Goal: Information Seeking & Learning: Learn about a topic

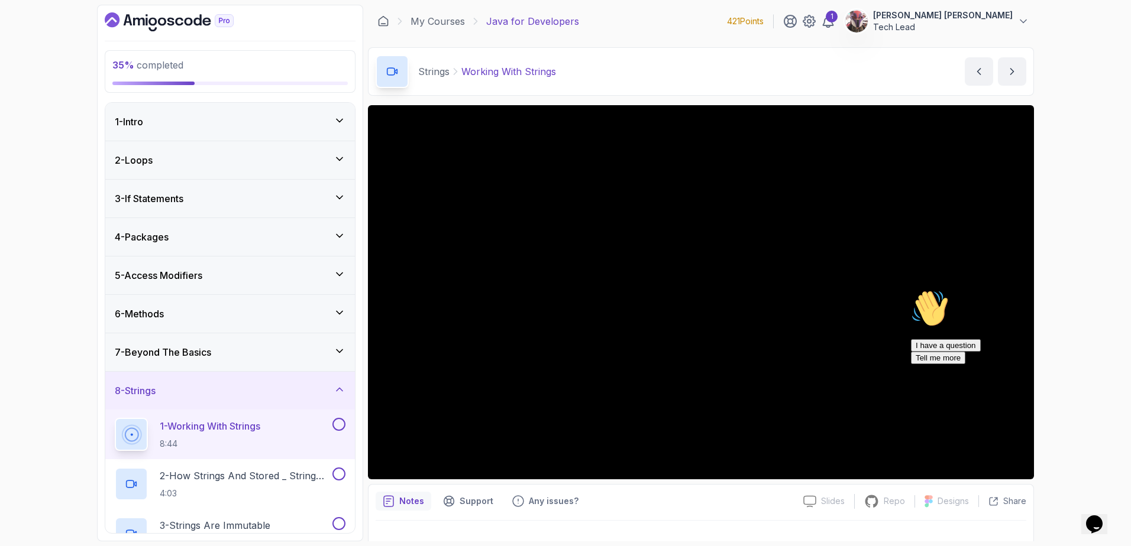
scroll to position [458, 0]
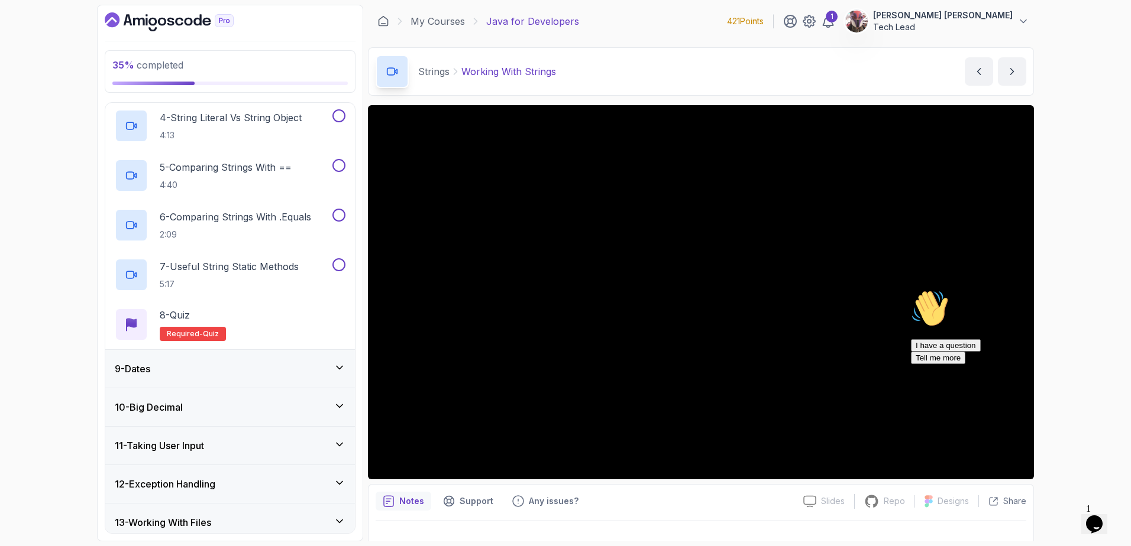
click at [339, 365] on icon at bounding box center [339, 368] width 12 height 12
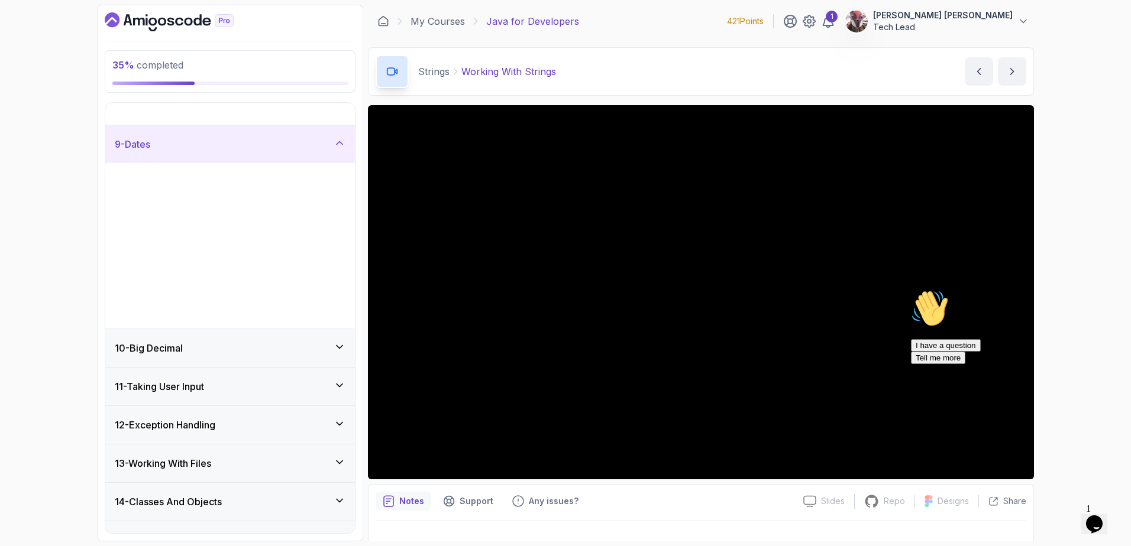
scroll to position [300, 0]
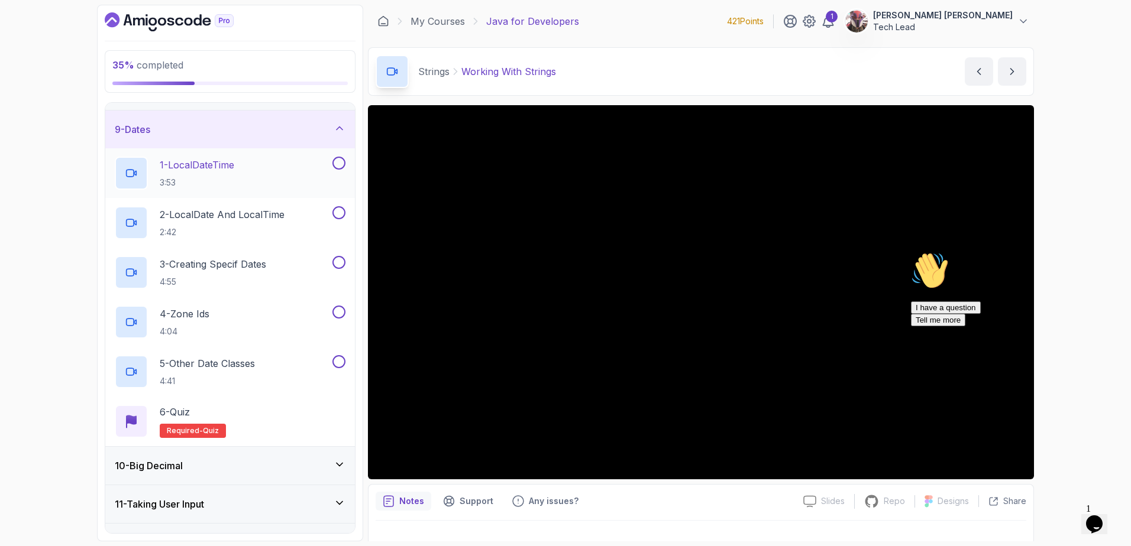
click at [288, 164] on div "1 - LocalDateTime 3:53" at bounding box center [222, 173] width 215 height 33
click at [912, 306] on div "Hi! How can we help? I have a question Tell me more" at bounding box center [1017, 289] width 213 height 75
click at [916, 302] on div "Hi! How can we help? I have a question Tell me more" at bounding box center [1017, 289] width 213 height 75
drag, startPoint x: 1105, startPoint y: 374, endPoint x: 2006, endPoint y: 625, distance: 935.9
click at [911, 252] on icon "Chat attention grabber" at bounding box center [911, 252] width 0 height 0
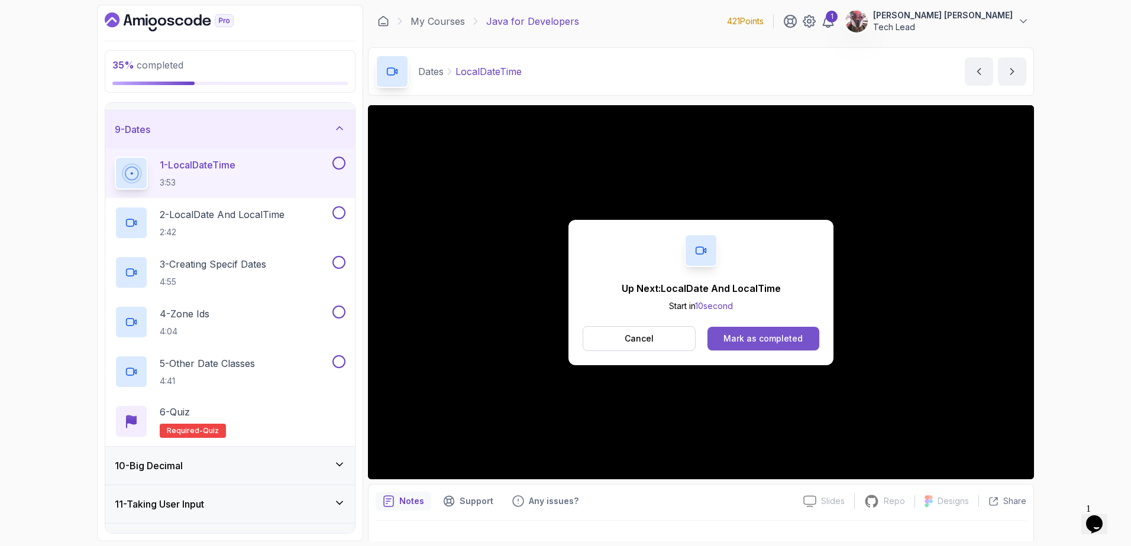
click at [762, 333] on div "Mark as completed" at bounding box center [762, 339] width 79 height 12
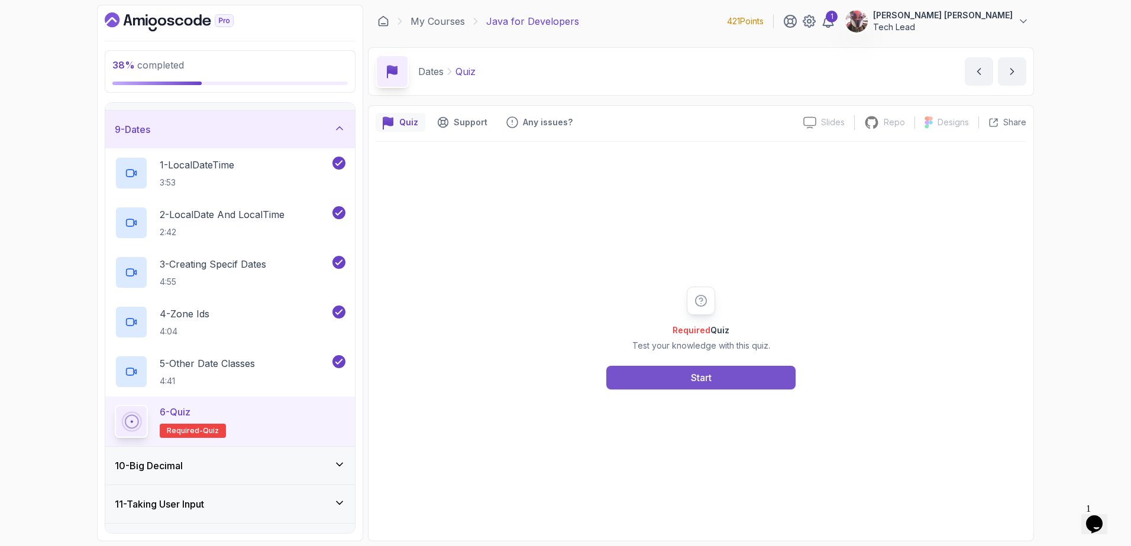
click at [721, 383] on button "Start" at bounding box center [700, 378] width 189 height 24
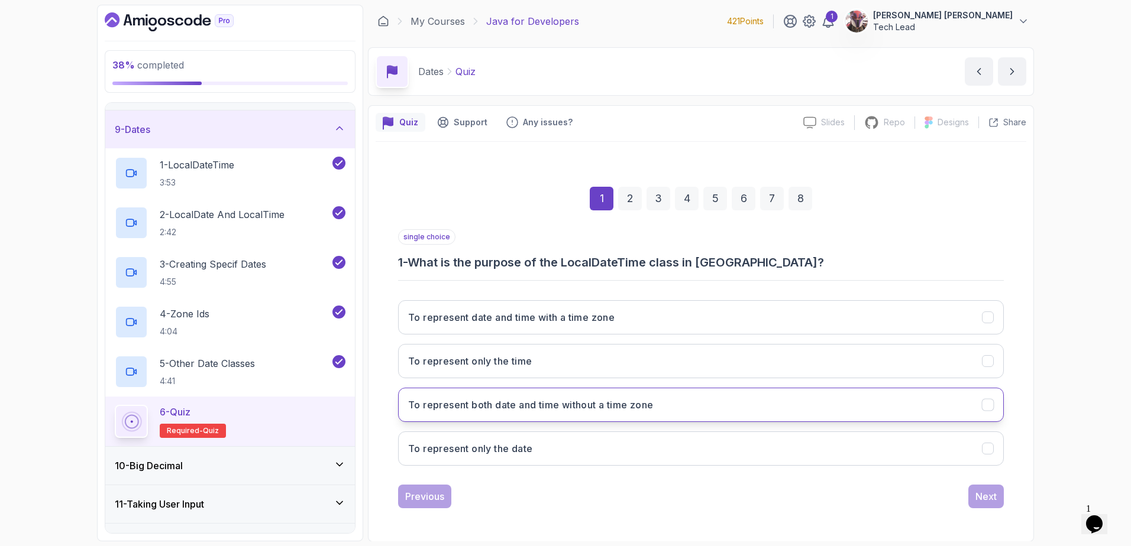
click at [736, 400] on button "To represent both date and time without a time zone" at bounding box center [700, 405] width 605 height 34
click at [990, 497] on div "Next" at bounding box center [985, 497] width 21 height 14
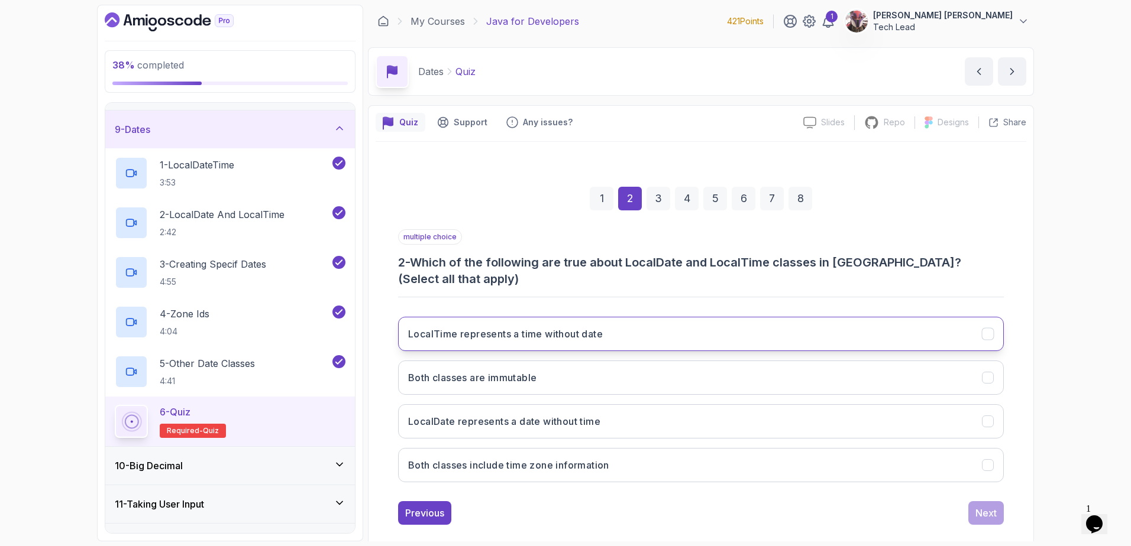
click at [854, 321] on button "LocalTime represents a time without date" at bounding box center [700, 334] width 605 height 34
click at [811, 417] on button "LocalDate represents a date without time" at bounding box center [700, 421] width 605 height 34
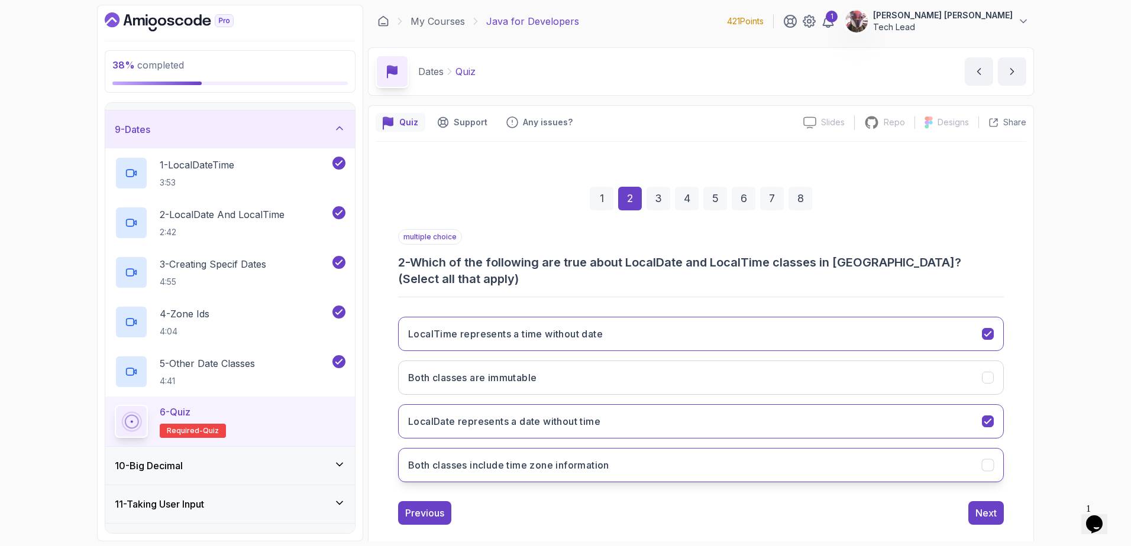
click at [879, 452] on button "Both classes include time zone information" at bounding box center [700, 465] width 605 height 34
click at [984, 506] on div "Next" at bounding box center [985, 513] width 21 height 14
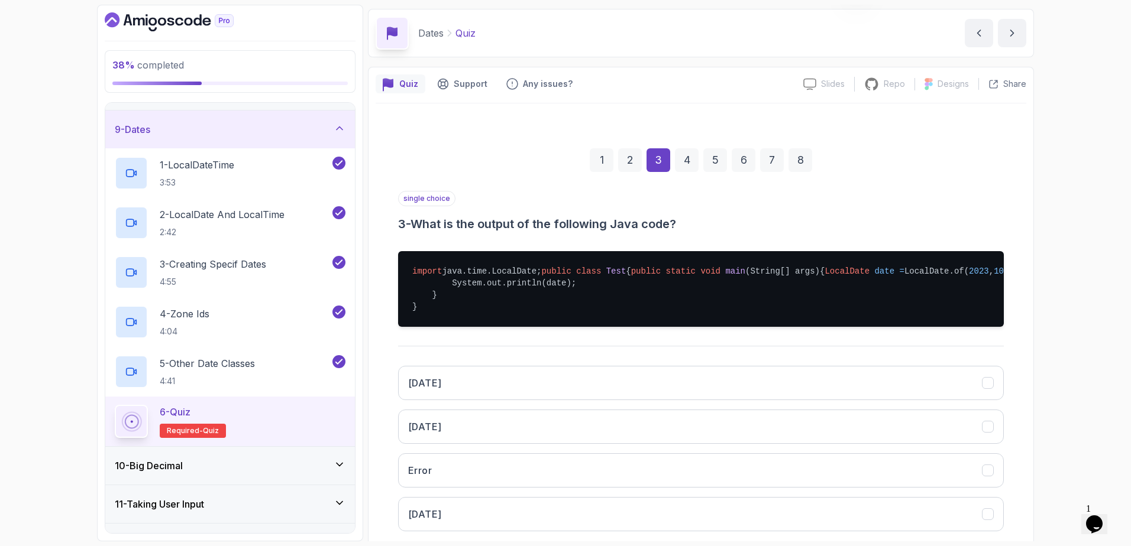
scroll to position [40, 0]
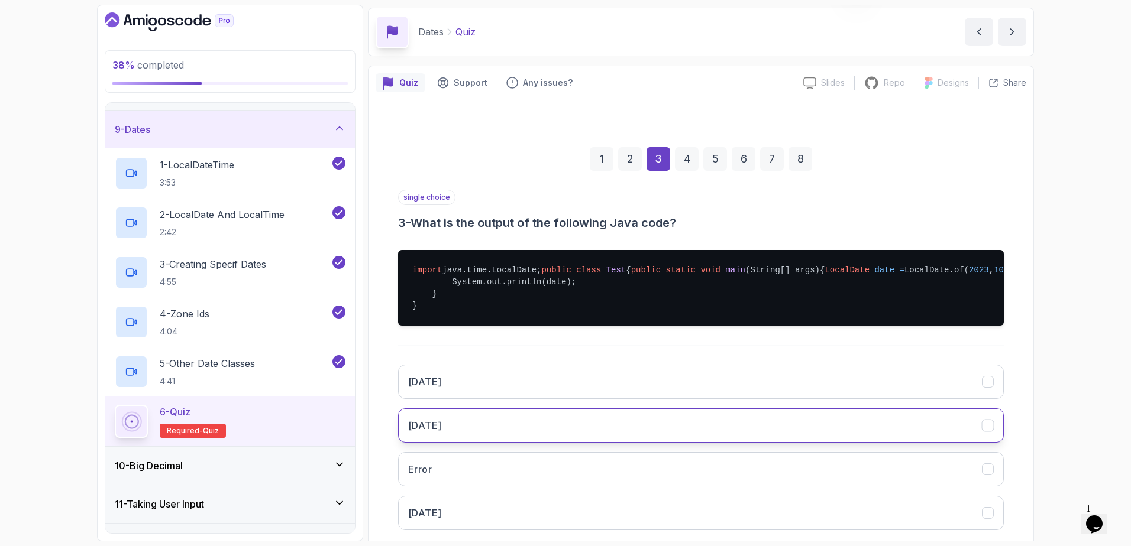
click at [878, 443] on button "[DATE]" at bounding box center [700, 426] width 605 height 34
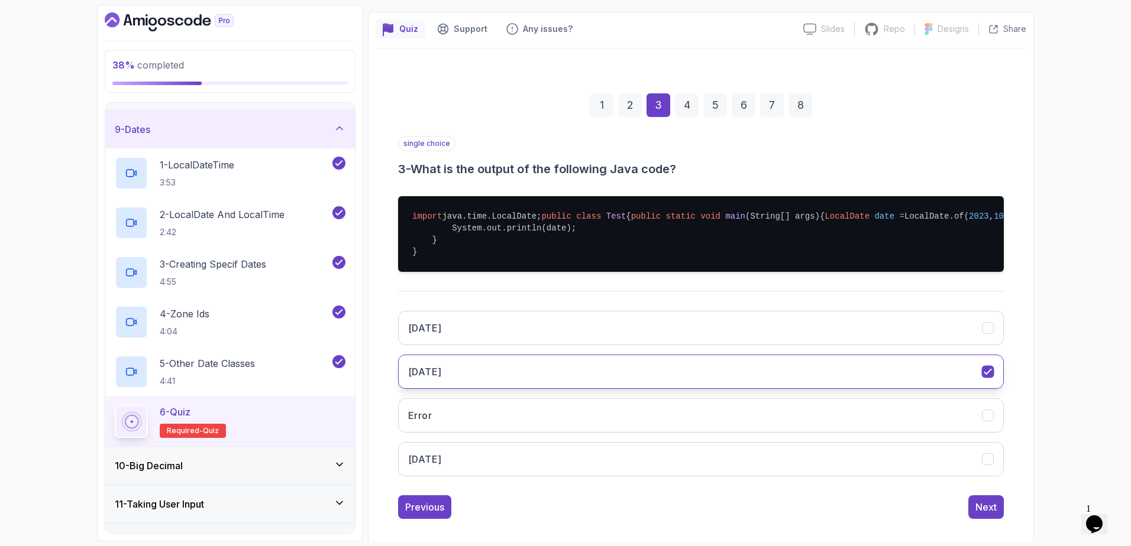
scroll to position [140, 0]
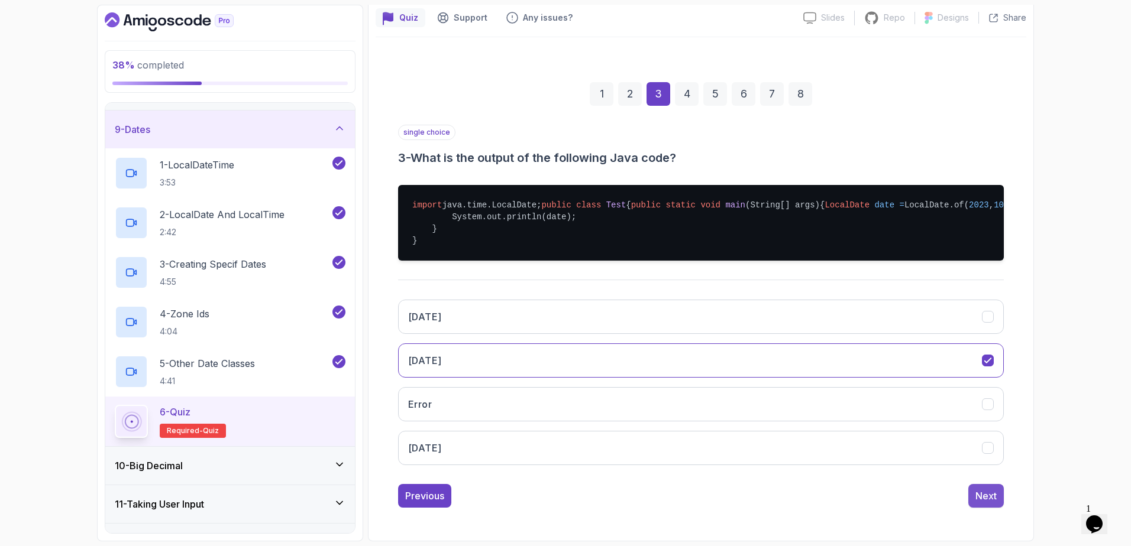
click at [987, 496] on div "Next" at bounding box center [985, 496] width 21 height 14
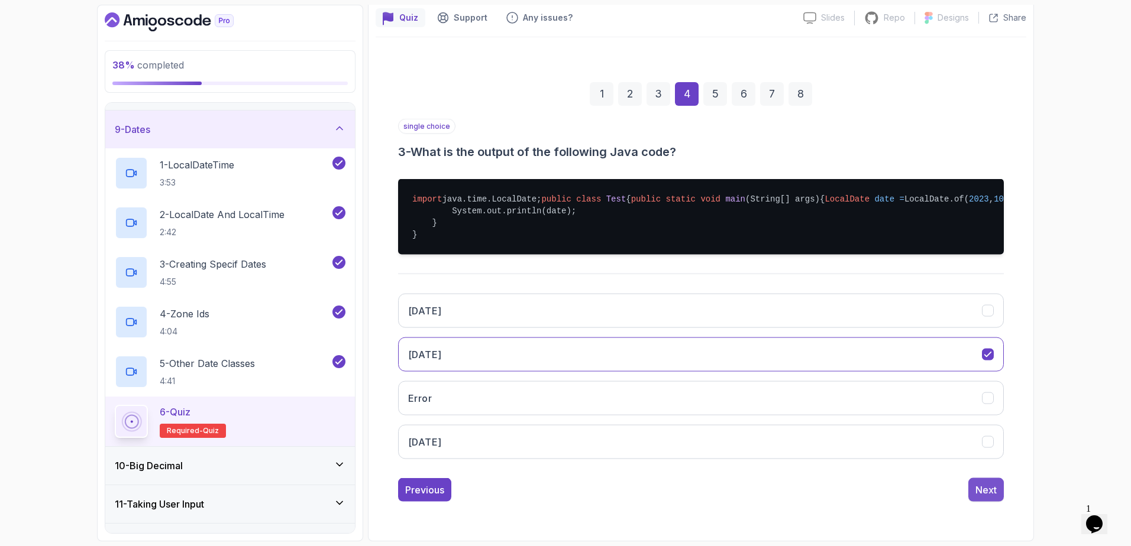
scroll to position [1, 0]
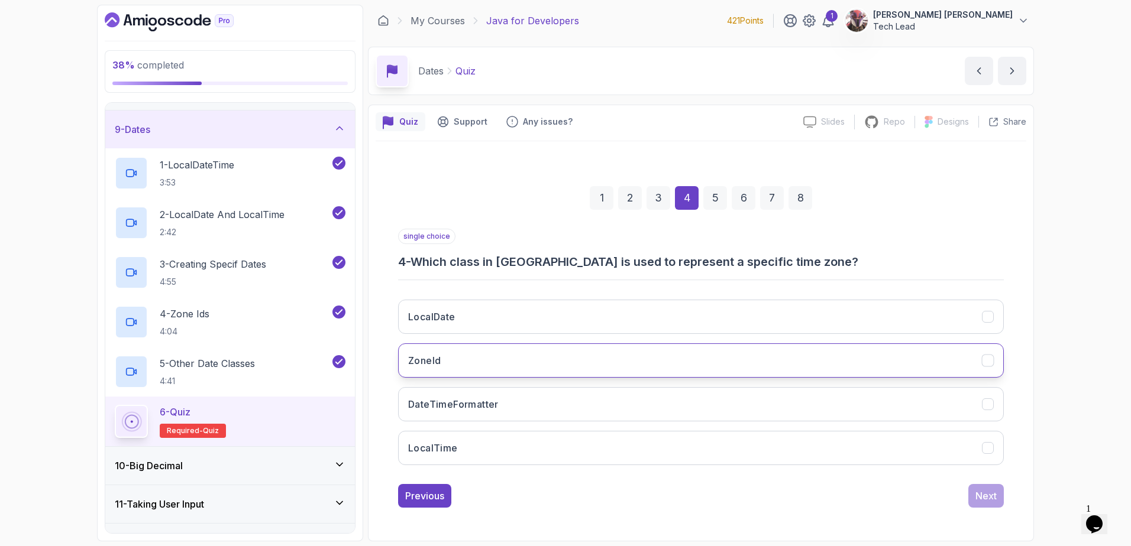
click at [902, 367] on button "ZoneId" at bounding box center [700, 361] width 605 height 34
click at [977, 498] on div "Next" at bounding box center [985, 496] width 21 height 14
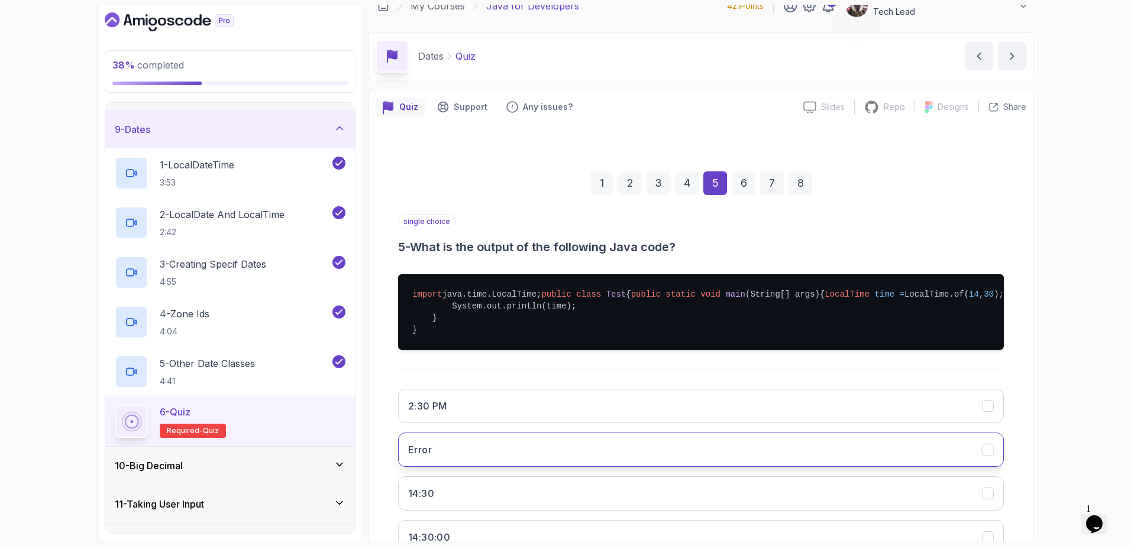
scroll to position [79, 0]
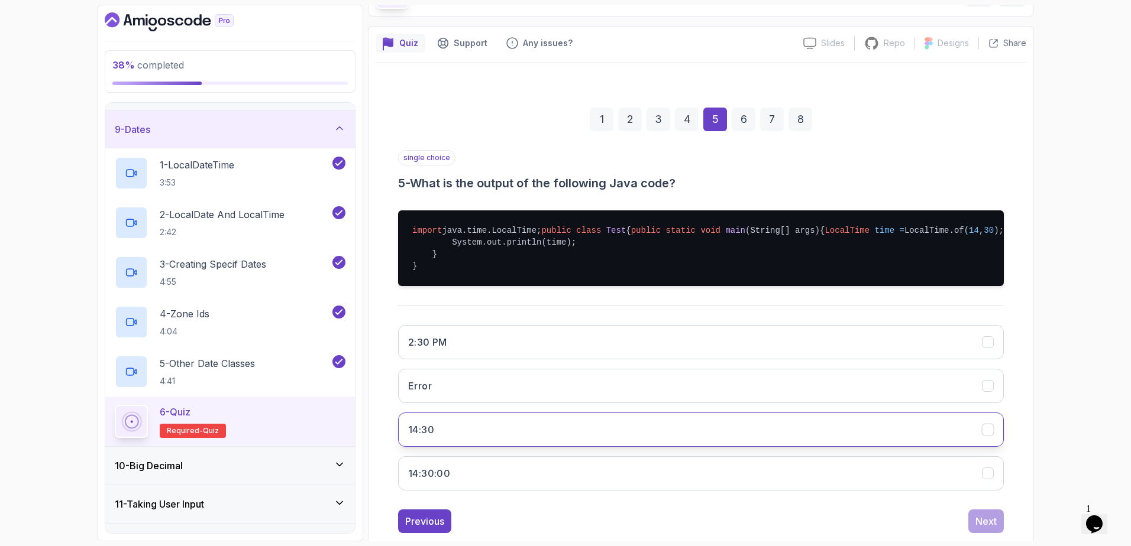
click at [935, 447] on button "14:30" at bounding box center [700, 430] width 605 height 34
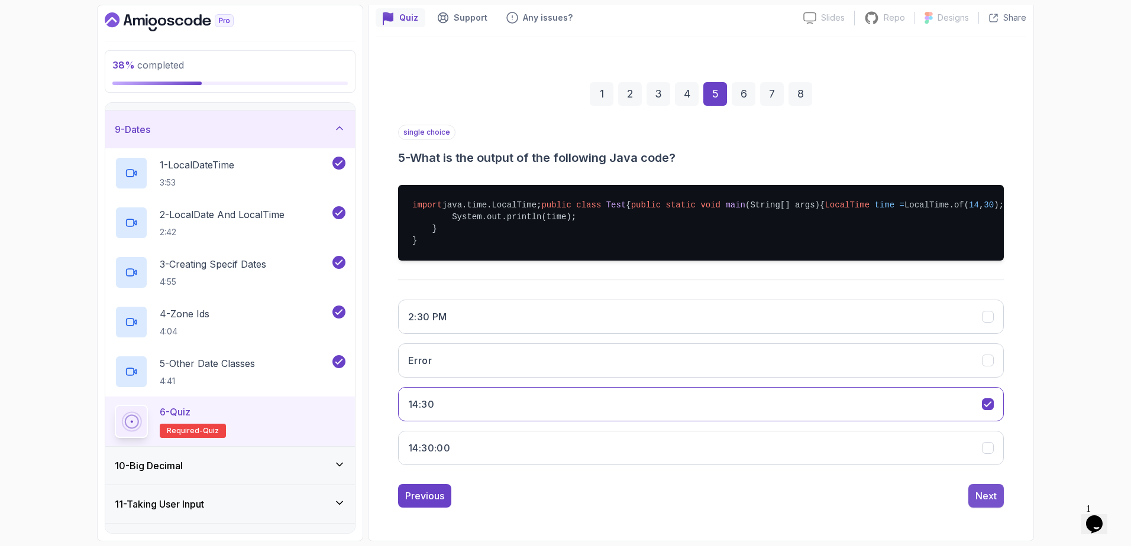
scroll to position [140, 0]
click at [992, 494] on div "Next" at bounding box center [985, 496] width 21 height 14
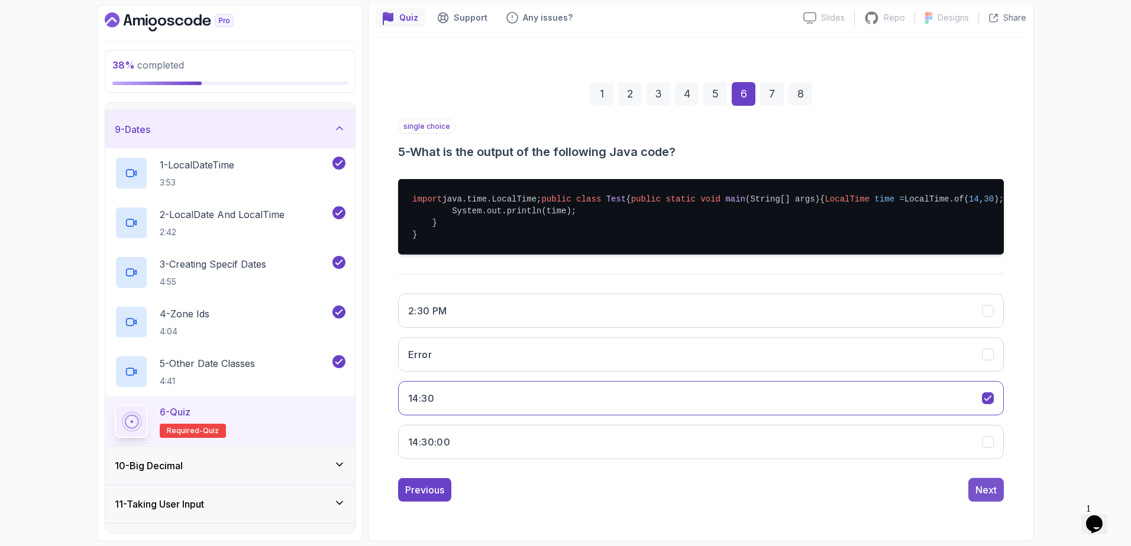
scroll to position [1, 0]
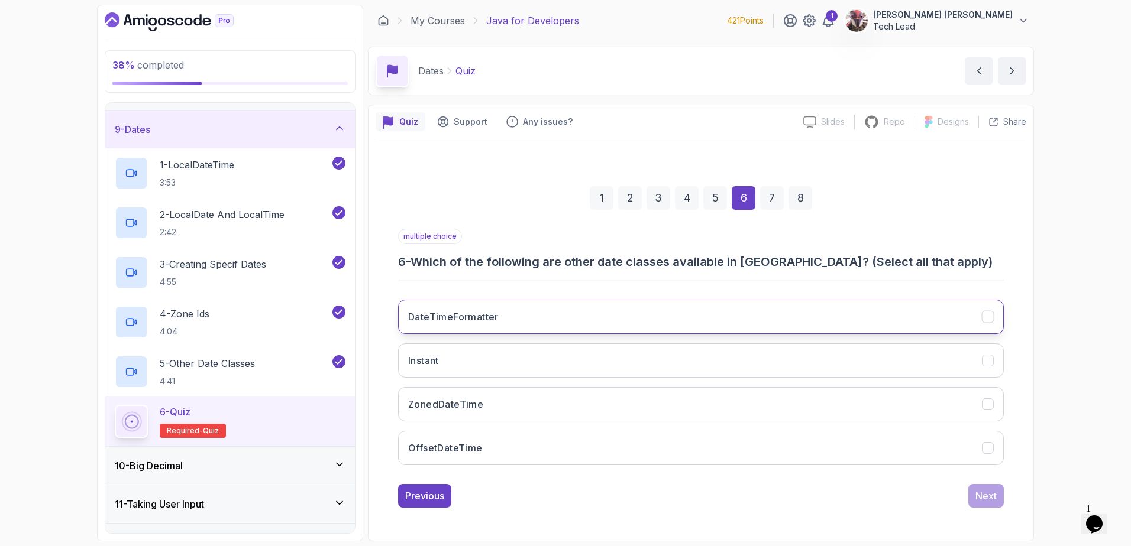
click at [960, 316] on button "DateTimeFormatter" at bounding box center [700, 317] width 605 height 34
click at [937, 356] on button "Instant" at bounding box center [700, 361] width 605 height 34
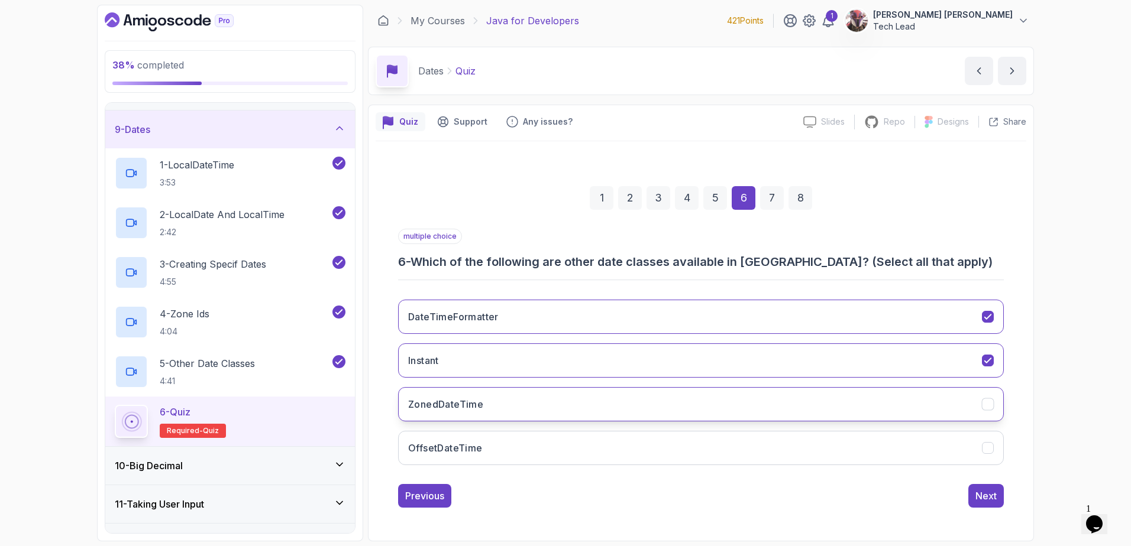
click at [936, 395] on button "ZonedDateTime" at bounding box center [700, 404] width 605 height 34
click at [989, 495] on div "Next" at bounding box center [985, 496] width 21 height 14
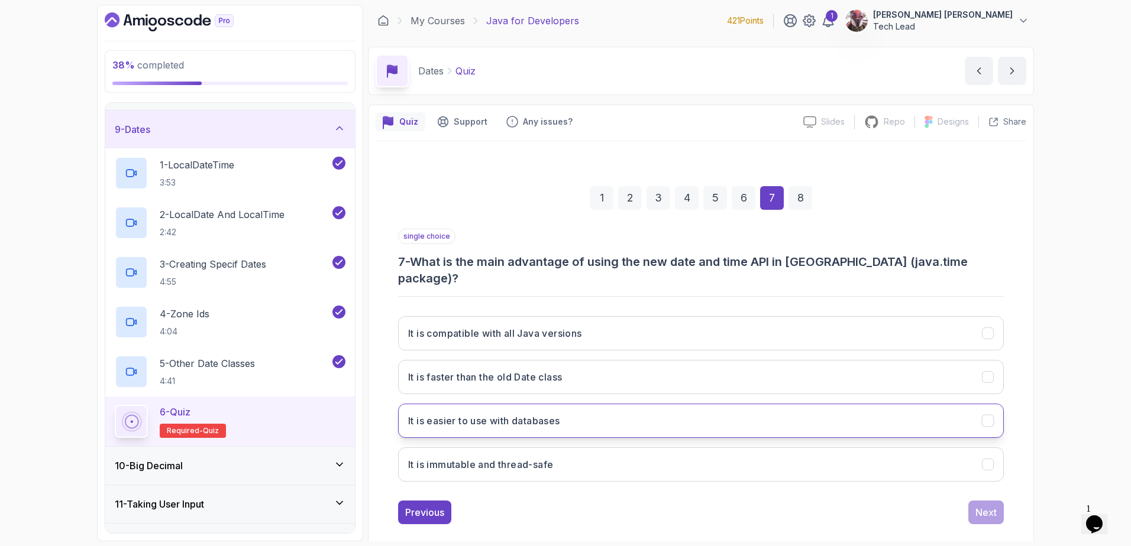
click at [957, 404] on button "It is easier to use with databases" at bounding box center [700, 421] width 605 height 34
click at [987, 506] on div "Next" at bounding box center [985, 513] width 21 height 14
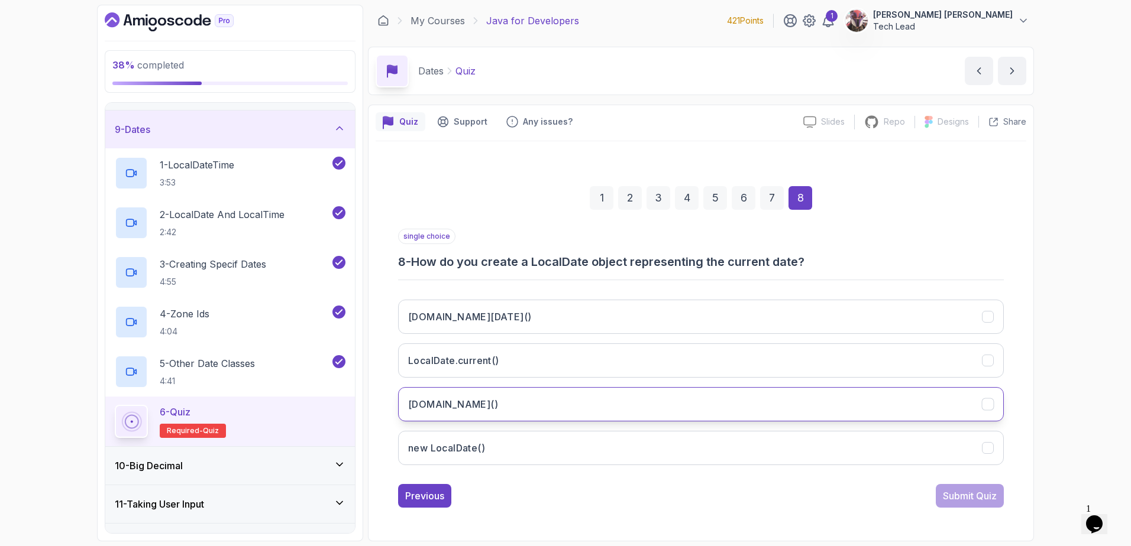
click at [983, 403] on icon "LocalDate.now()" at bounding box center [987, 404] width 11 height 11
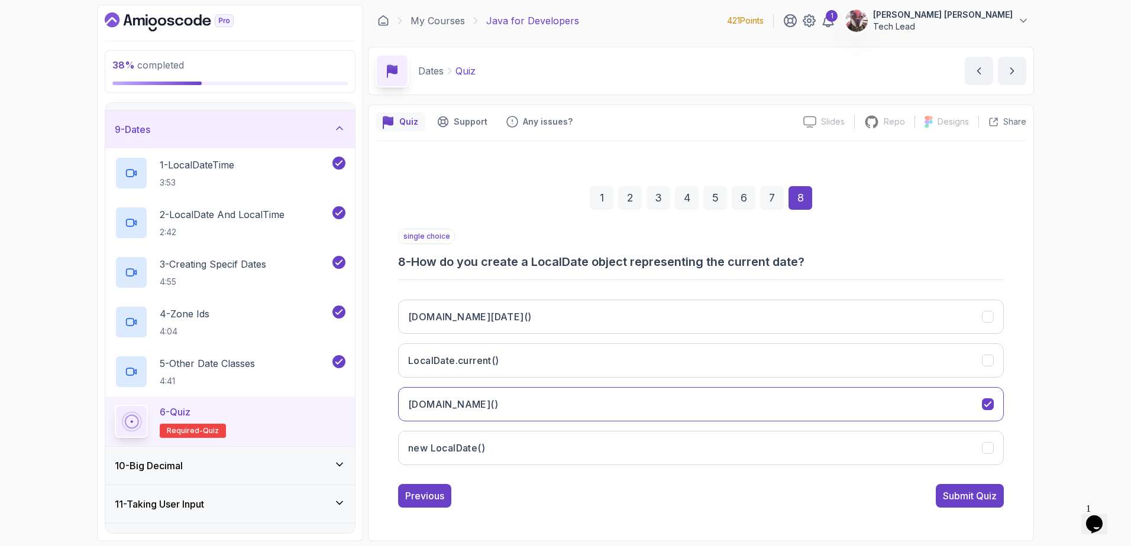
click at [976, 493] on div "Submit Quiz" at bounding box center [970, 496] width 54 height 14
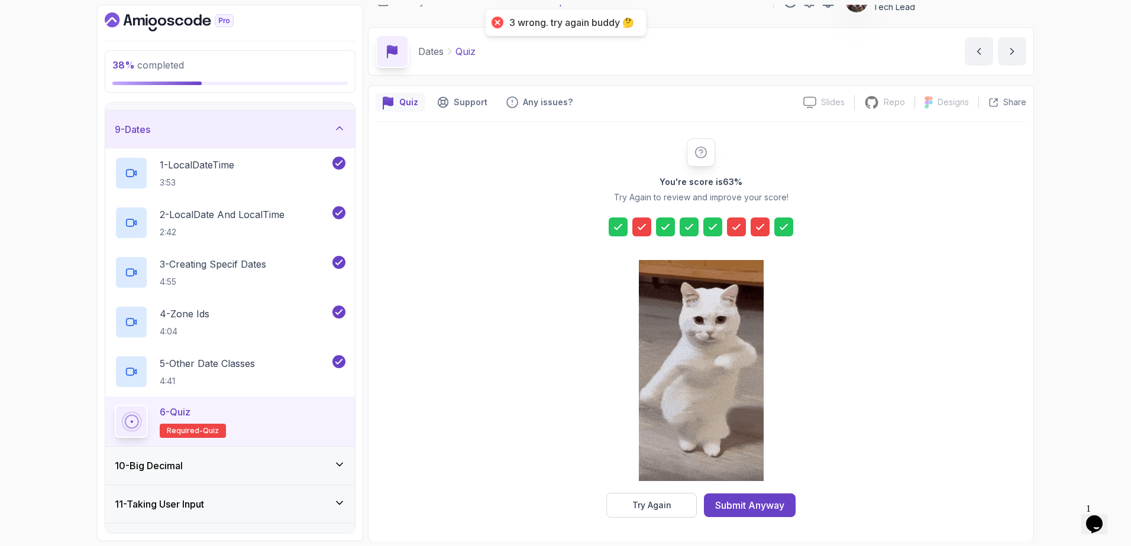
scroll to position [21, 0]
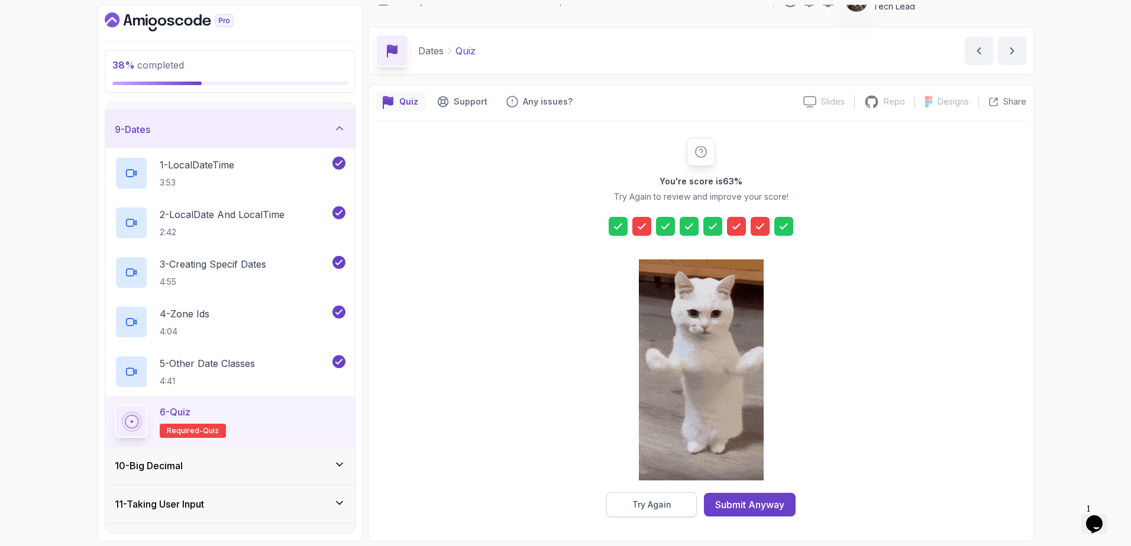
click at [645, 502] on div "Try Again" at bounding box center [651, 505] width 39 height 12
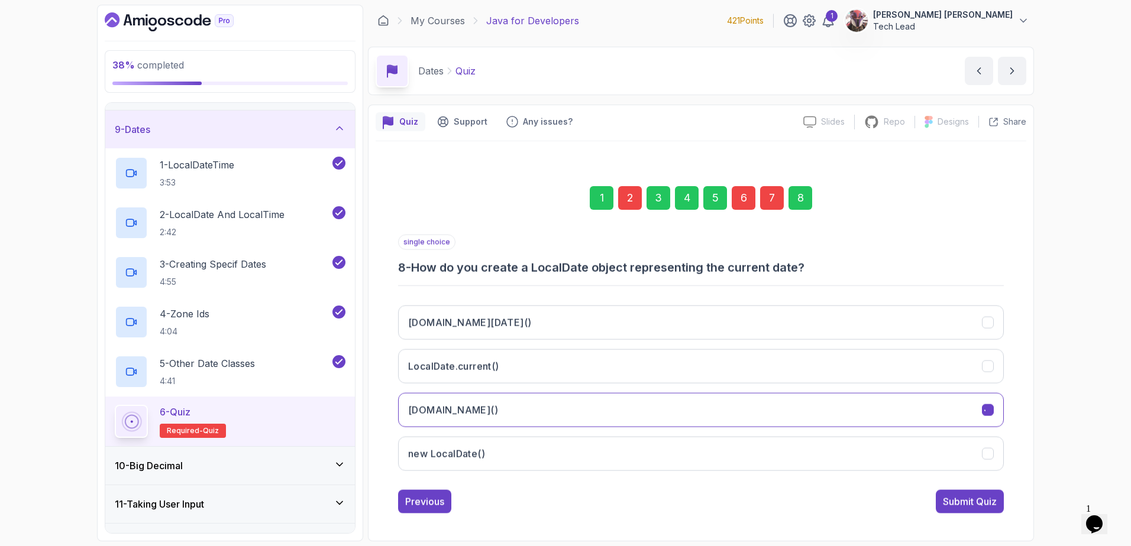
scroll to position [1, 0]
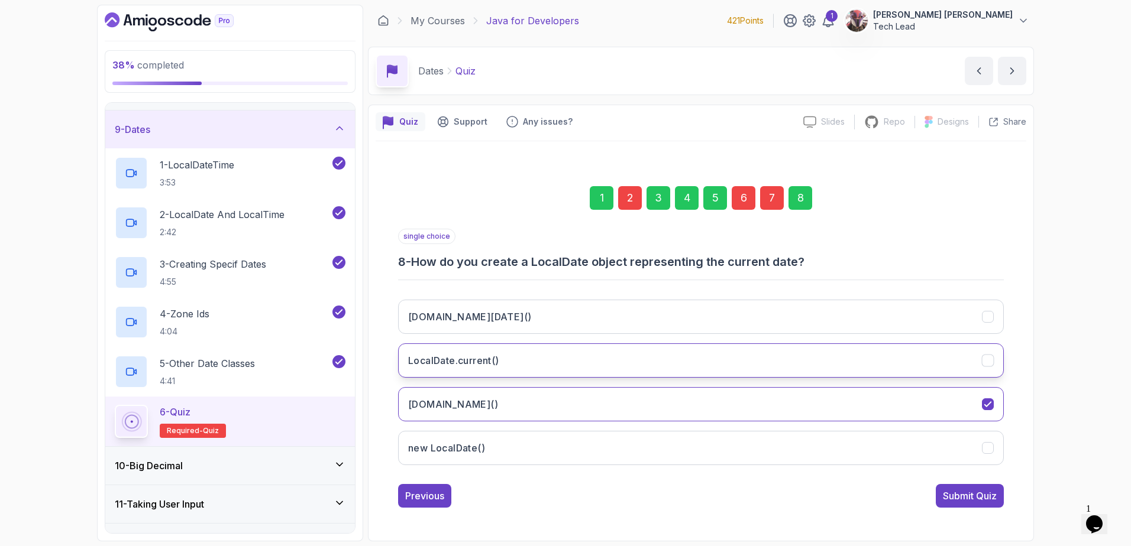
click at [833, 354] on button "LocalDate.current()" at bounding box center [700, 361] width 605 height 34
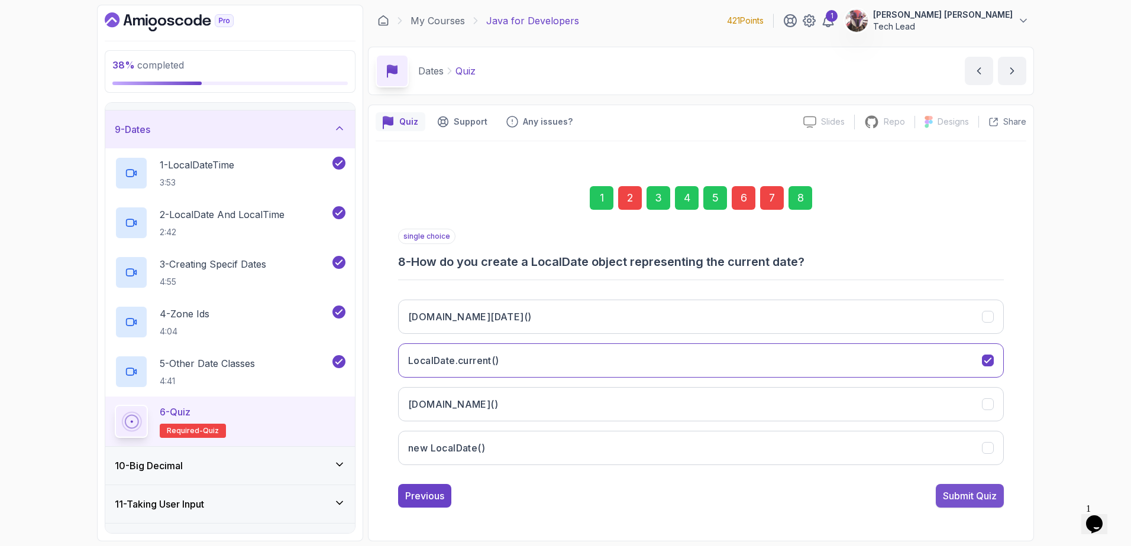
click at [956, 490] on div "Submit Quiz" at bounding box center [970, 496] width 54 height 14
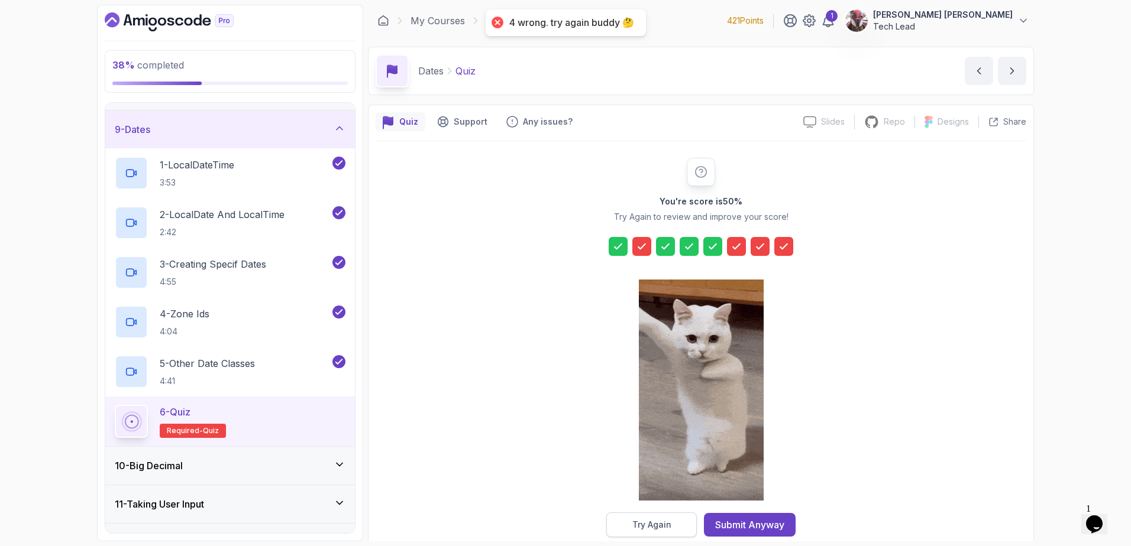
click at [656, 522] on div "Try Again" at bounding box center [651, 525] width 39 height 12
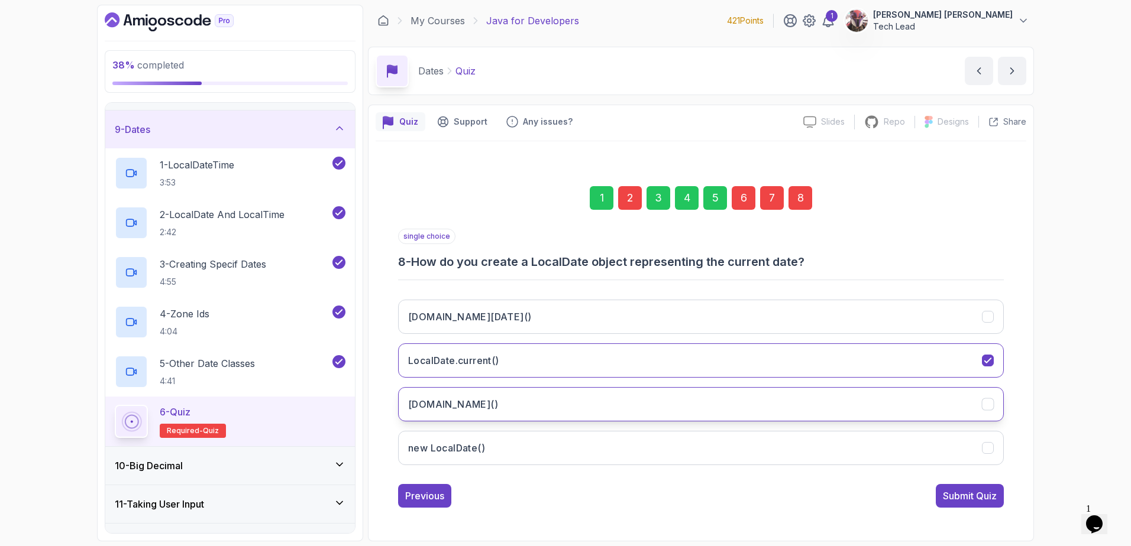
click at [722, 414] on button "[DOMAIN_NAME]()" at bounding box center [700, 404] width 605 height 34
click at [957, 499] on div "Submit Quiz" at bounding box center [970, 496] width 54 height 14
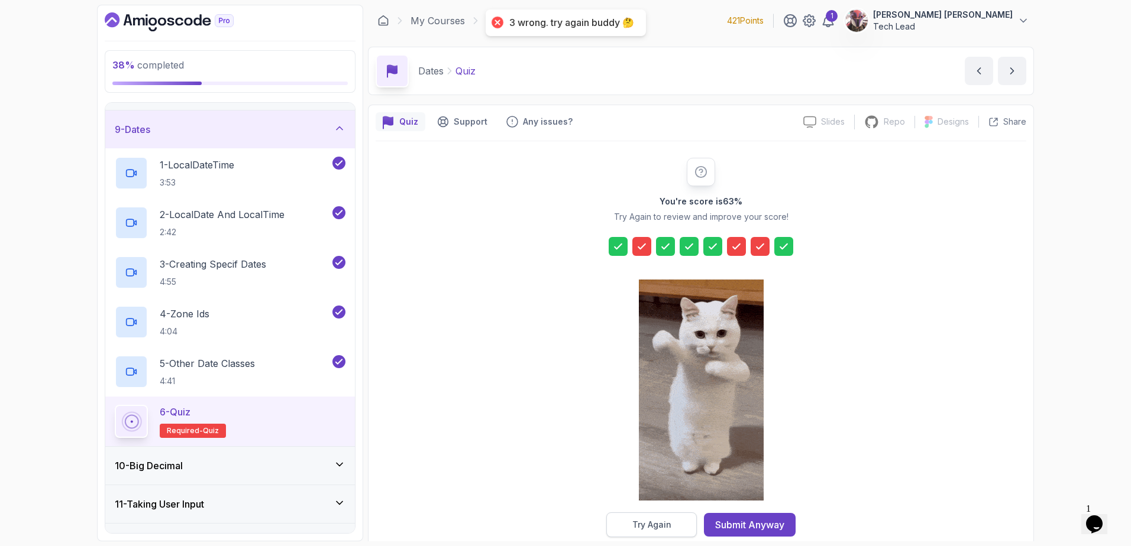
click at [662, 523] on div "Try Again" at bounding box center [651, 525] width 39 height 12
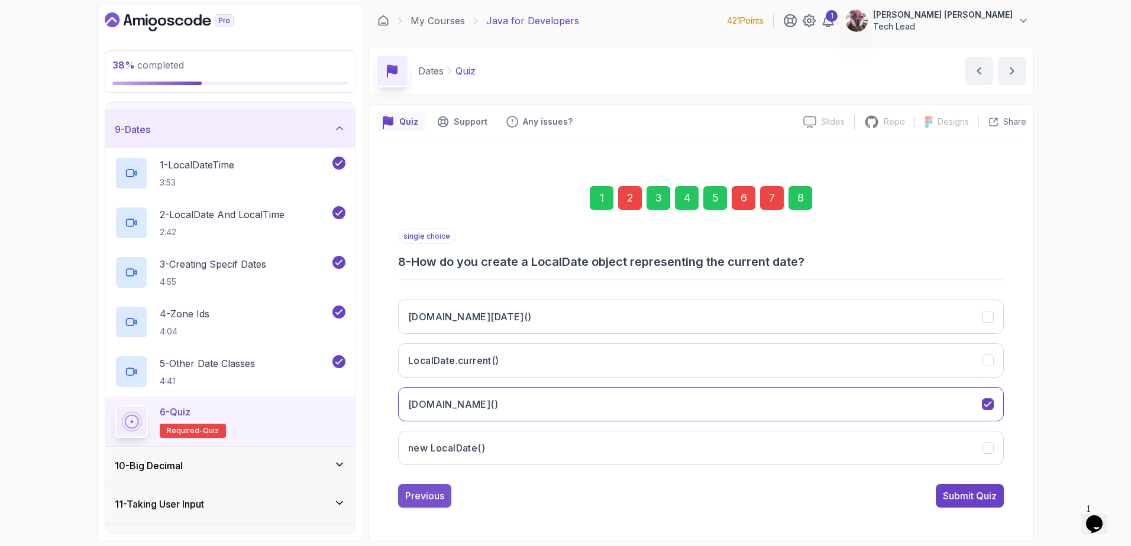
click at [436, 492] on div "Previous" at bounding box center [424, 496] width 39 height 14
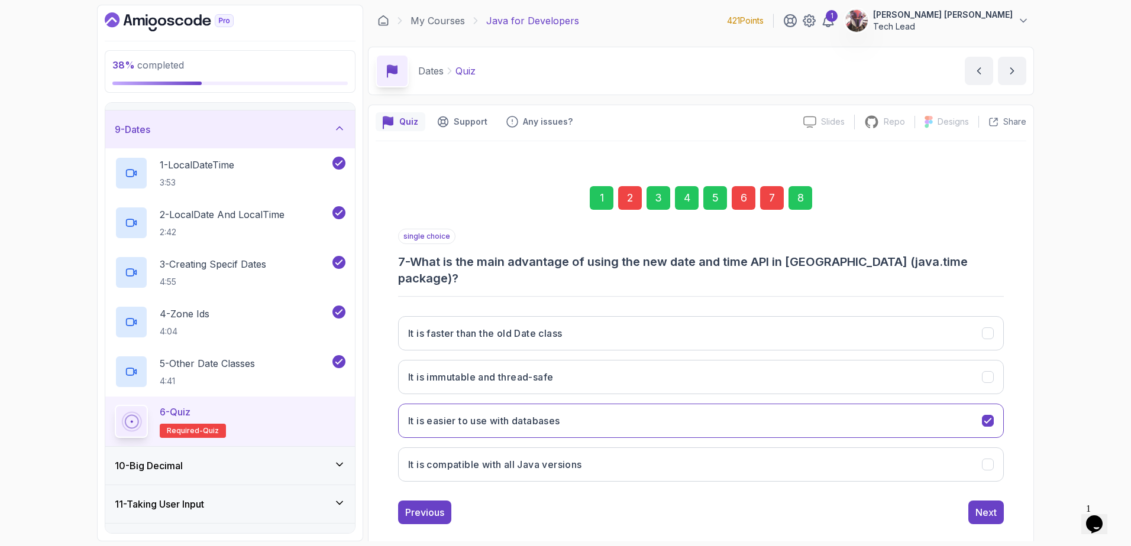
click at [433, 506] on div "Previous" at bounding box center [424, 513] width 39 height 14
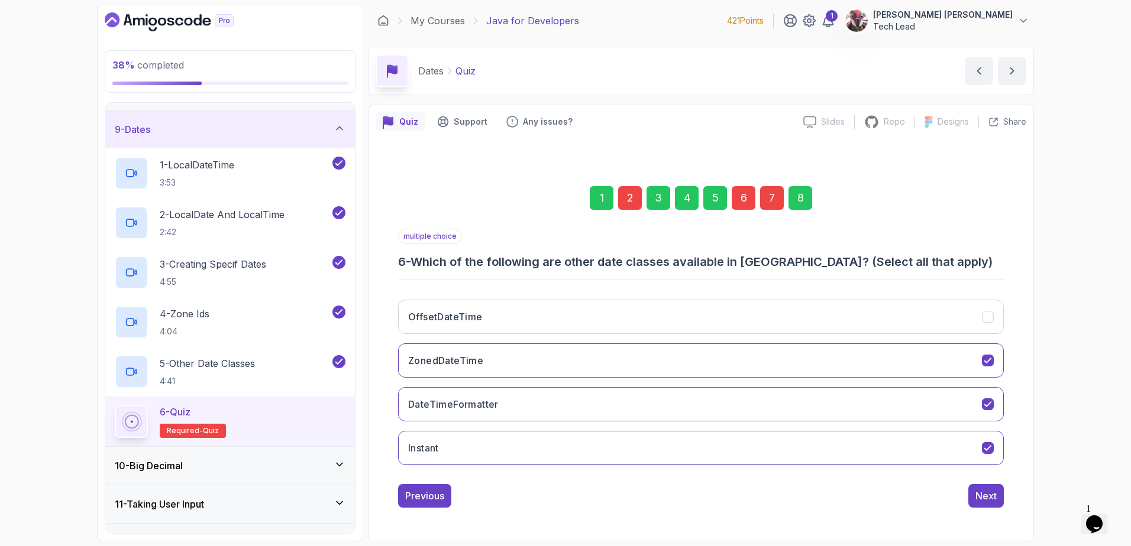
click at [433, 491] on div "Previous" at bounding box center [424, 496] width 39 height 14
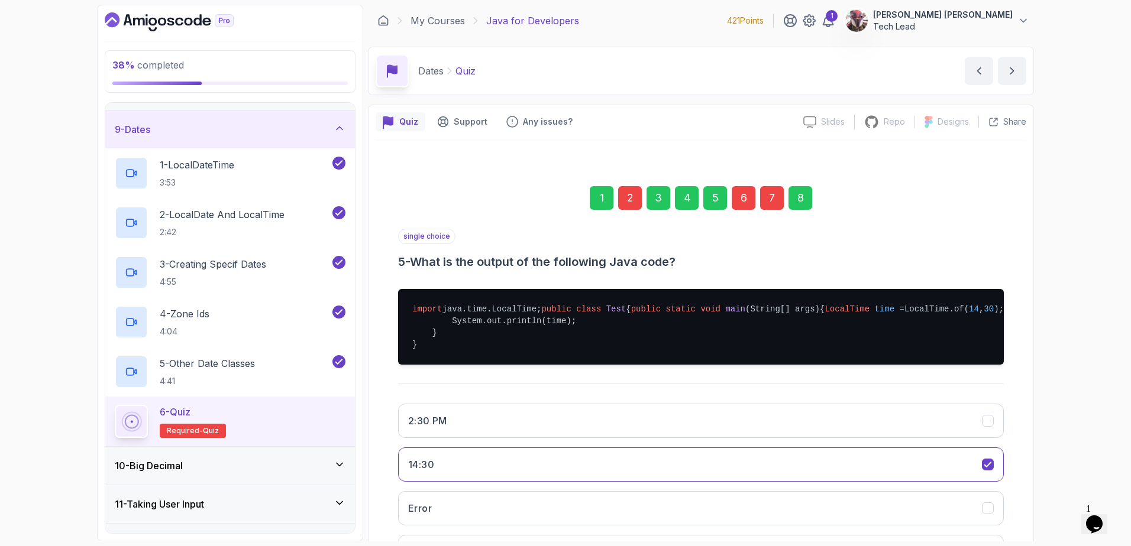
click at [433, 482] on button "14:30" at bounding box center [700, 465] width 605 height 34
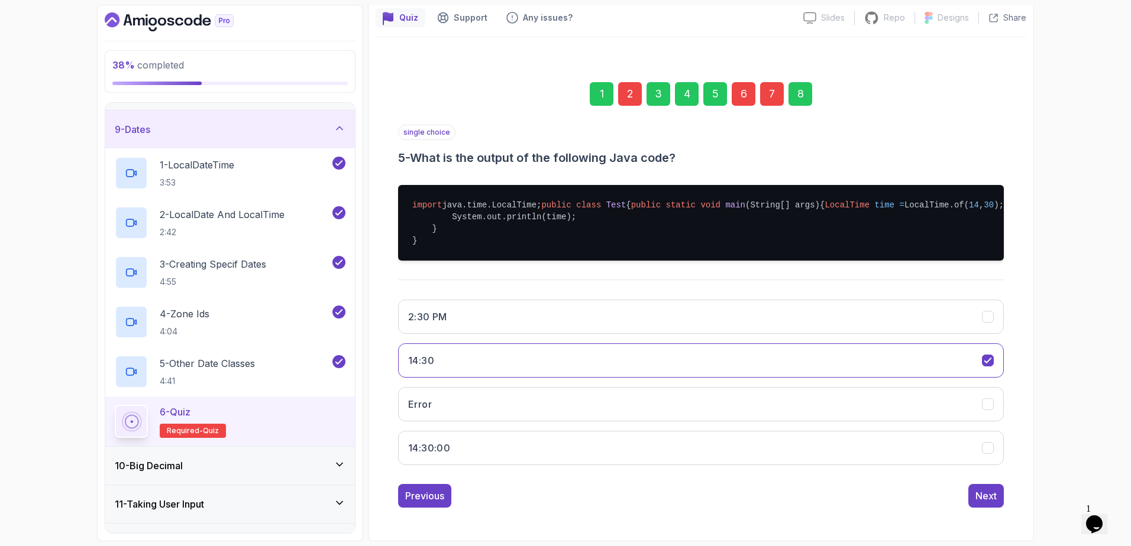
scroll to position [140, 0]
click at [426, 495] on div "Previous" at bounding box center [424, 496] width 39 height 14
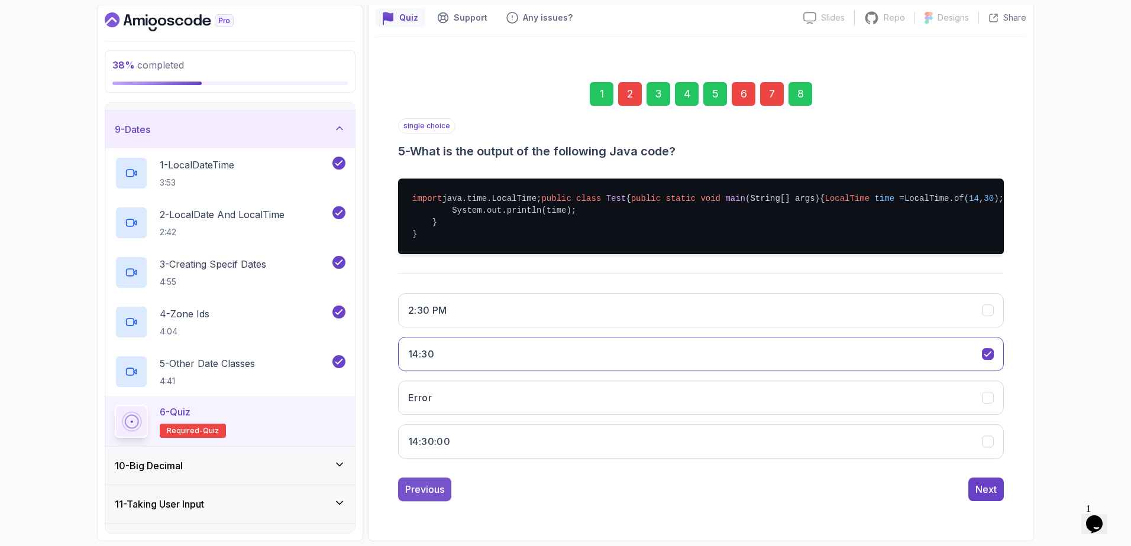
scroll to position [1, 0]
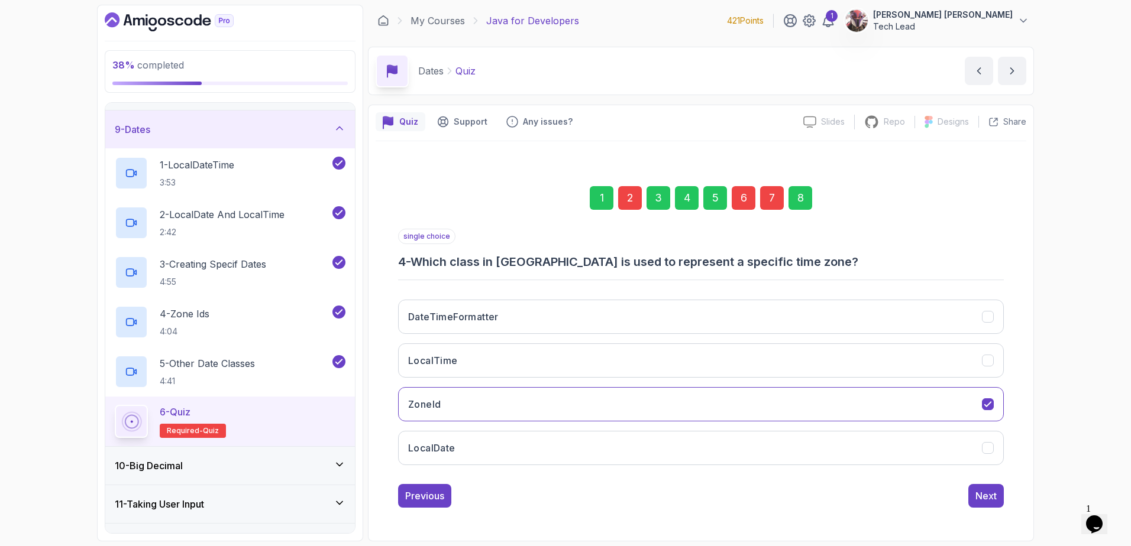
click at [426, 495] on div "Previous" at bounding box center [424, 496] width 39 height 14
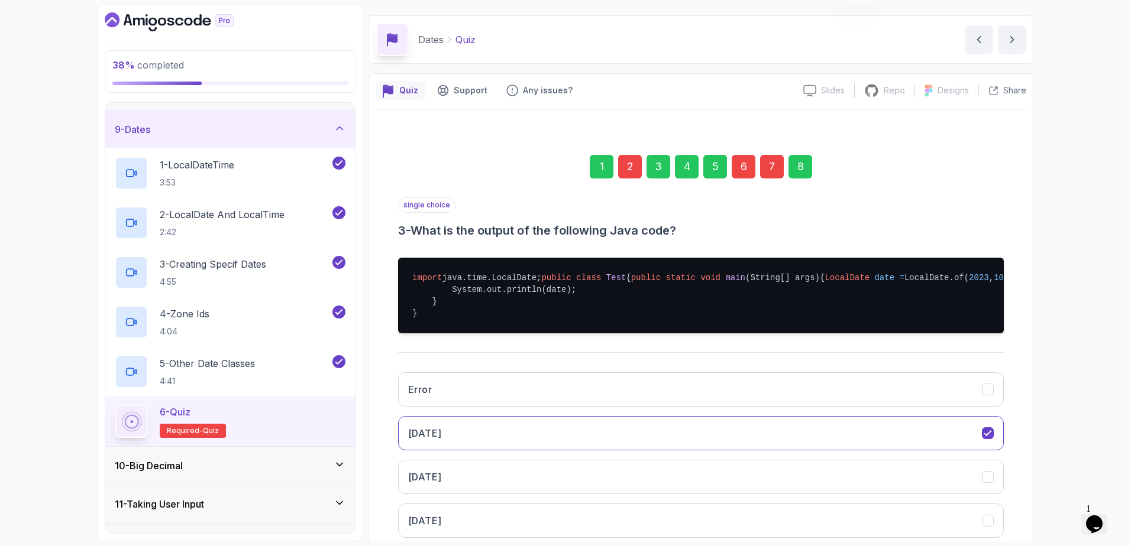
scroll to position [140, 0]
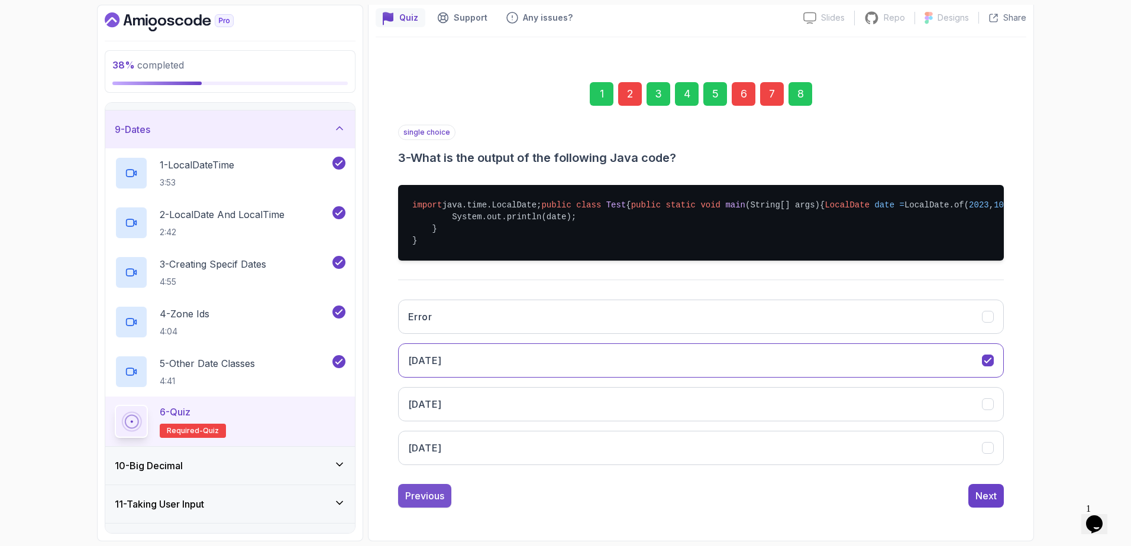
click at [420, 490] on div "Previous" at bounding box center [424, 496] width 39 height 14
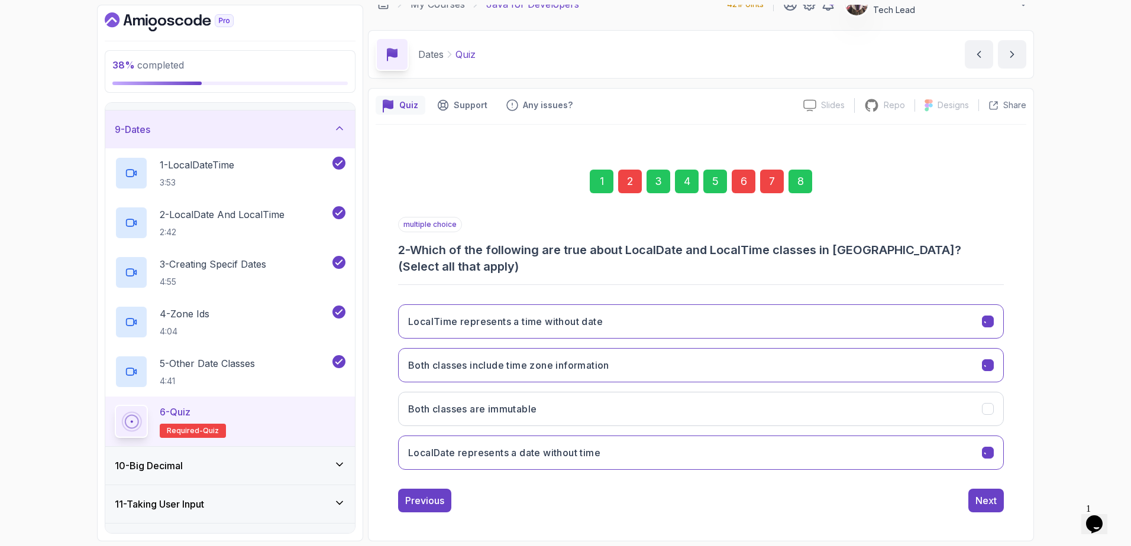
scroll to position [1, 0]
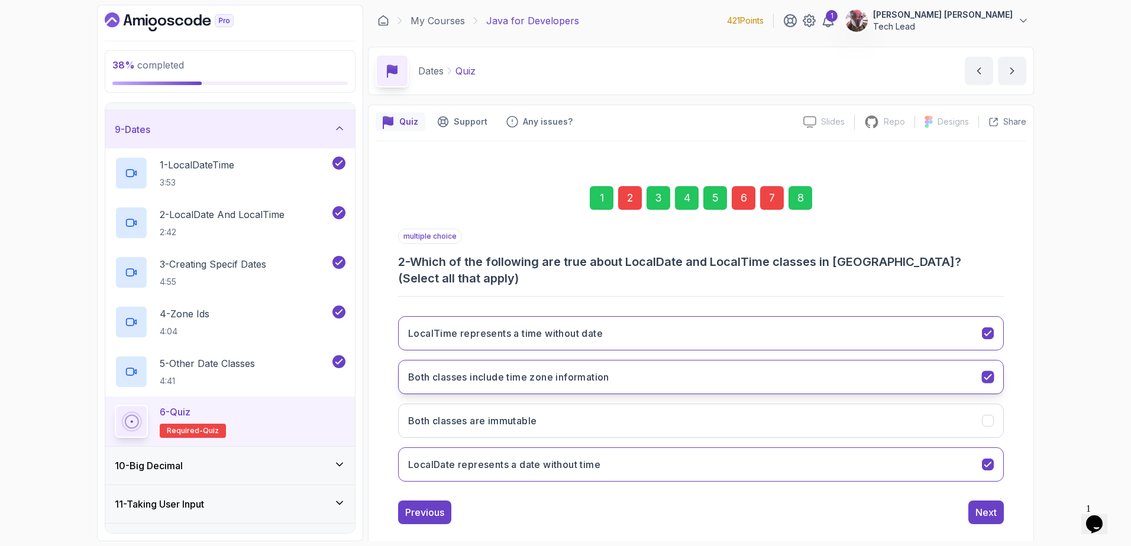
click at [601, 370] on h3 "Both classes include time zone information" at bounding box center [508, 377] width 201 height 14
click at [992, 506] on div "Next" at bounding box center [985, 513] width 21 height 14
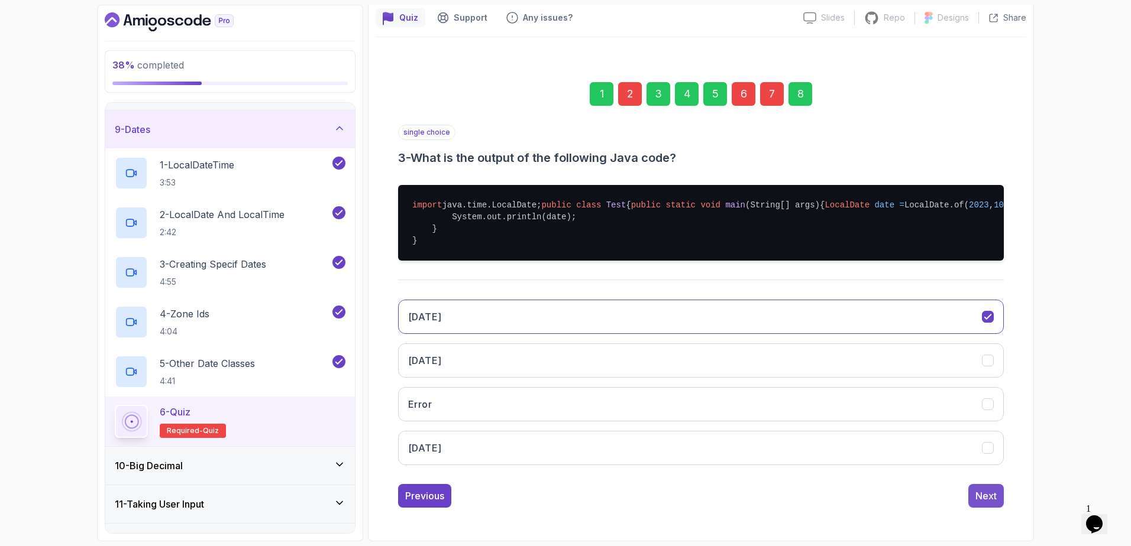
click at [989, 493] on div "Next" at bounding box center [985, 496] width 21 height 14
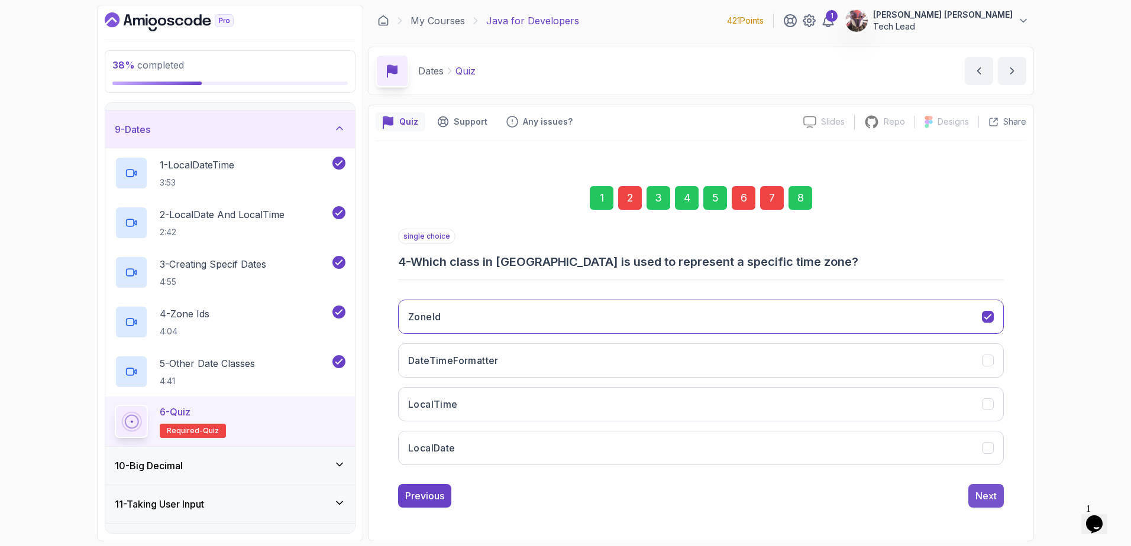
click at [983, 491] on div "Next" at bounding box center [985, 496] width 21 height 14
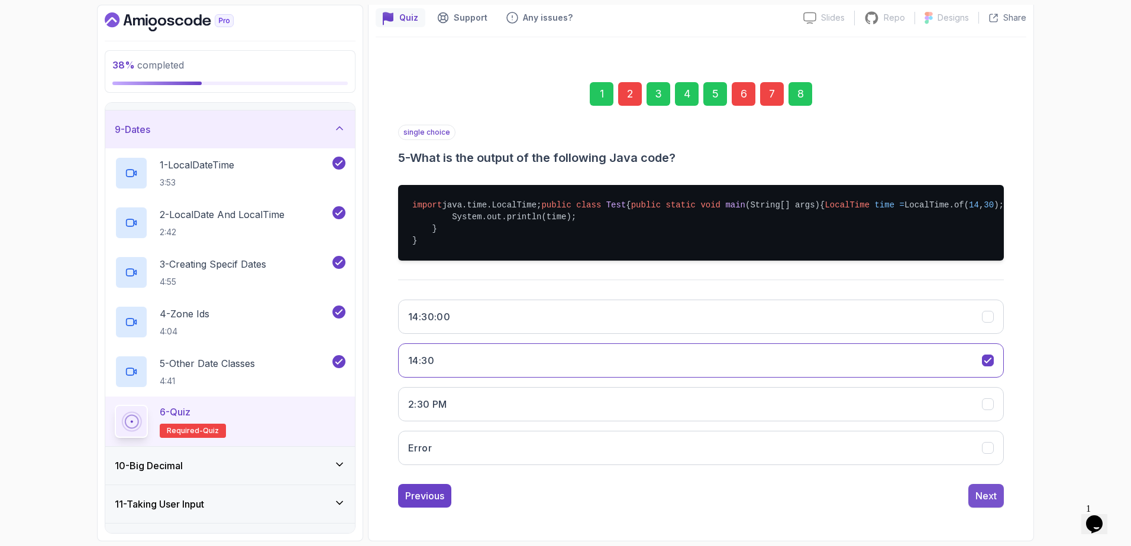
scroll to position [140, 0]
click at [985, 496] on div "Next" at bounding box center [985, 496] width 21 height 14
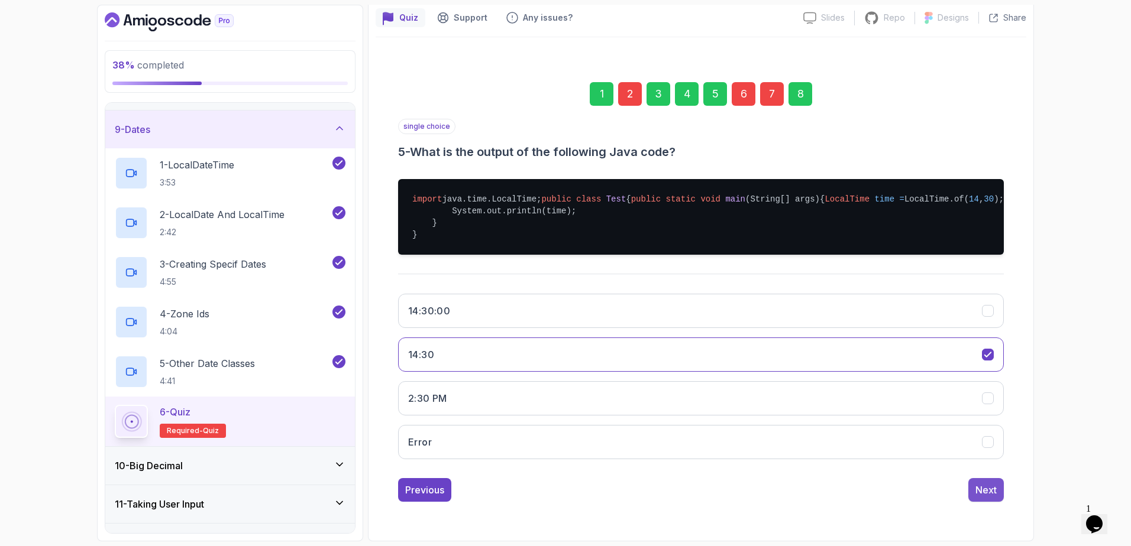
scroll to position [1, 0]
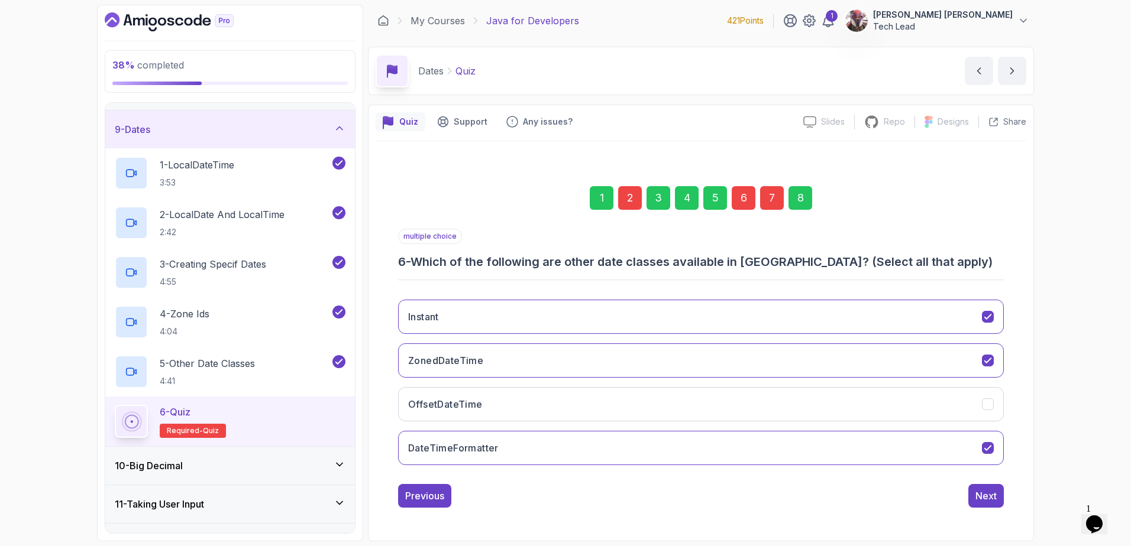
click at [985, 496] on div "Next" at bounding box center [985, 496] width 21 height 14
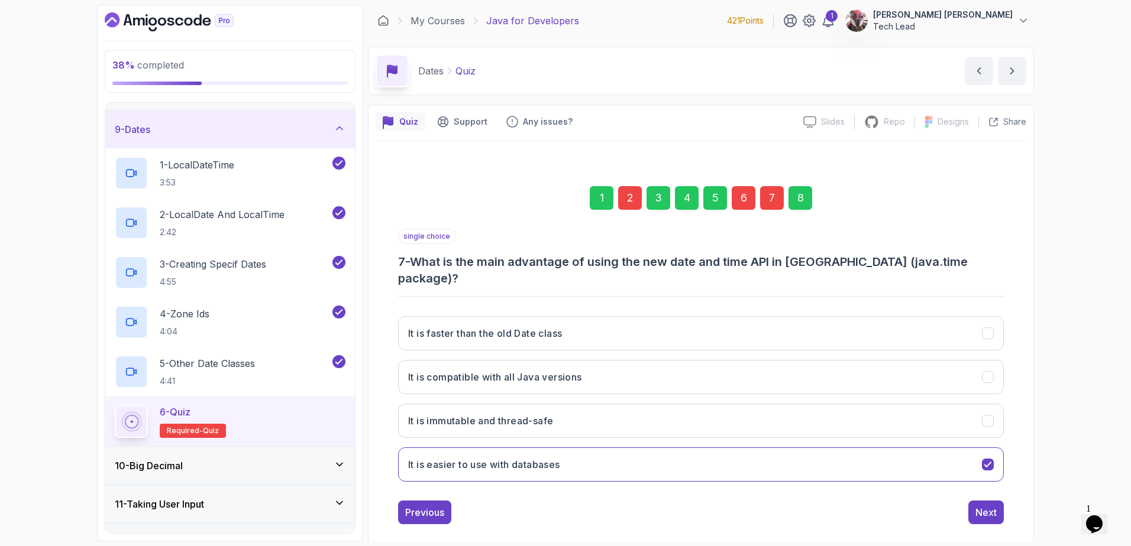
click at [985, 506] on div "Next" at bounding box center [985, 513] width 21 height 14
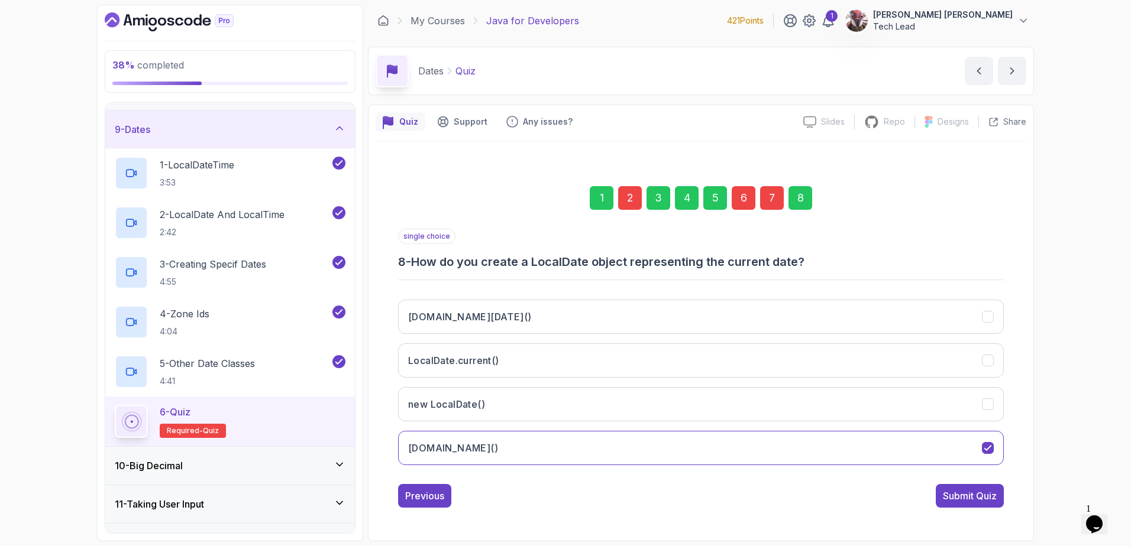
click at [985, 496] on div "Submit Quiz" at bounding box center [970, 496] width 54 height 14
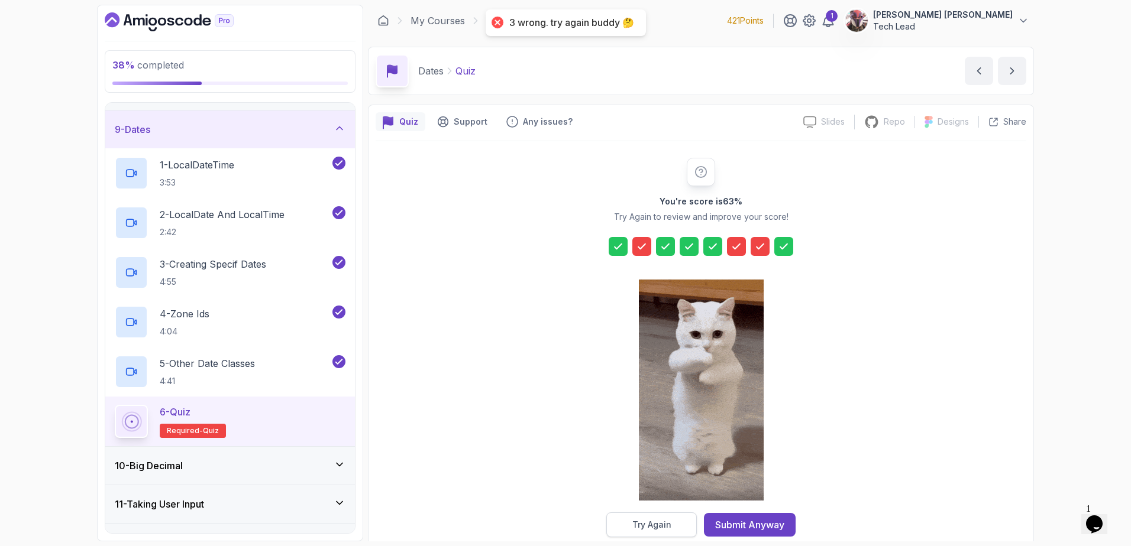
click at [655, 519] on div "Try Again" at bounding box center [651, 525] width 39 height 12
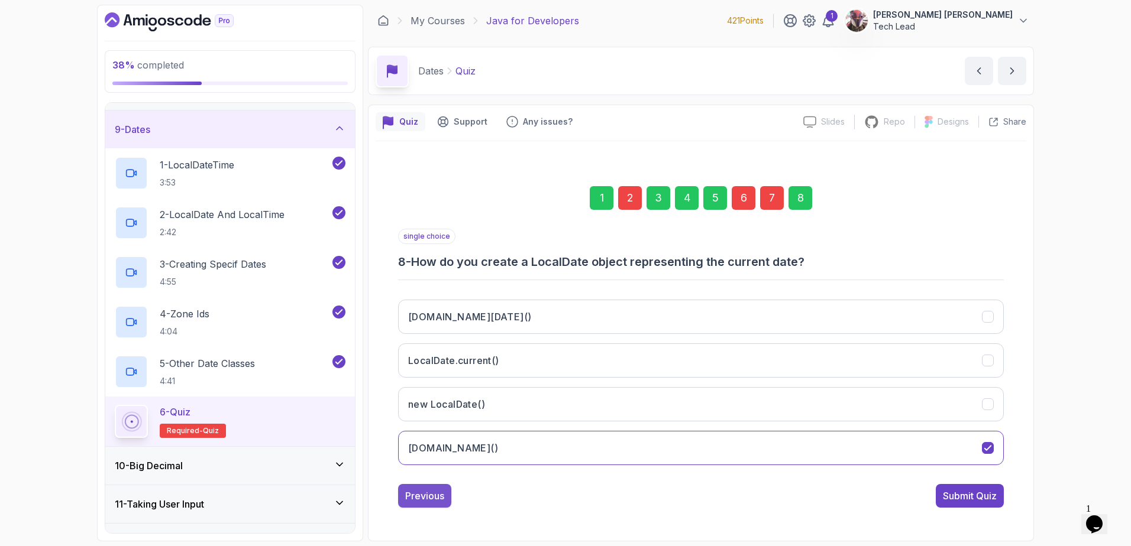
click at [443, 495] on div "Previous" at bounding box center [424, 496] width 39 height 14
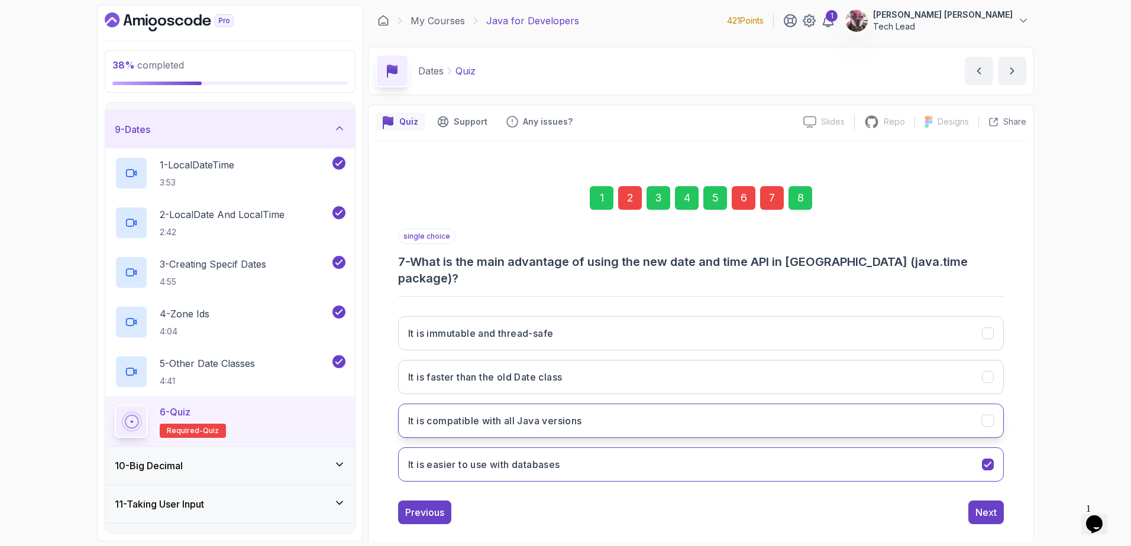
click at [581, 414] on h3 "It is compatible with all Java versions" at bounding box center [495, 421] width 174 height 14
click at [987, 506] on div "Next" at bounding box center [985, 513] width 21 height 14
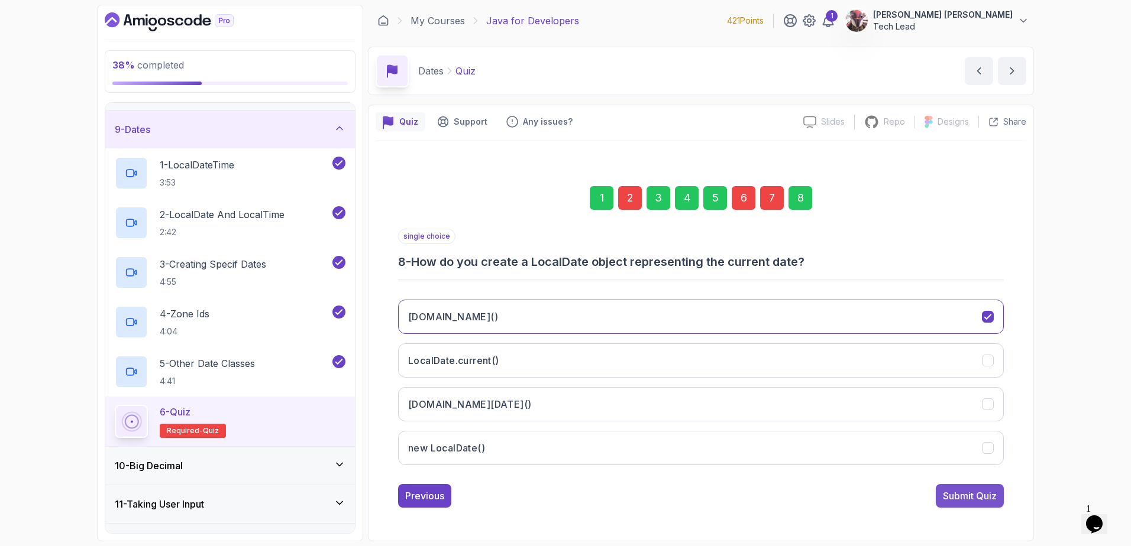
click at [987, 497] on div "Submit Quiz" at bounding box center [970, 496] width 54 height 14
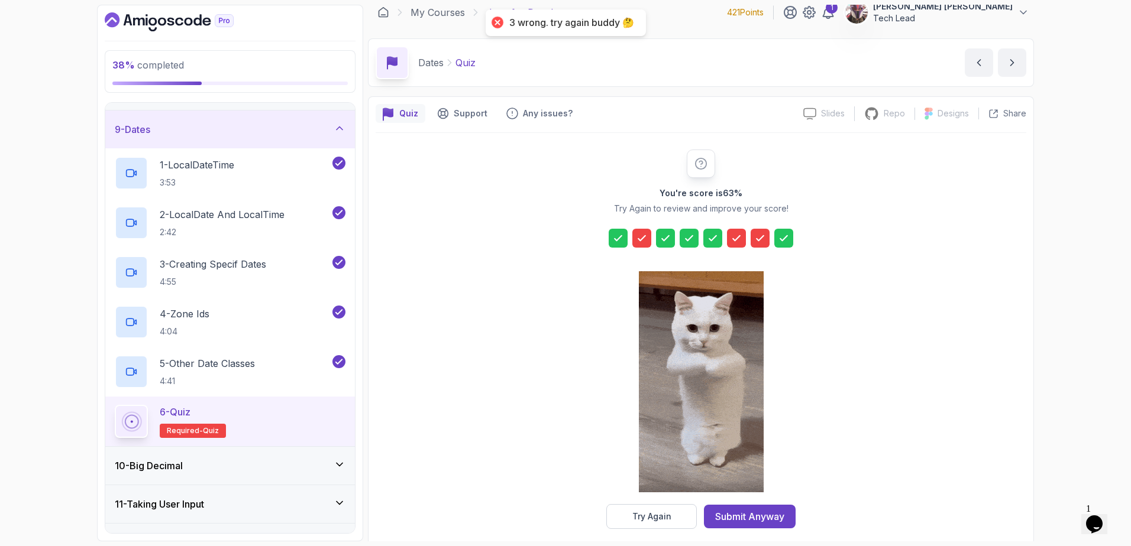
scroll to position [21, 0]
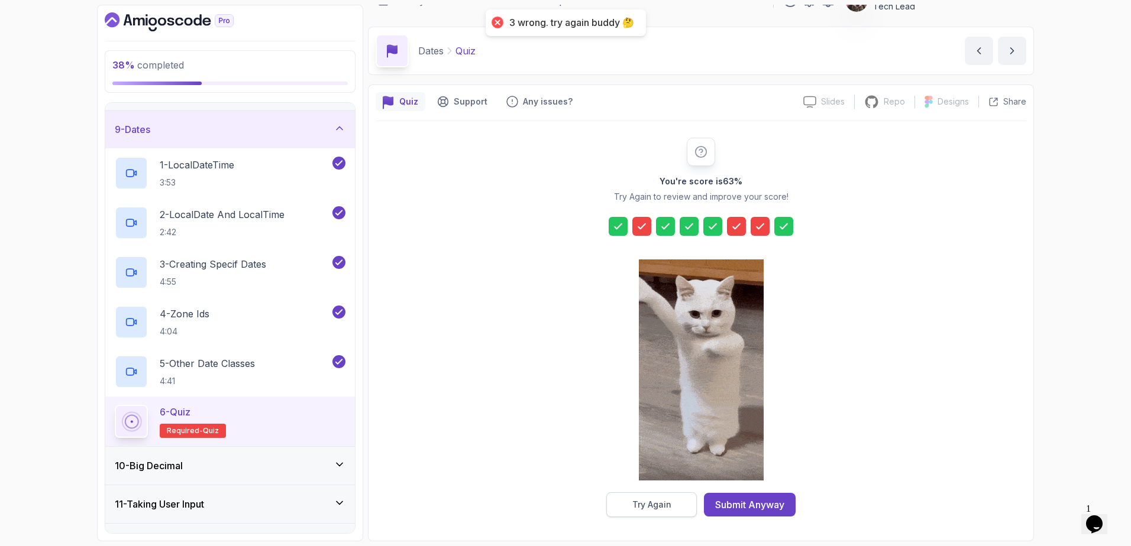
click at [659, 509] on div "Try Again" at bounding box center [651, 505] width 39 height 12
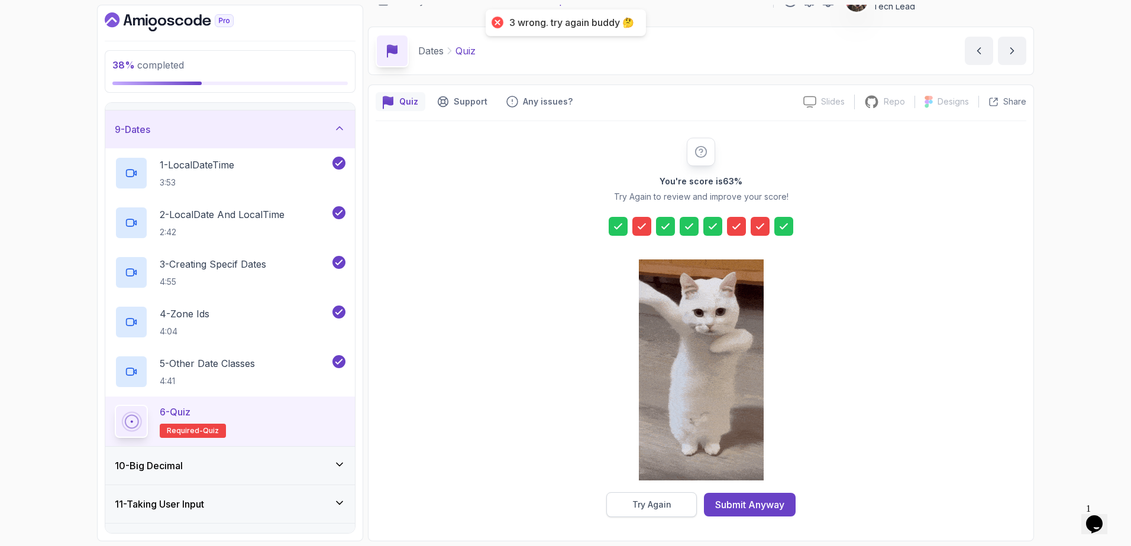
scroll to position [1, 0]
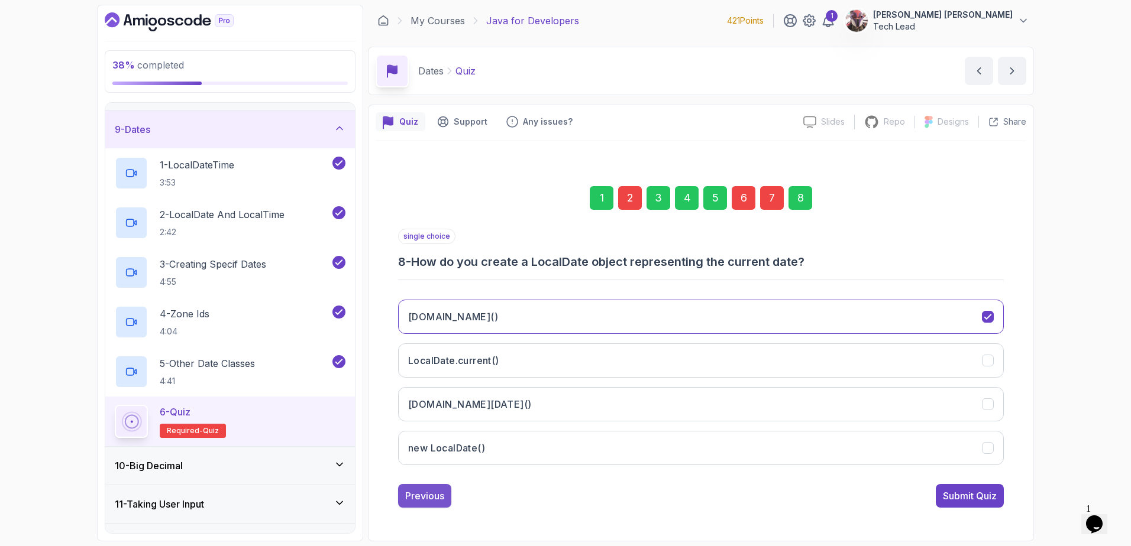
click at [444, 498] on div "Previous" at bounding box center [424, 496] width 39 height 14
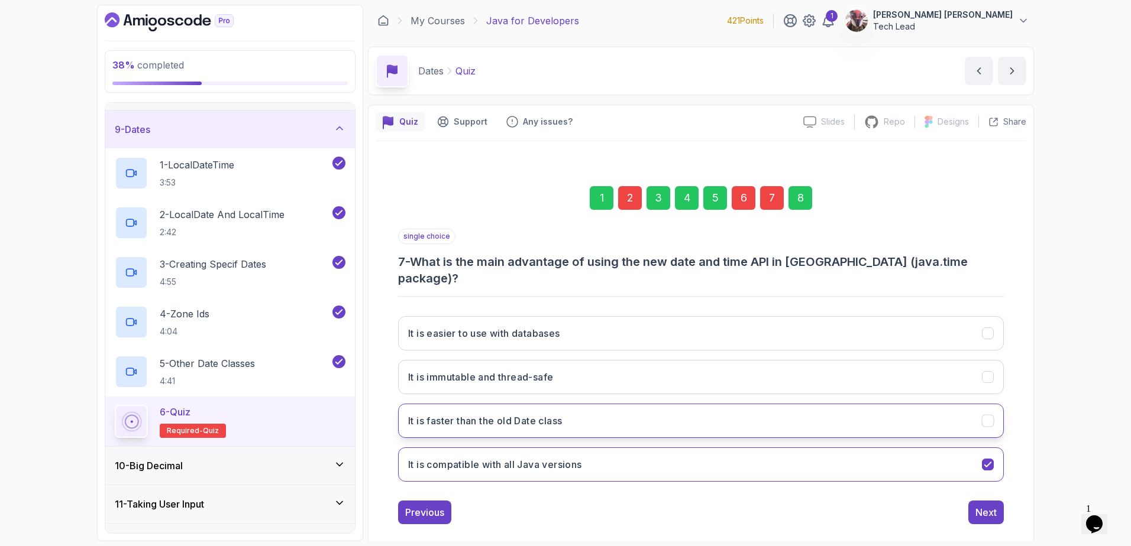
click at [605, 410] on button "It is faster than the old Date class" at bounding box center [700, 421] width 605 height 34
click at [991, 506] on div "Next" at bounding box center [985, 513] width 21 height 14
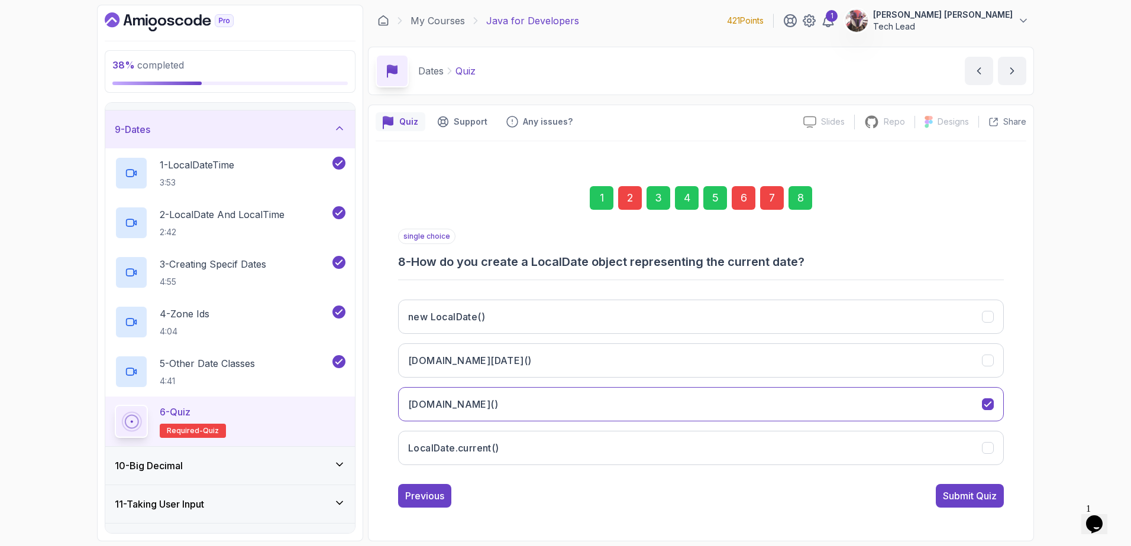
click at [991, 501] on div "Submit Quiz" at bounding box center [970, 496] width 54 height 14
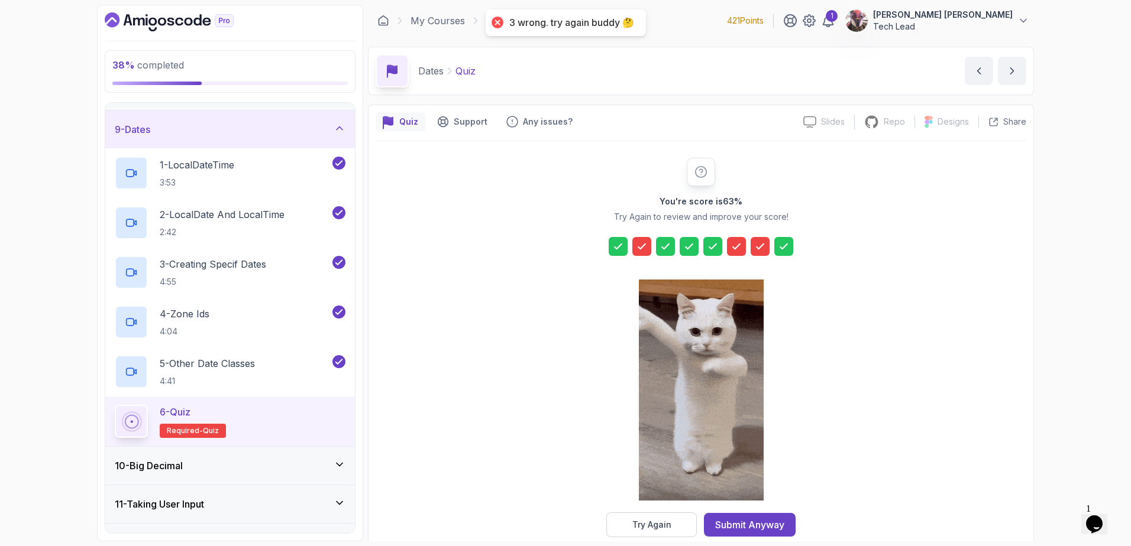
click at [646, 523] on div "Try Again" at bounding box center [651, 525] width 39 height 12
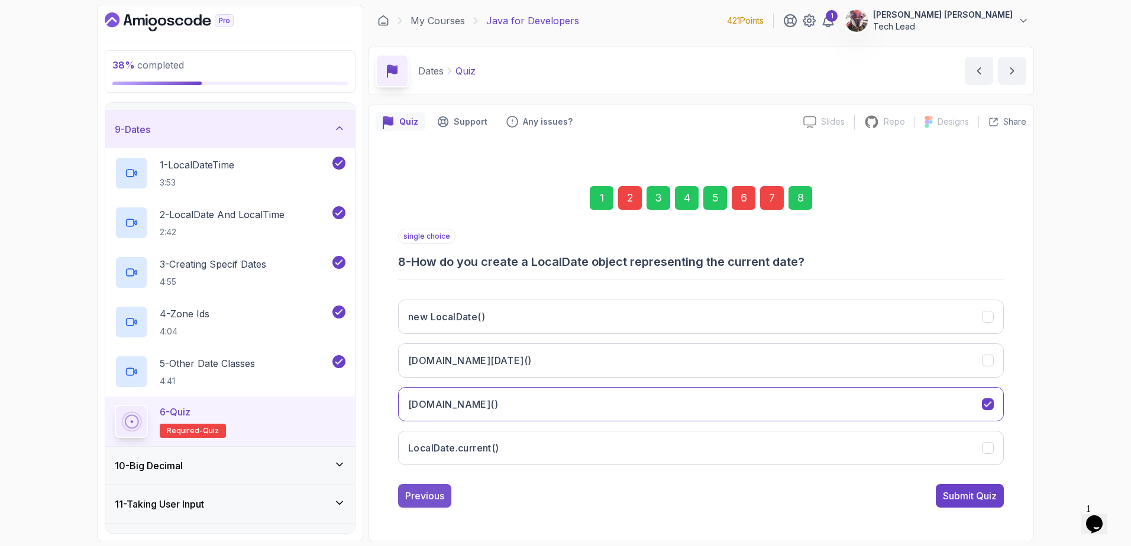
click at [422, 494] on div "Previous" at bounding box center [424, 496] width 39 height 14
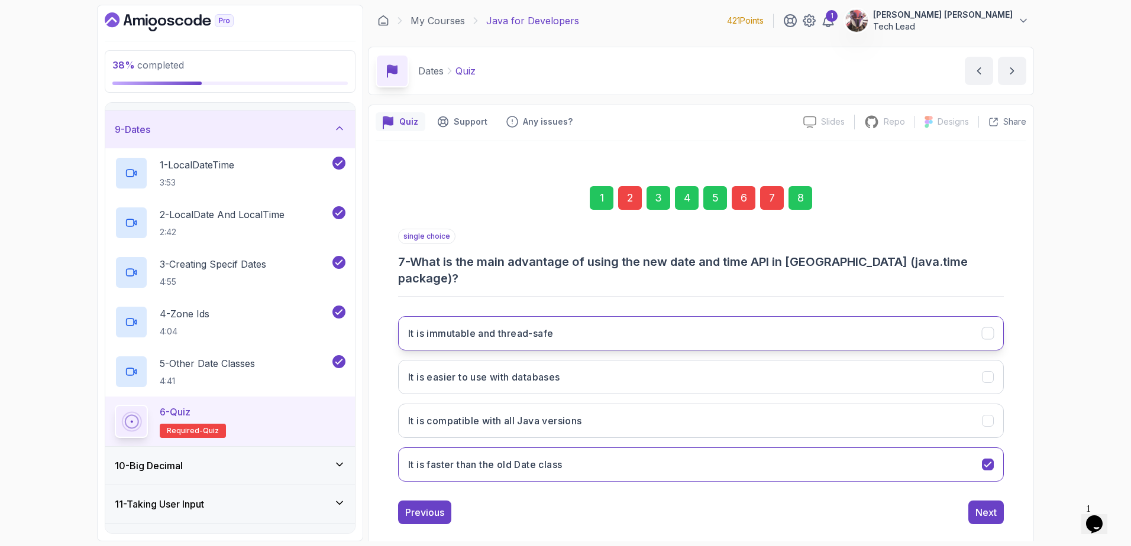
click at [627, 316] on button "It is immutable and thread-safe" at bounding box center [700, 333] width 605 height 34
click at [629, 404] on button "It is compatible with all Java versions" at bounding box center [700, 421] width 605 height 34
click at [616, 448] on button "It is faster than the old Date class" at bounding box center [700, 465] width 605 height 34
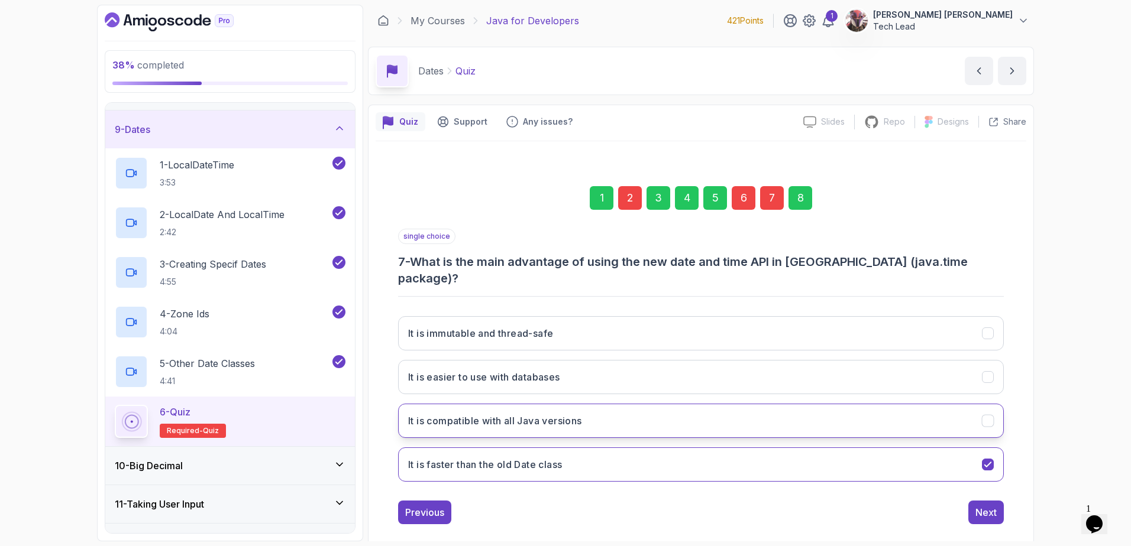
click at [561, 414] on h3 "It is compatible with all Java versions" at bounding box center [495, 421] width 174 height 14
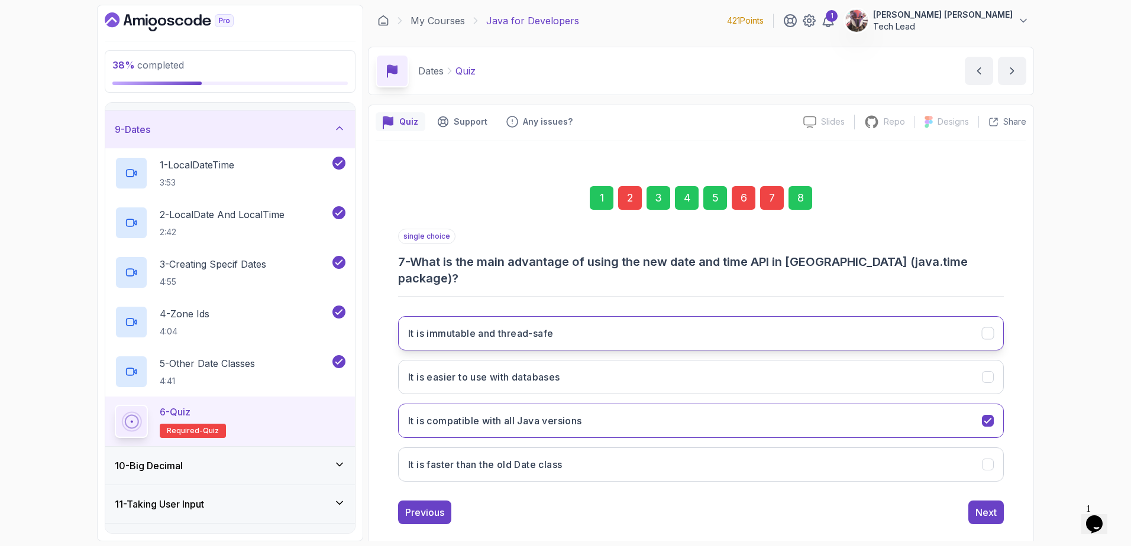
click at [577, 316] on button "It is immutable and thread-safe" at bounding box center [700, 333] width 605 height 34
click at [980, 506] on div "Next" at bounding box center [985, 513] width 21 height 14
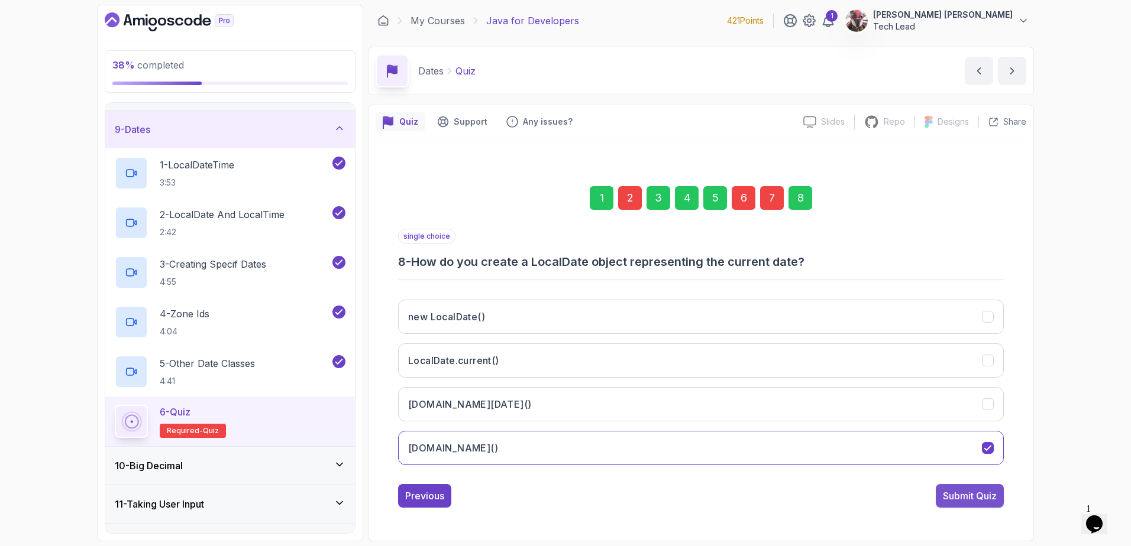
click at [980, 494] on div "Submit Quiz" at bounding box center [970, 496] width 54 height 14
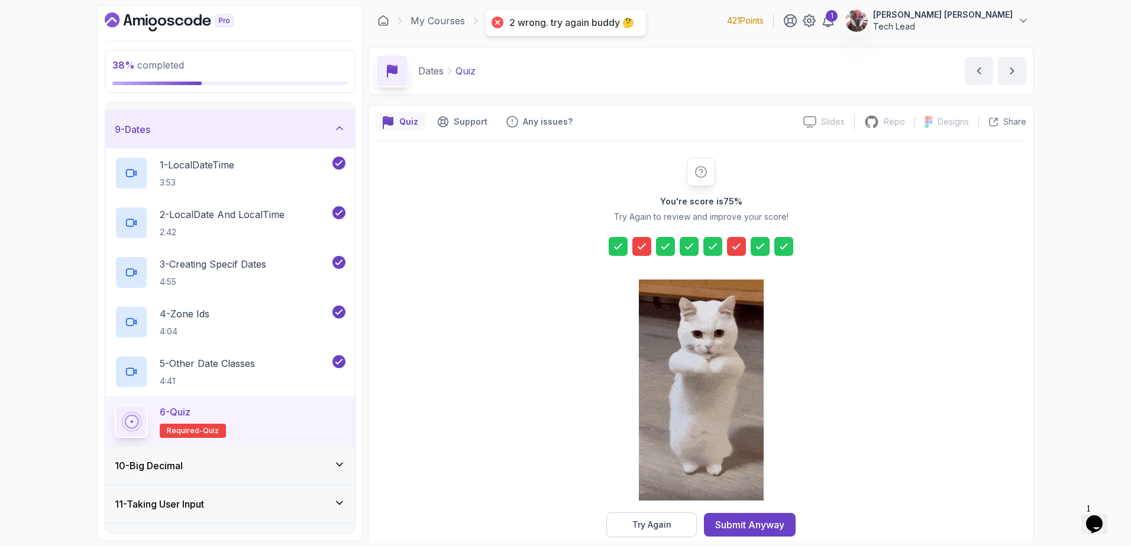
click at [834, 436] on div "You're score is 75 % Try Again to review and improve your score! Try Again Subm…" at bounding box center [700, 348] width 650 height 380
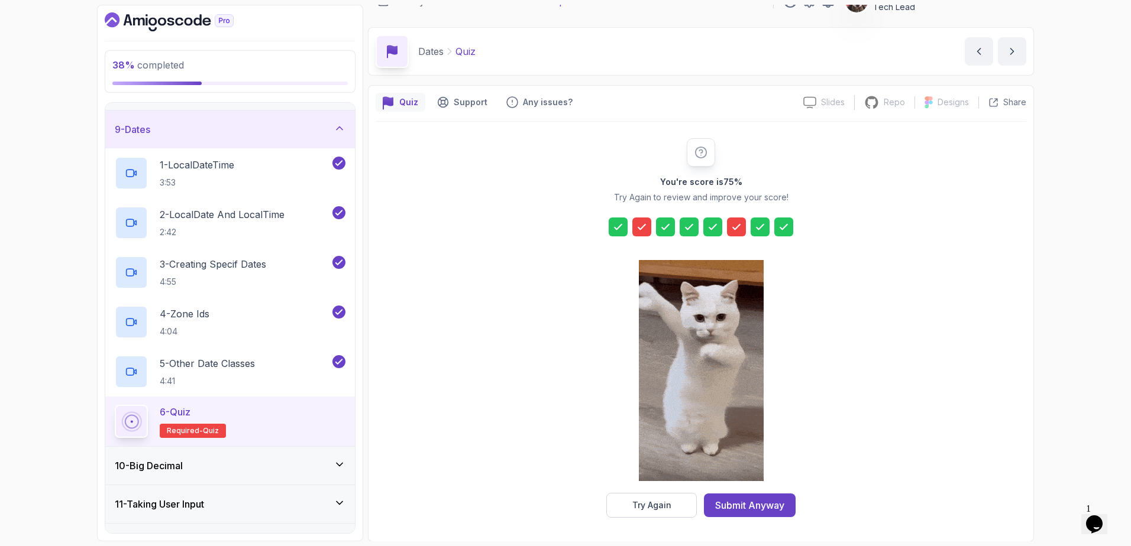
scroll to position [21, 0]
click at [655, 504] on div "Try Again" at bounding box center [651, 505] width 39 height 12
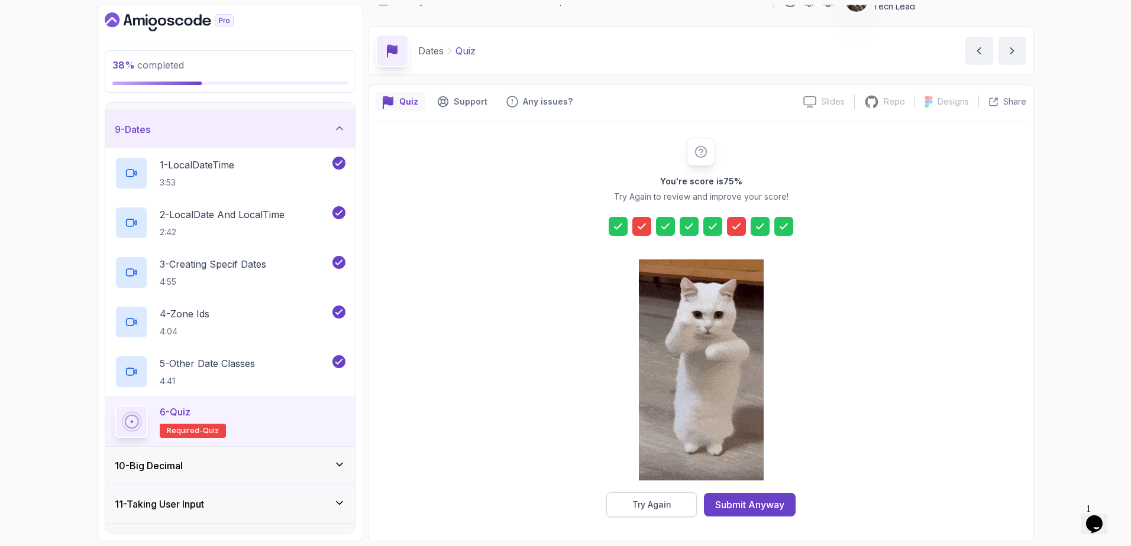
scroll to position [1, 0]
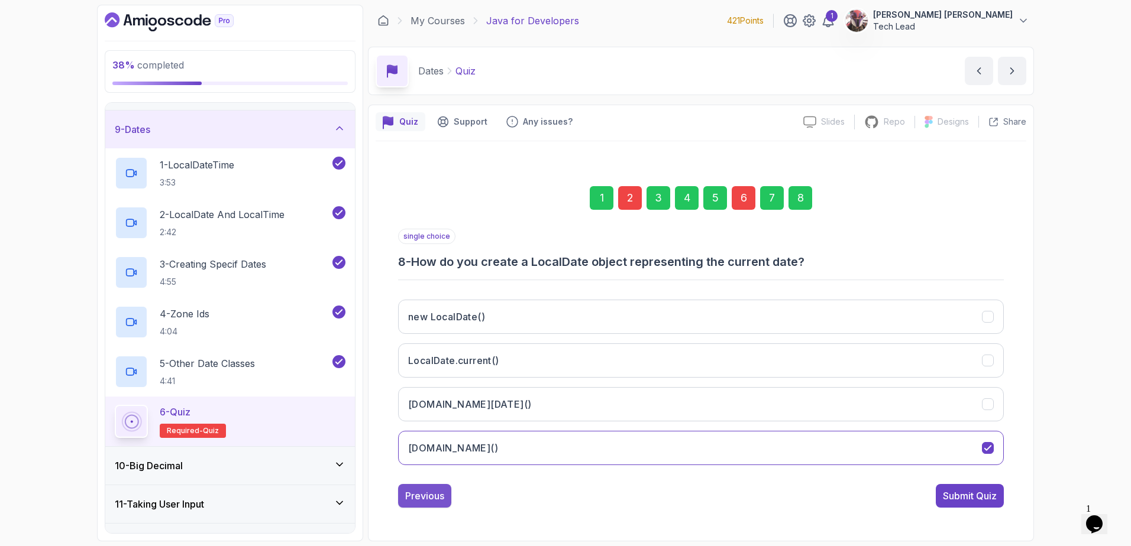
click at [430, 493] on div "Previous" at bounding box center [424, 496] width 39 height 14
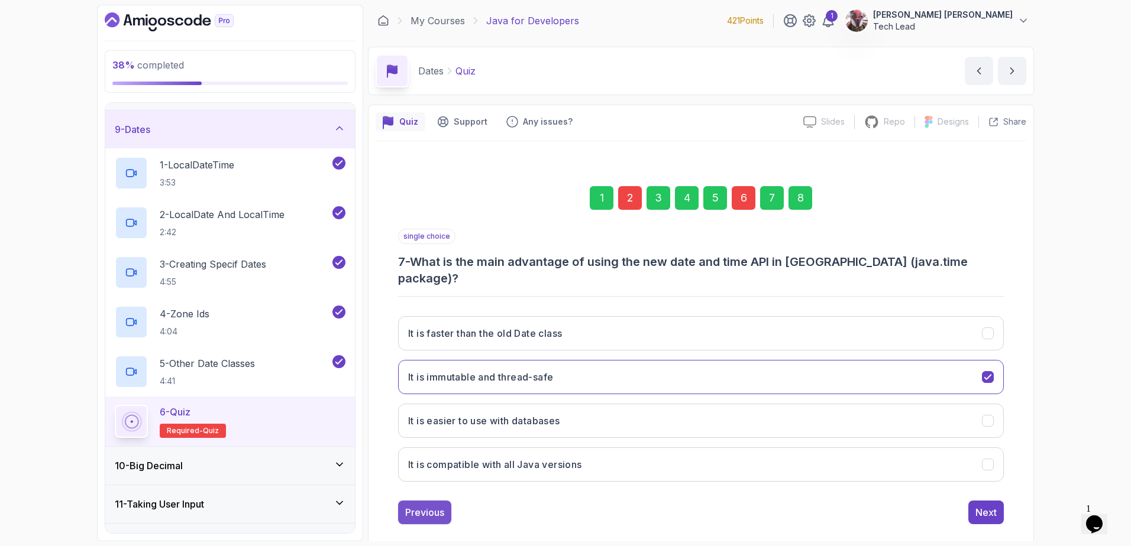
click at [430, 501] on button "Previous" at bounding box center [424, 513] width 53 height 24
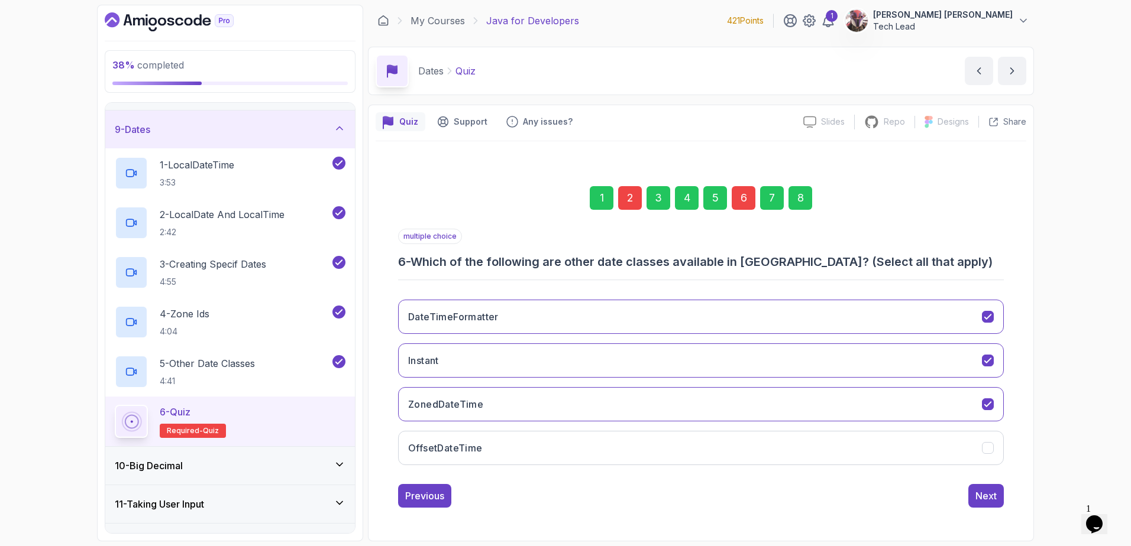
click at [430, 485] on button "Previous" at bounding box center [424, 496] width 53 height 24
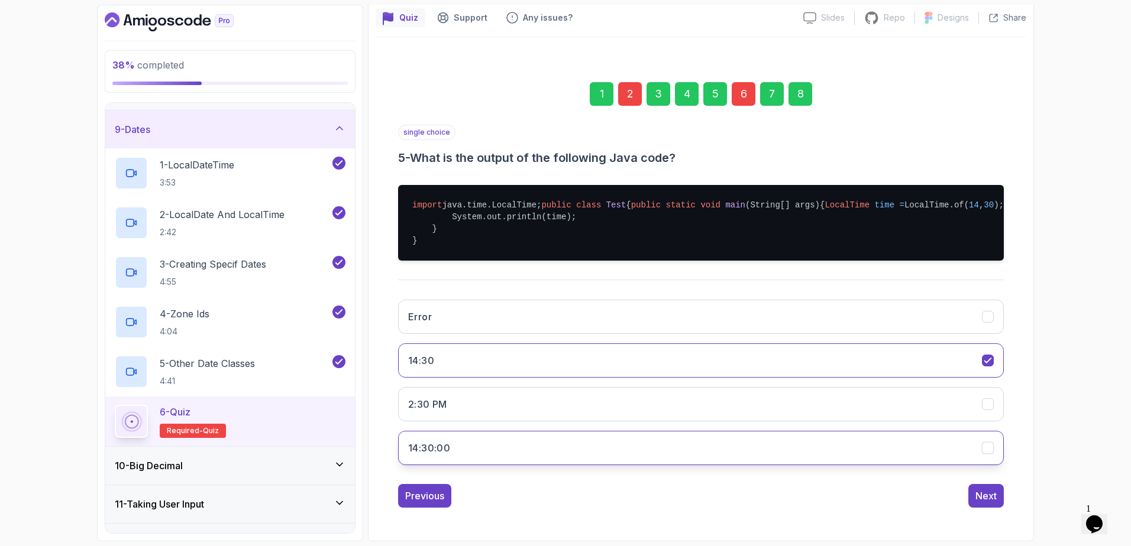
scroll to position [140, 0]
click at [989, 493] on div "Next" at bounding box center [985, 496] width 21 height 14
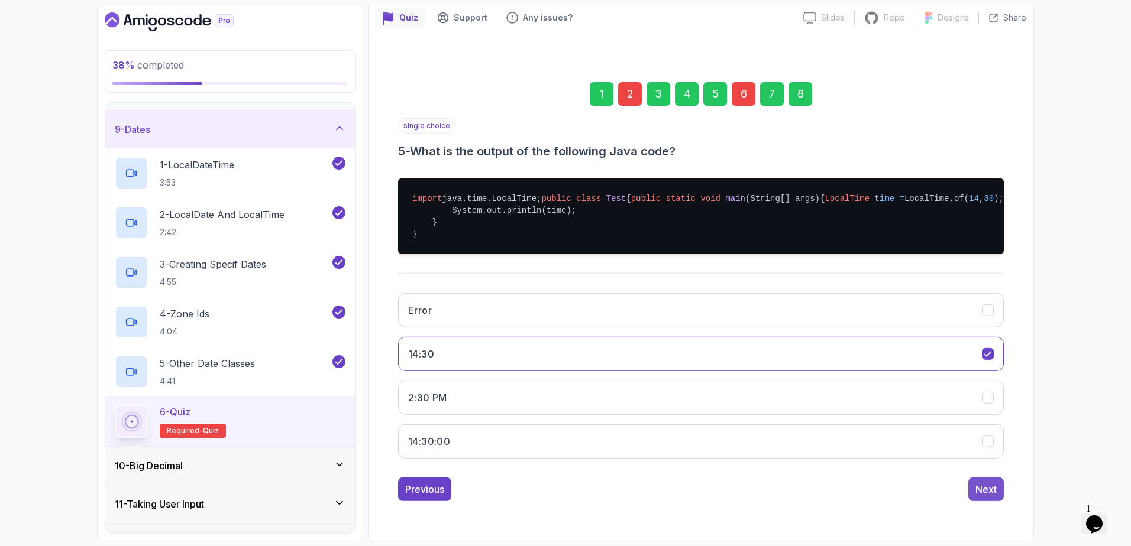
scroll to position [1, 0]
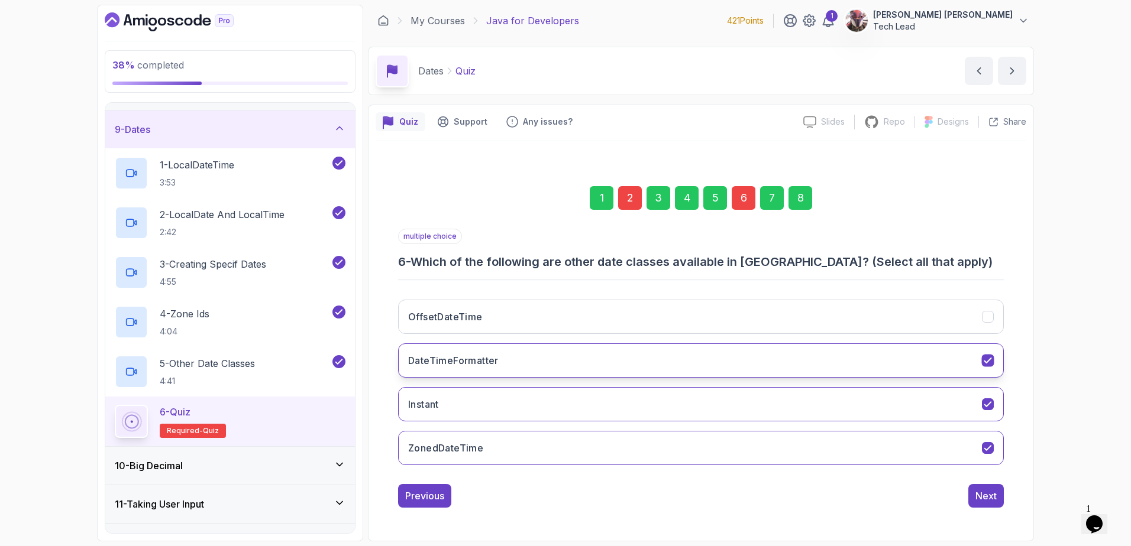
click at [987, 360] on icon "DateTimeFormatter" at bounding box center [987, 360] width 11 height 11
click at [980, 497] on div "Next" at bounding box center [985, 496] width 21 height 14
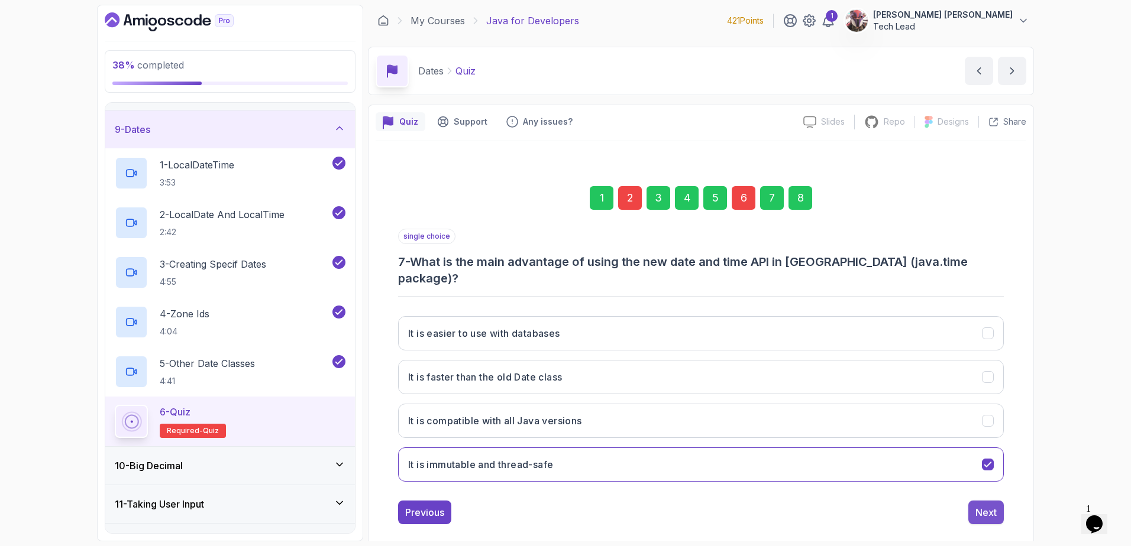
click at [979, 506] on div "Next" at bounding box center [985, 513] width 21 height 14
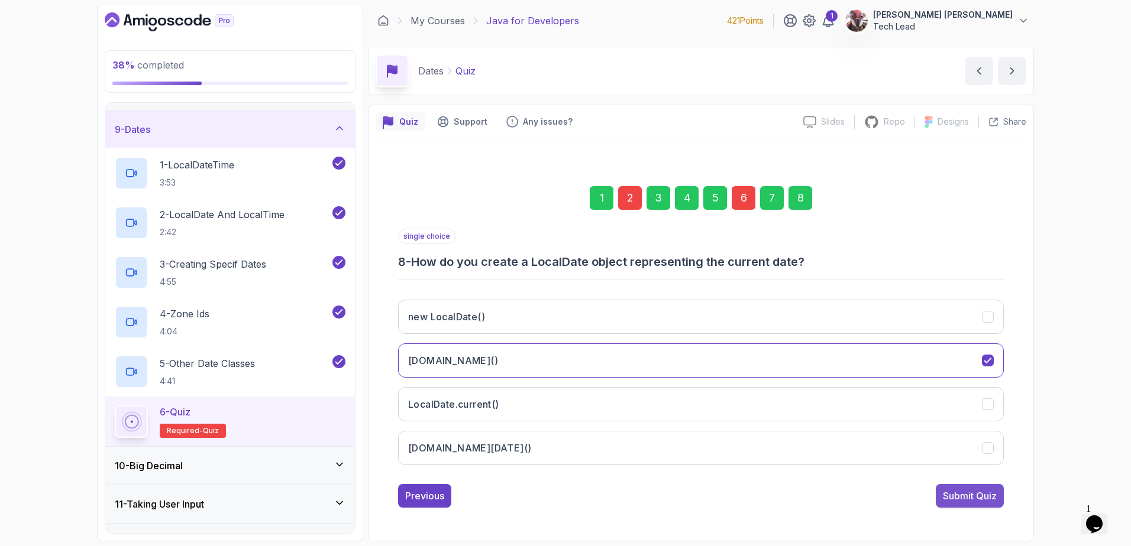
click at [978, 494] on div "Submit Quiz" at bounding box center [970, 496] width 54 height 14
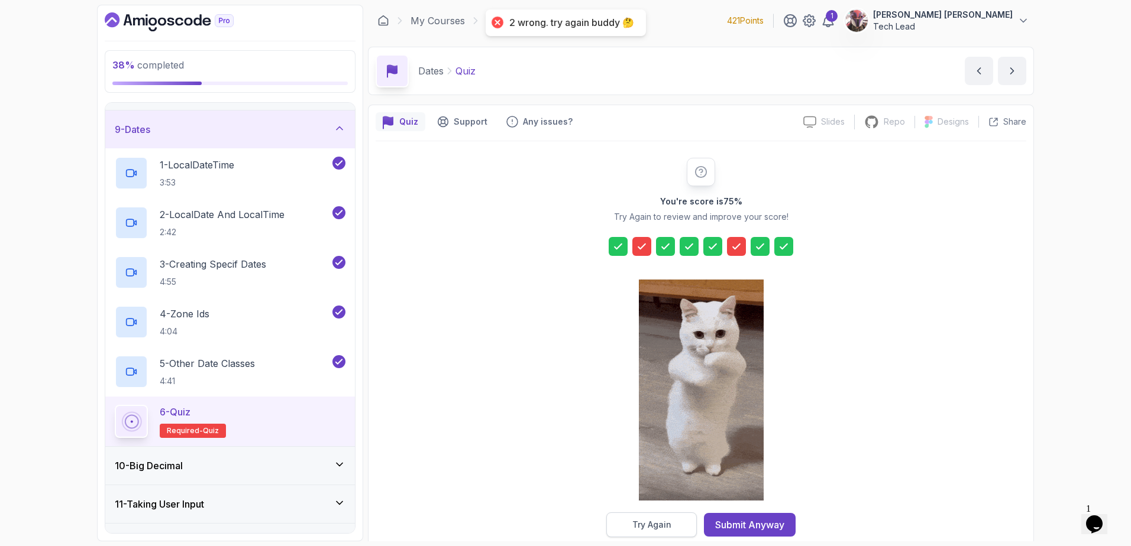
click at [682, 524] on button "Try Again" at bounding box center [651, 525] width 90 height 25
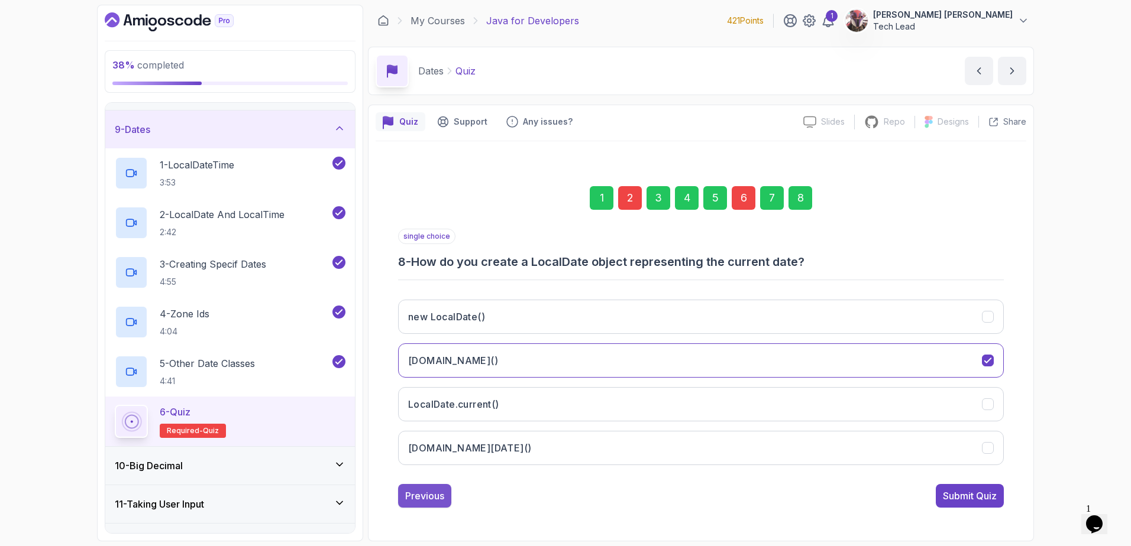
click at [423, 496] on div "Previous" at bounding box center [424, 496] width 39 height 14
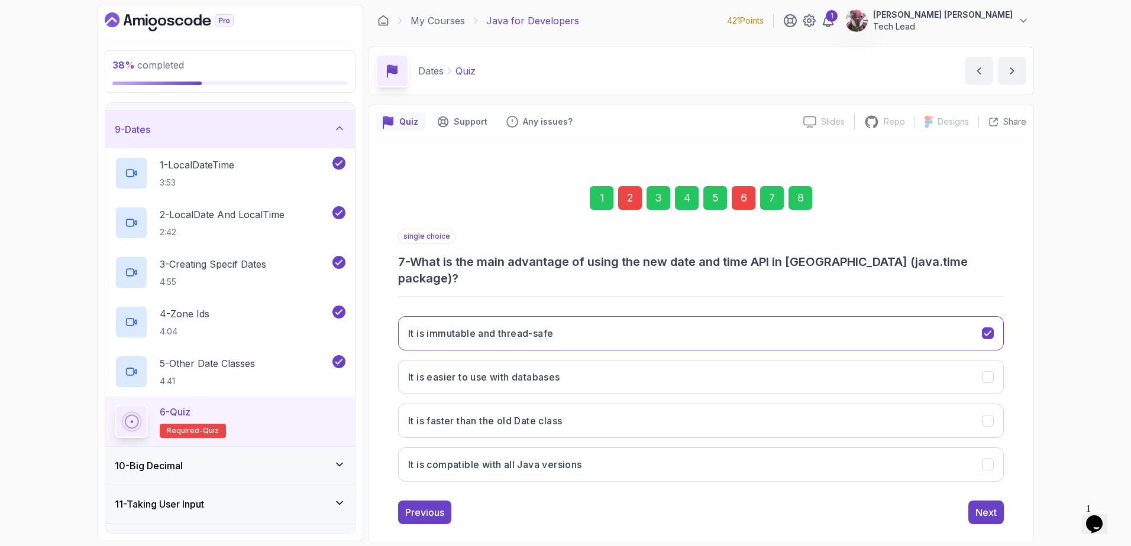
click at [423, 506] on div "Previous" at bounding box center [424, 513] width 39 height 14
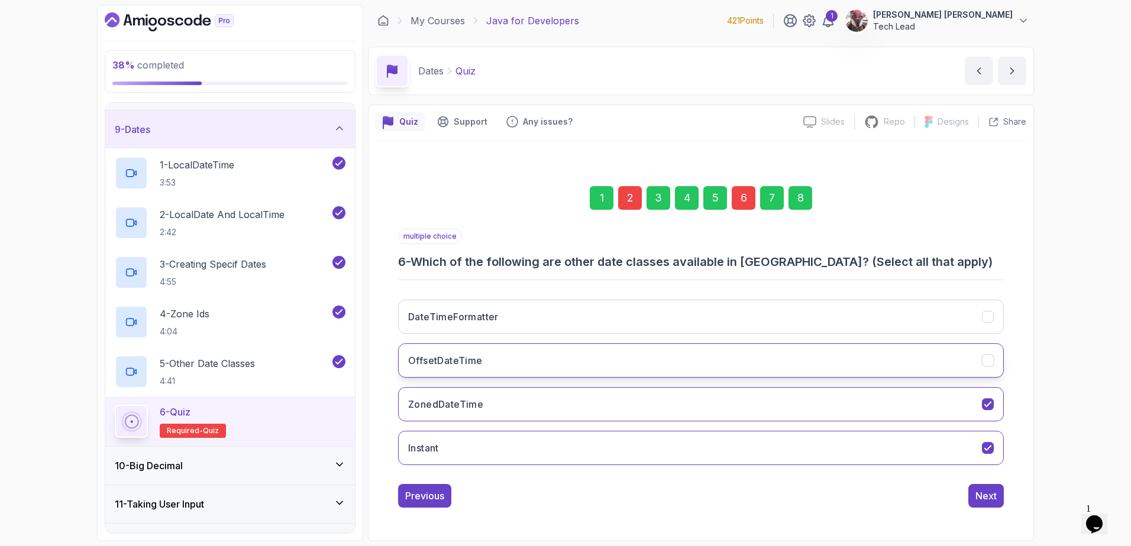
click at [529, 368] on button "OffsetDateTime" at bounding box center [700, 361] width 605 height 34
click at [981, 495] on div "Next" at bounding box center [985, 496] width 21 height 14
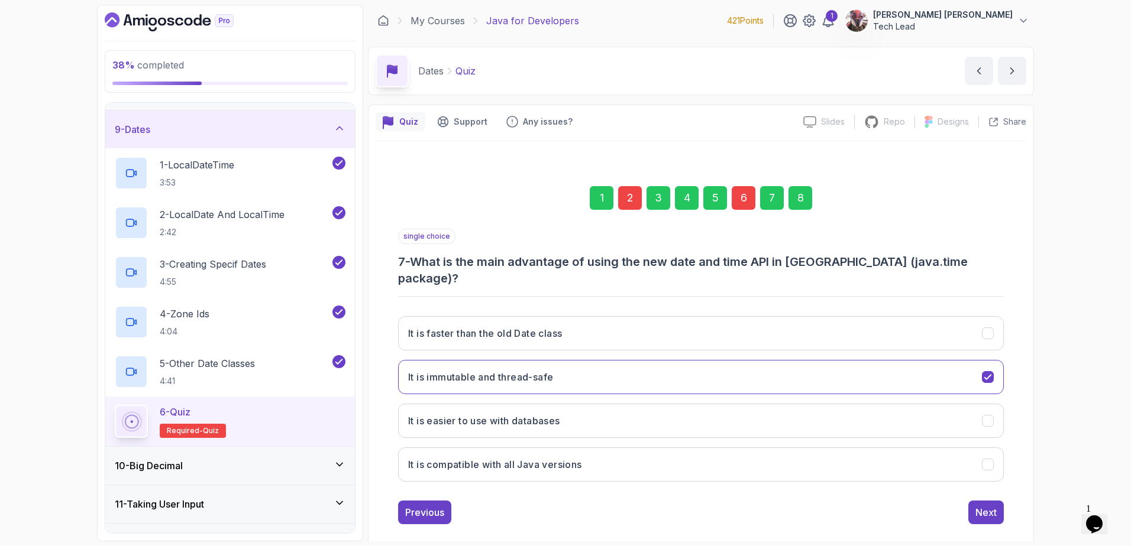
click at [980, 506] on div "Next" at bounding box center [985, 513] width 21 height 14
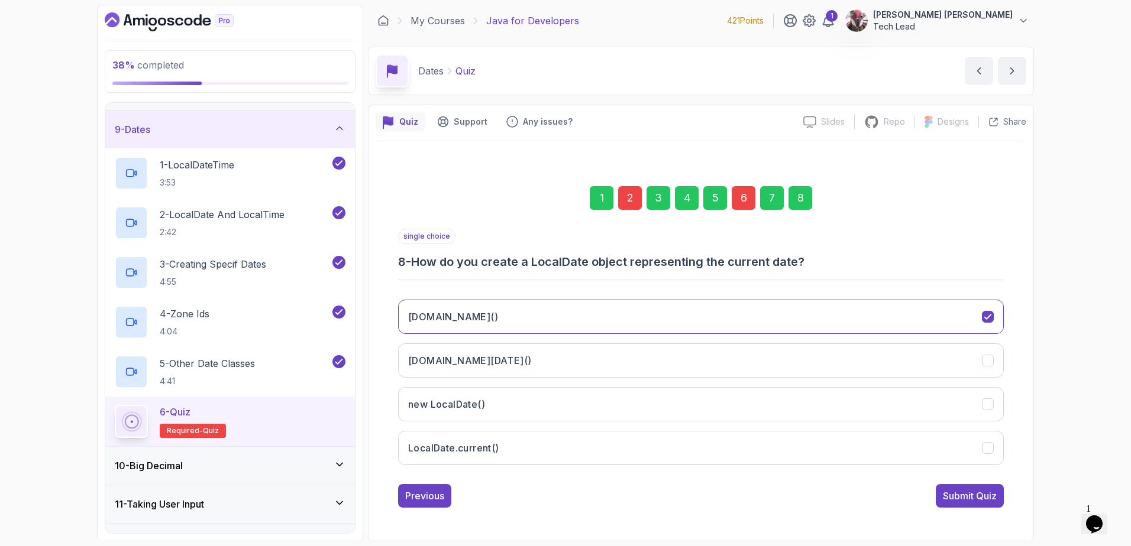
click at [980, 495] on div "Submit Quiz" at bounding box center [970, 496] width 54 height 14
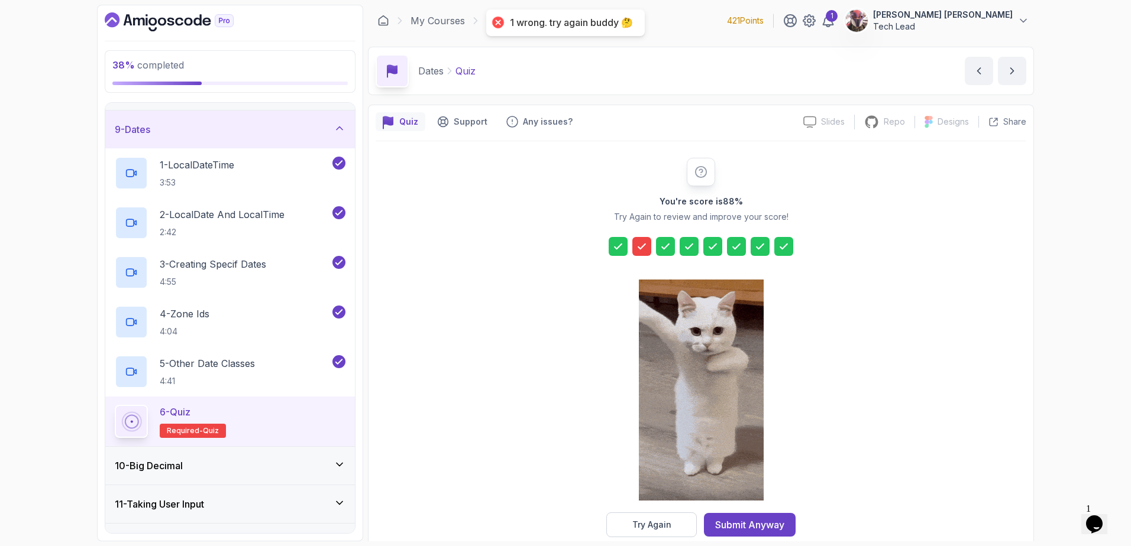
scroll to position [21, 0]
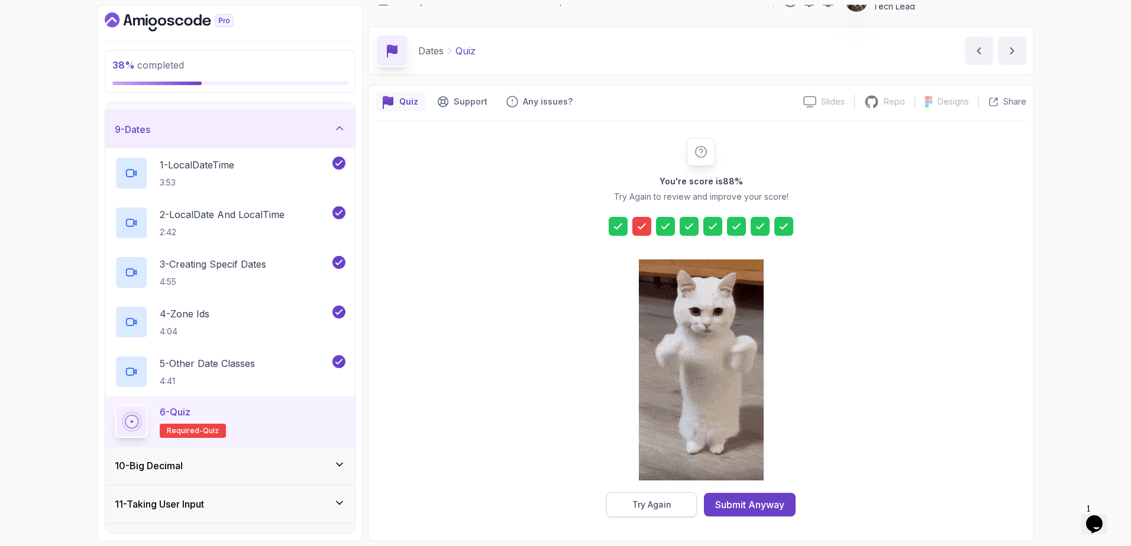
click at [664, 507] on div "Try Again" at bounding box center [651, 505] width 39 height 12
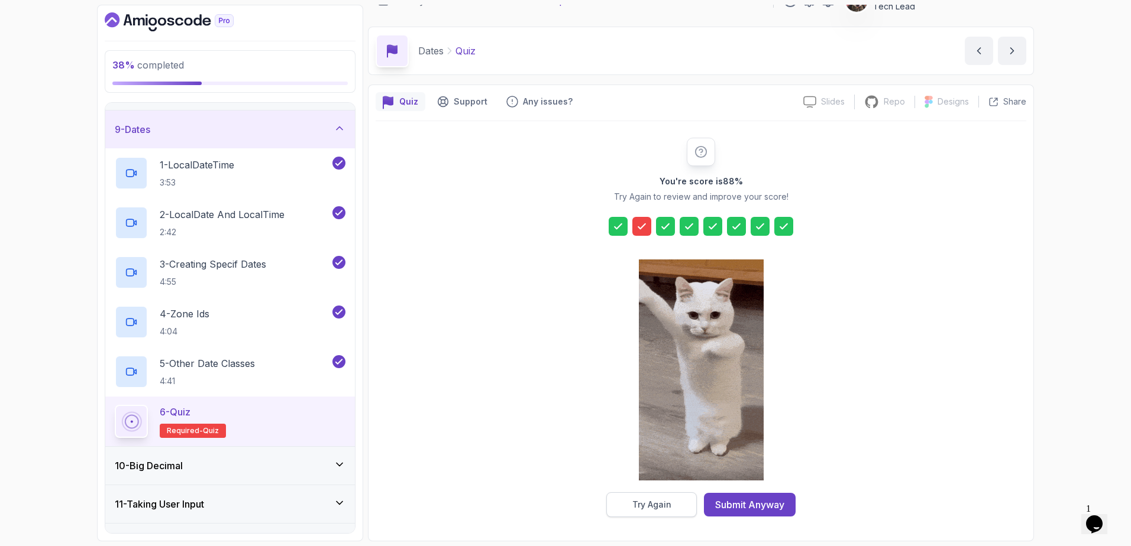
scroll to position [1, 0]
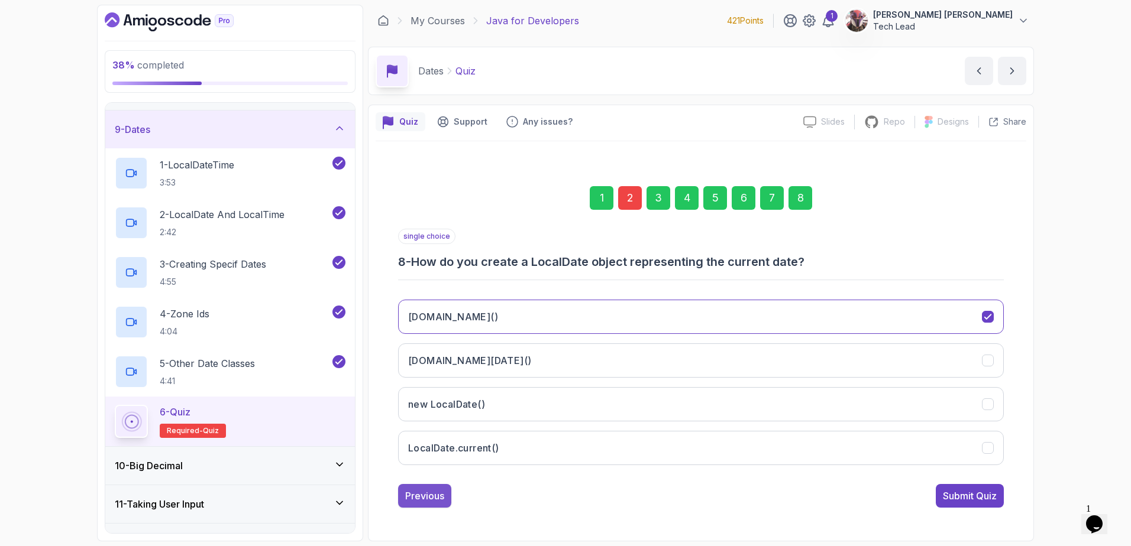
click at [435, 501] on div "Previous" at bounding box center [424, 496] width 39 height 14
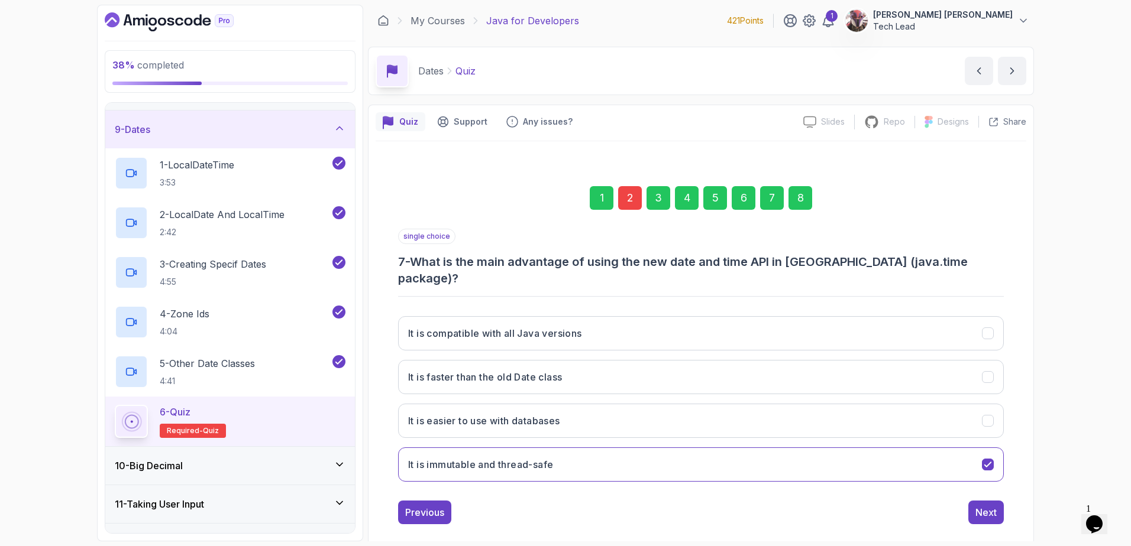
click at [435, 506] on div "Previous" at bounding box center [424, 513] width 39 height 14
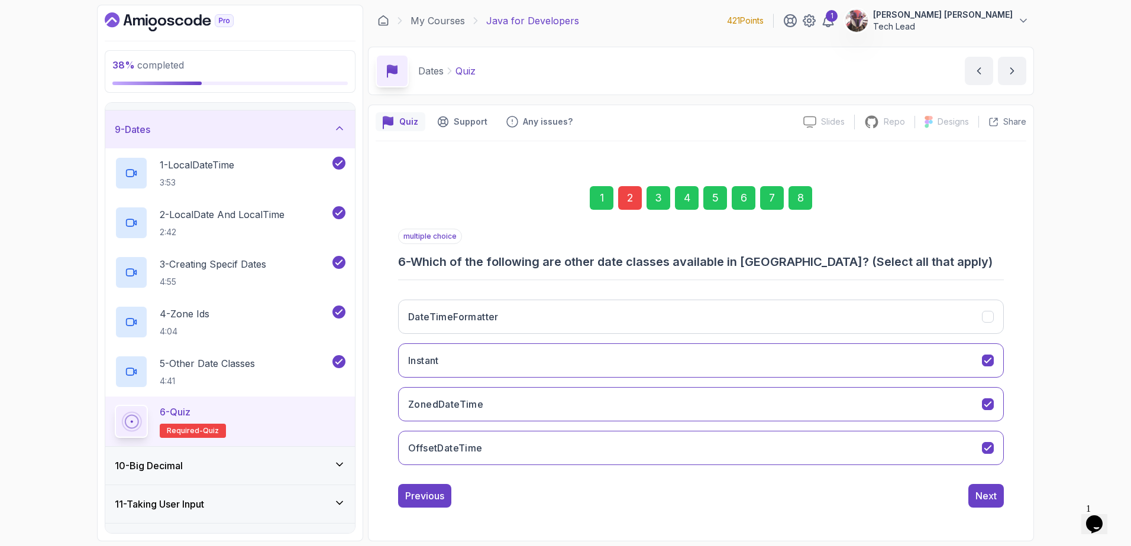
click at [435, 501] on div "Previous" at bounding box center [424, 496] width 39 height 14
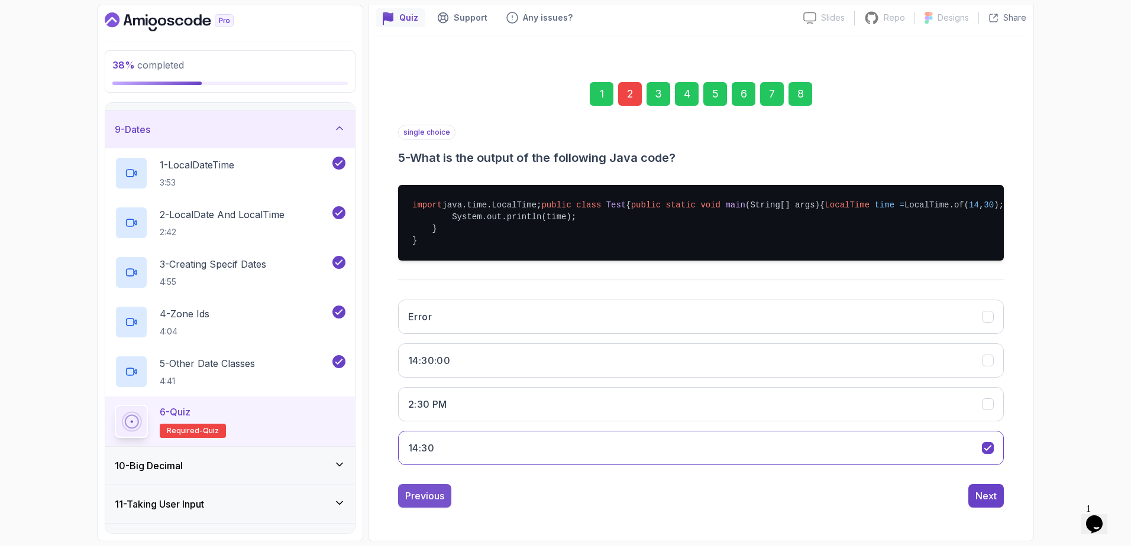
scroll to position [140, 0]
click at [423, 503] on div "Previous" at bounding box center [424, 496] width 39 height 14
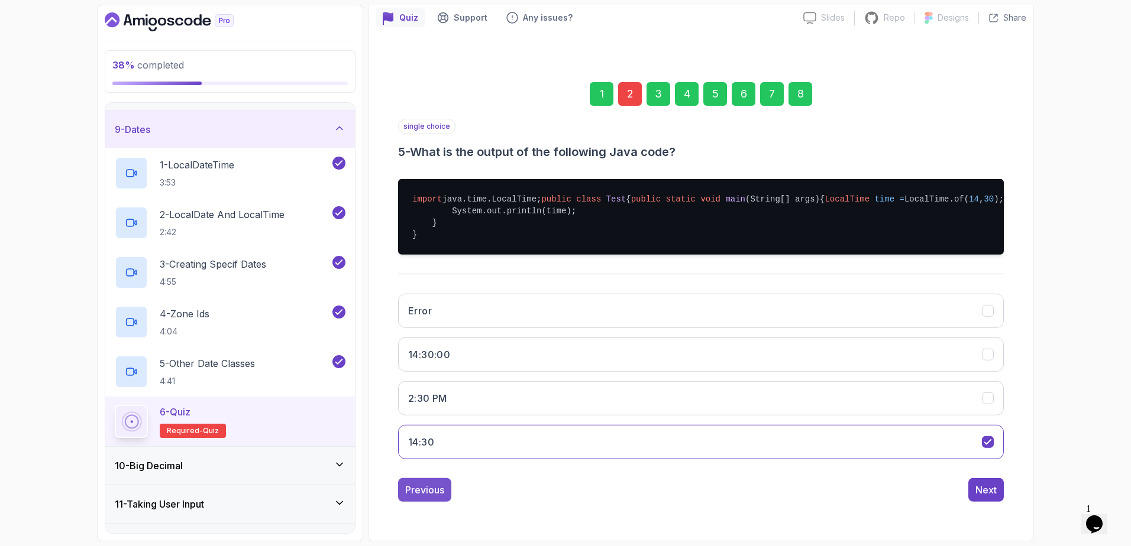
scroll to position [1, 0]
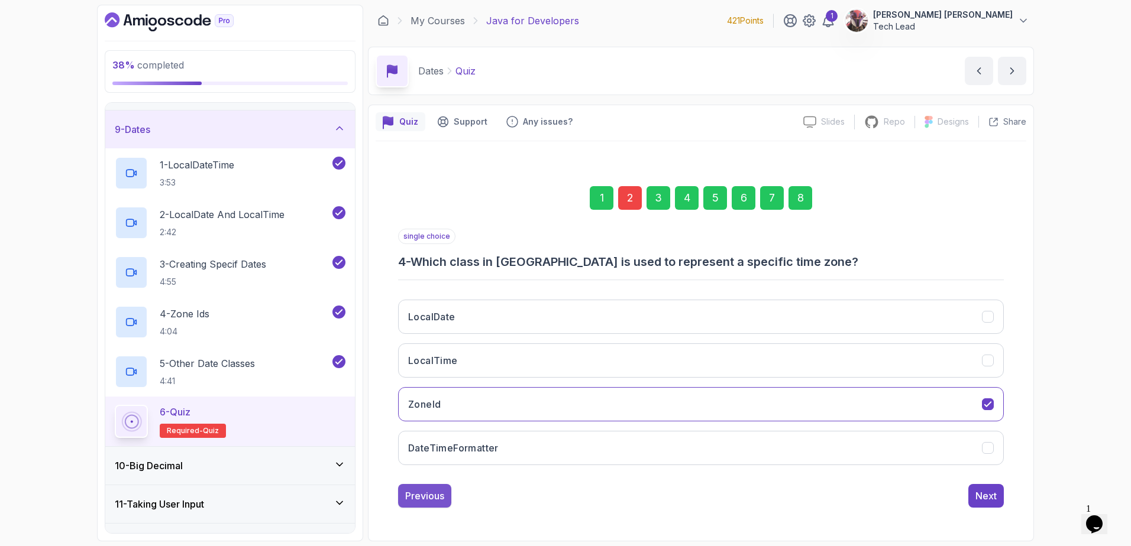
click at [424, 500] on div "Previous" at bounding box center [424, 496] width 39 height 14
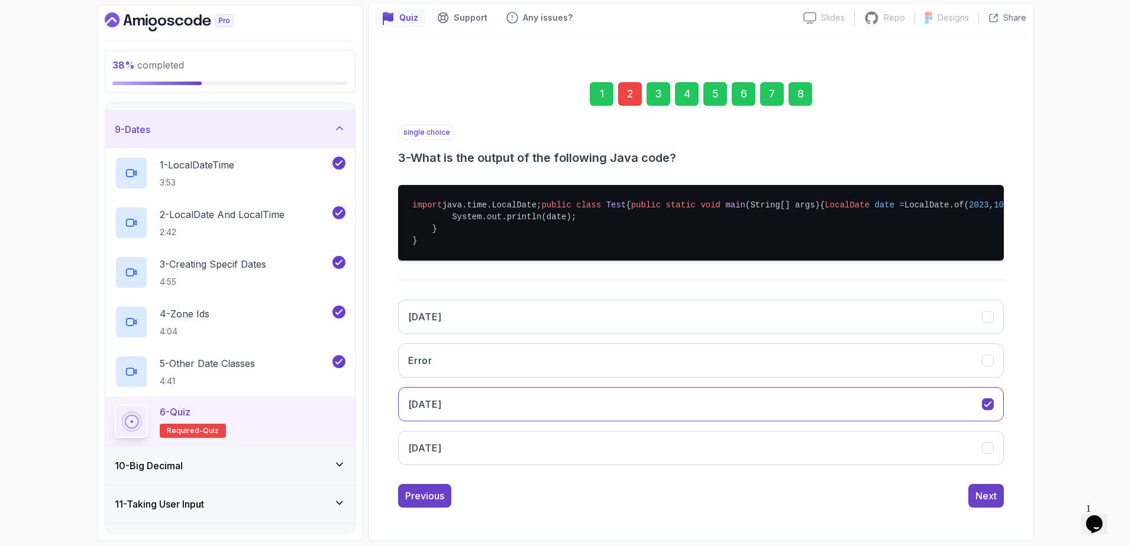
scroll to position [140, 0]
click at [428, 492] on div "Previous" at bounding box center [424, 496] width 39 height 14
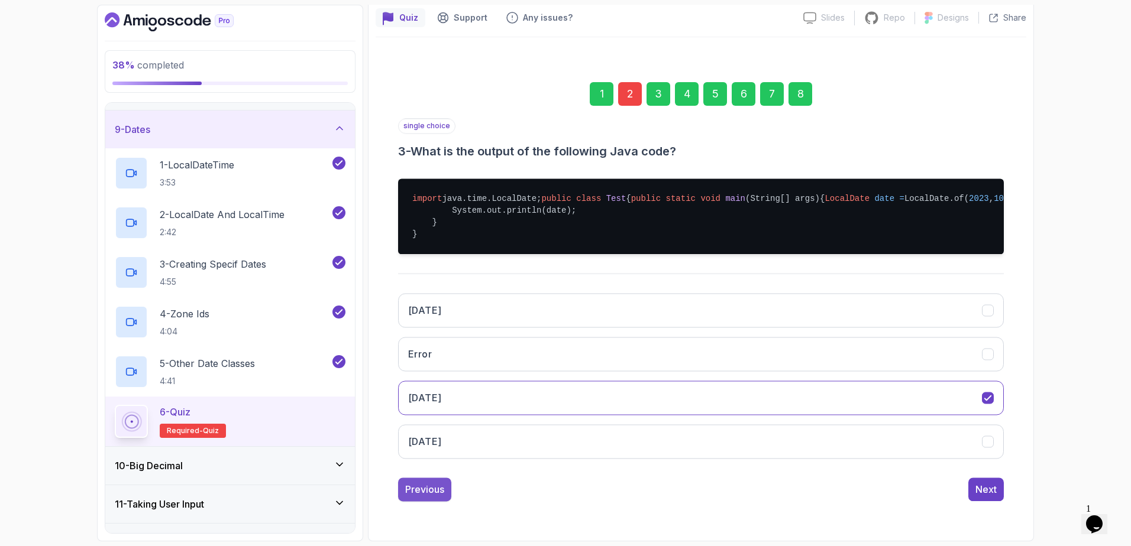
scroll to position [1, 0]
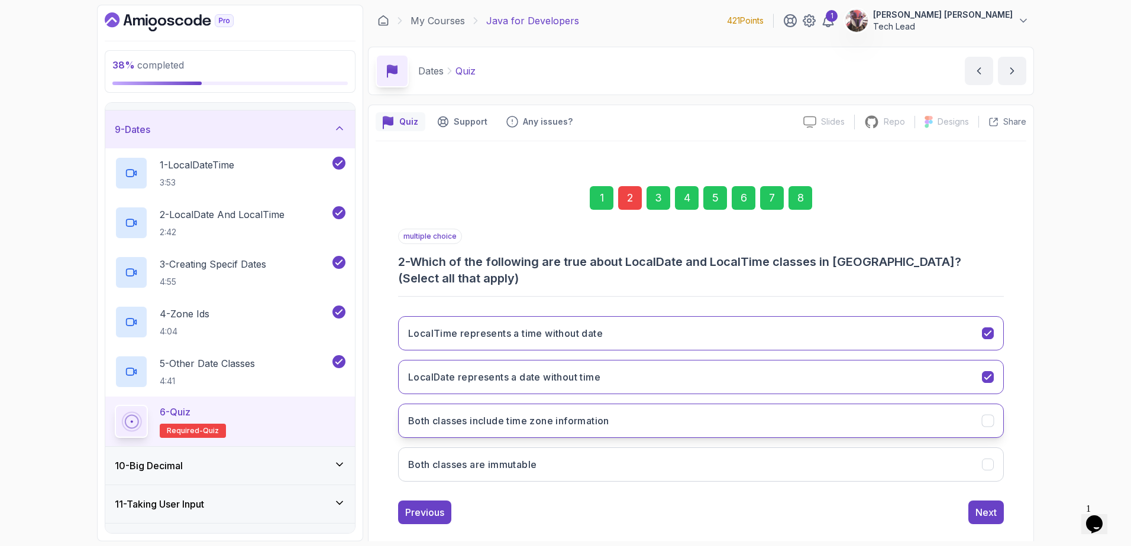
click at [689, 404] on button "Both classes include time zone information" at bounding box center [700, 421] width 605 height 34
click at [992, 506] on div "Next" at bounding box center [985, 513] width 21 height 14
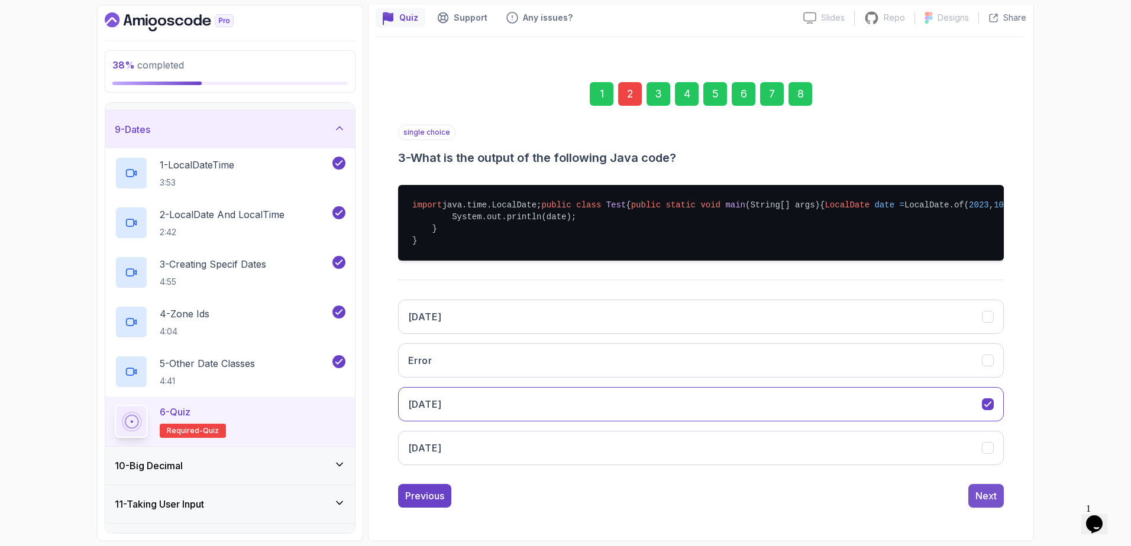
click at [980, 501] on div "Next" at bounding box center [985, 496] width 21 height 14
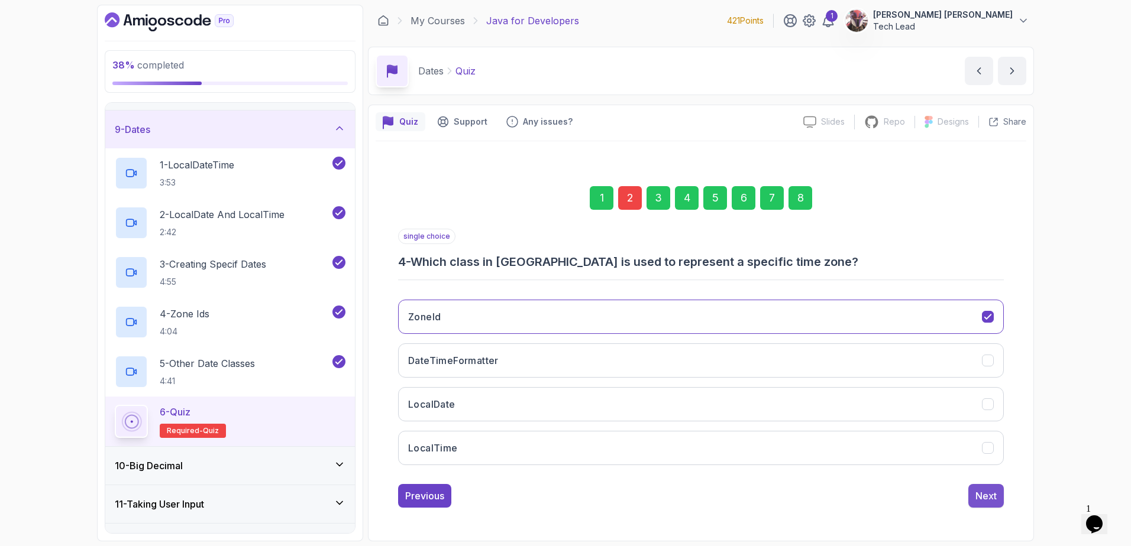
click at [989, 496] on div "Next" at bounding box center [985, 496] width 21 height 14
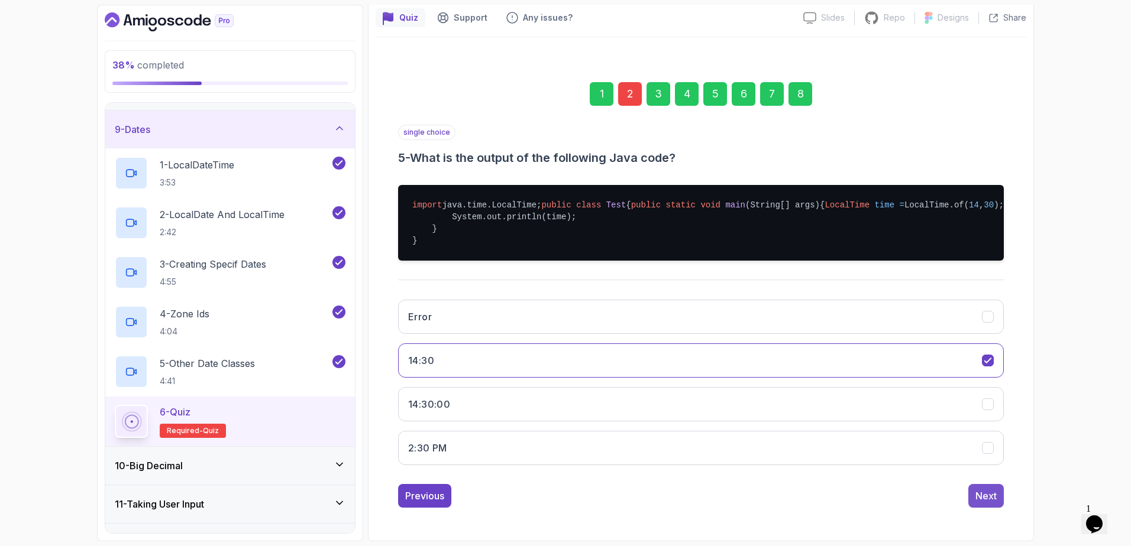
click at [986, 497] on div "Next" at bounding box center [985, 496] width 21 height 14
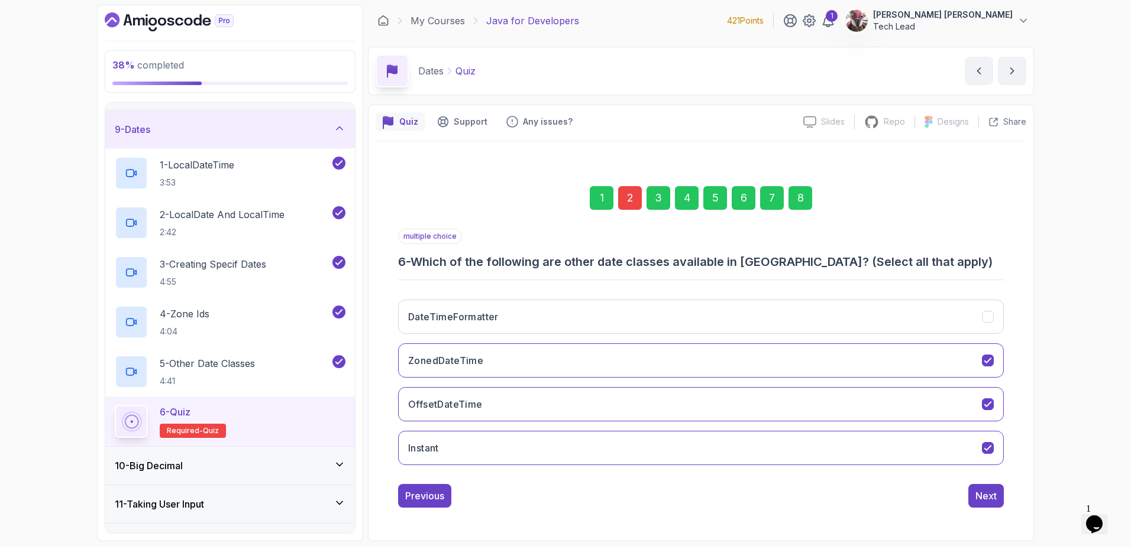
click at [986, 497] on div "Next" at bounding box center [985, 496] width 21 height 14
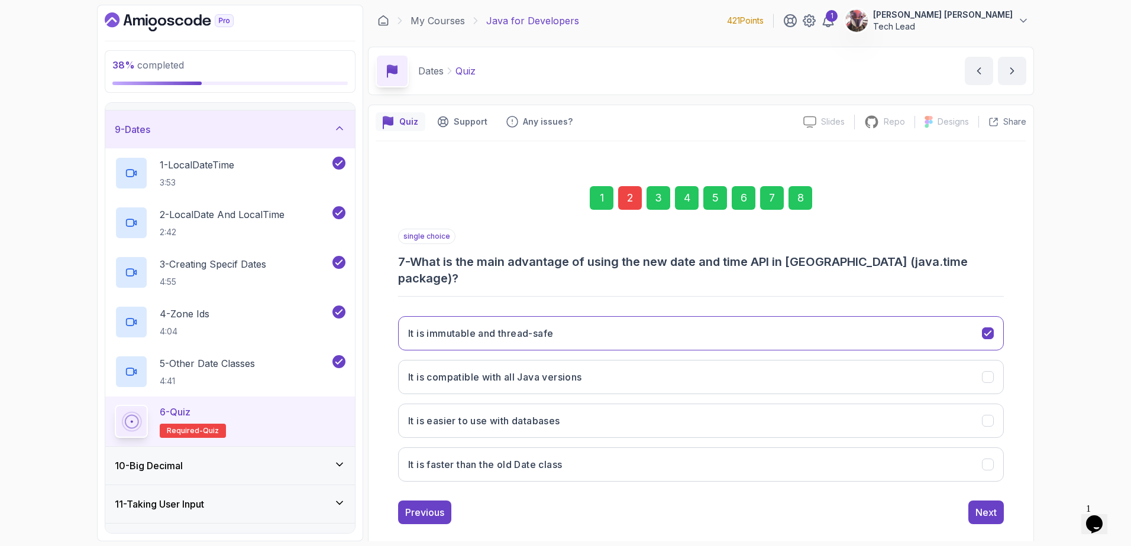
click at [986, 506] on div "Next" at bounding box center [985, 513] width 21 height 14
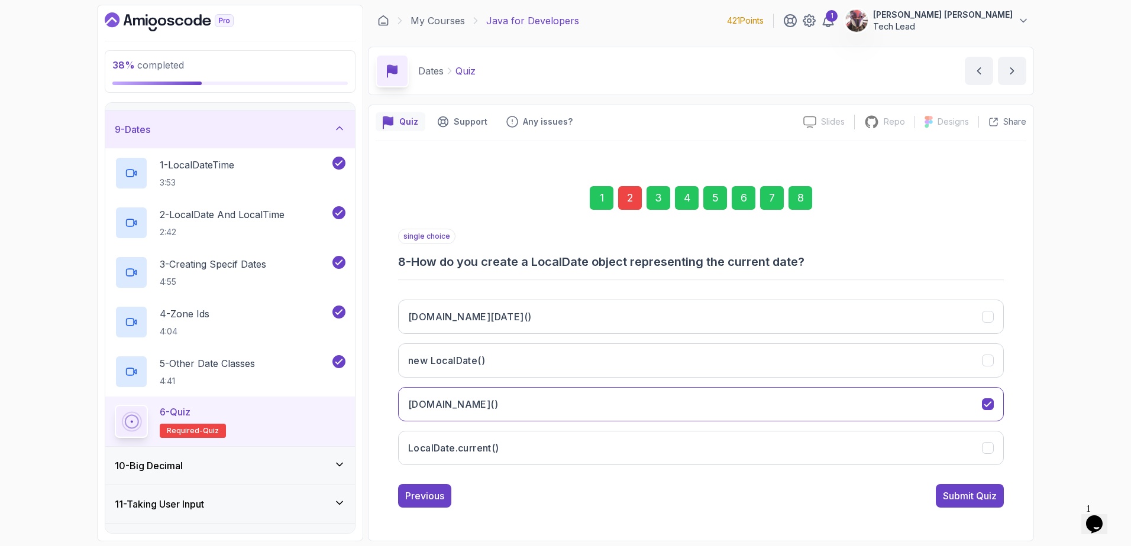
click at [986, 497] on div "Submit Quiz" at bounding box center [970, 496] width 54 height 14
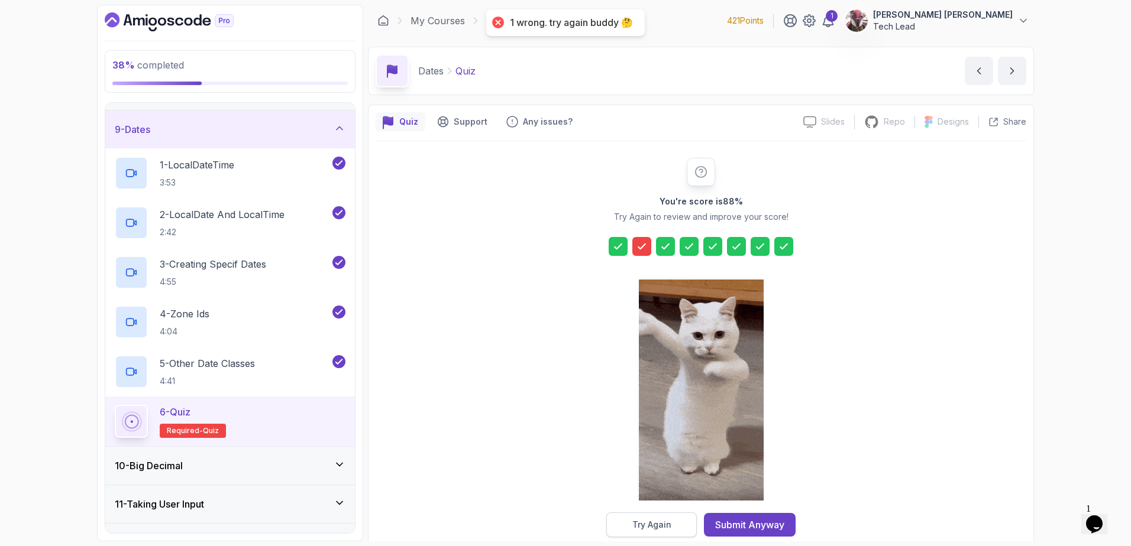
click at [658, 528] on div "Try Again" at bounding box center [651, 525] width 39 height 12
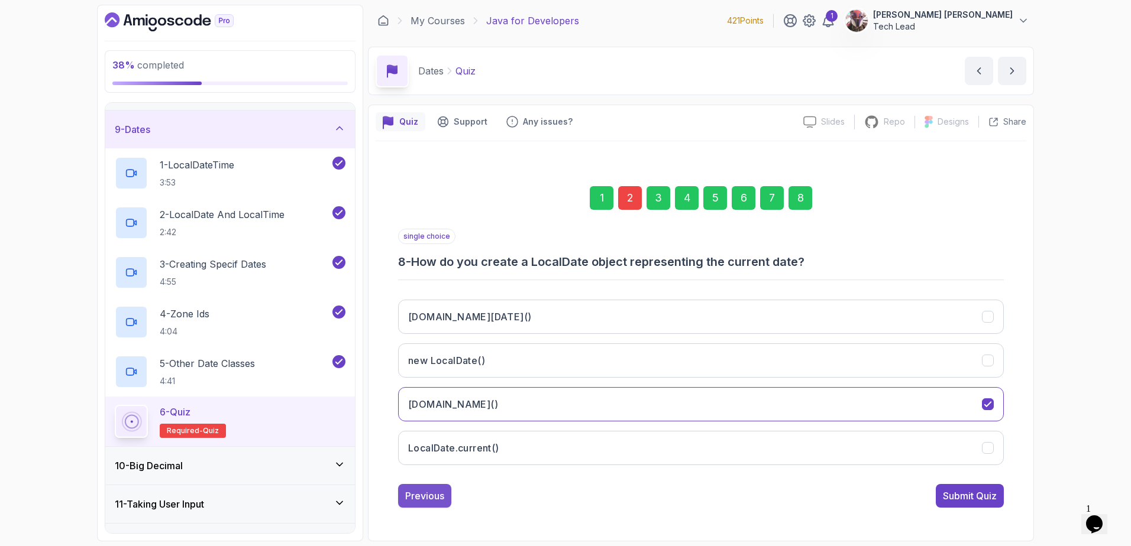
click at [429, 497] on div "Previous" at bounding box center [424, 496] width 39 height 14
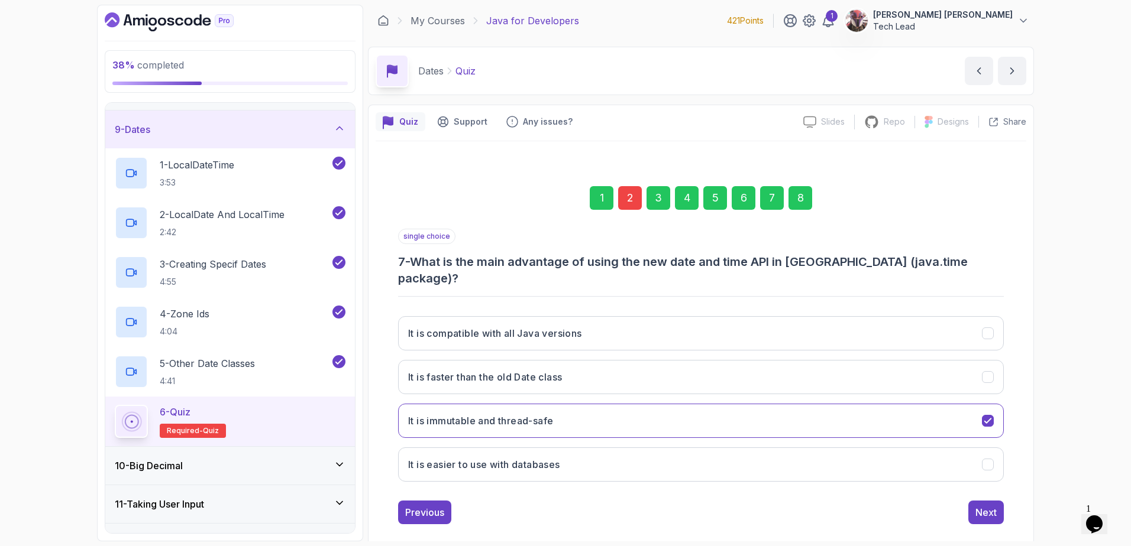
click at [429, 506] on div "Previous" at bounding box center [424, 513] width 39 height 14
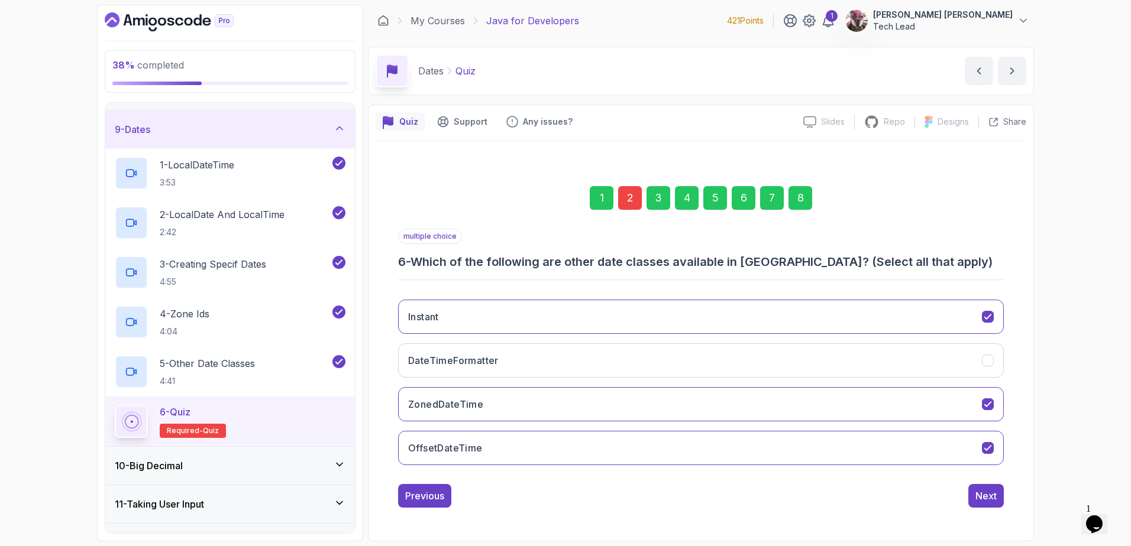
click at [429, 497] on div "Previous" at bounding box center [424, 496] width 39 height 14
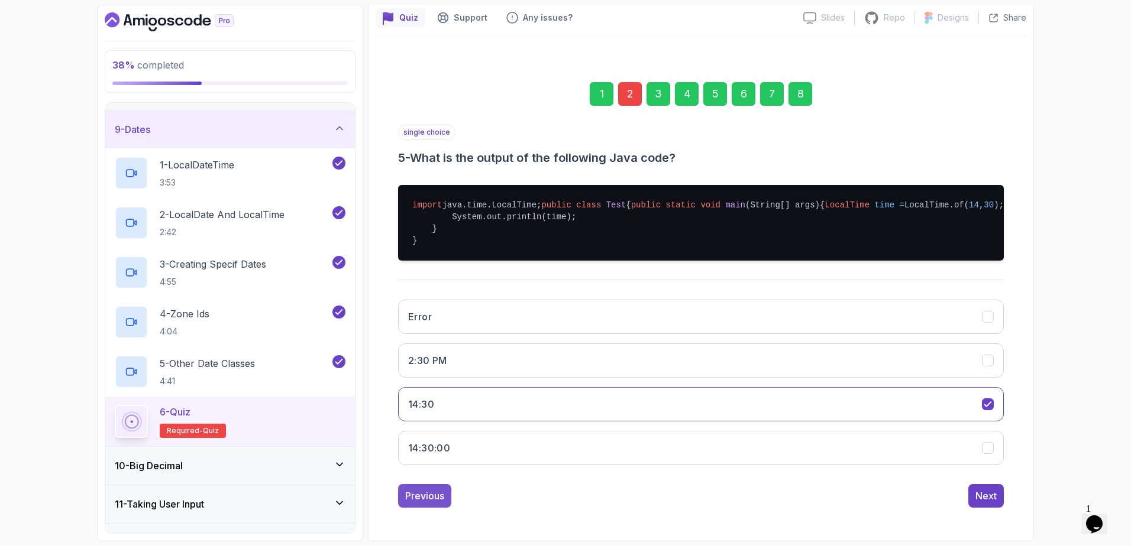
scroll to position [140, 0]
click at [420, 497] on div "Previous" at bounding box center [424, 496] width 39 height 14
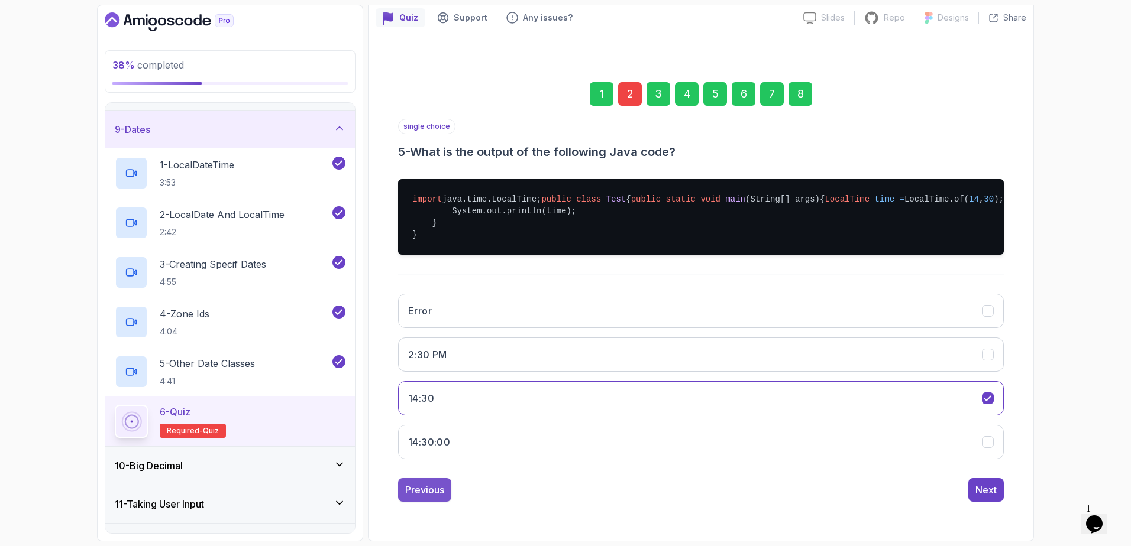
scroll to position [1, 0]
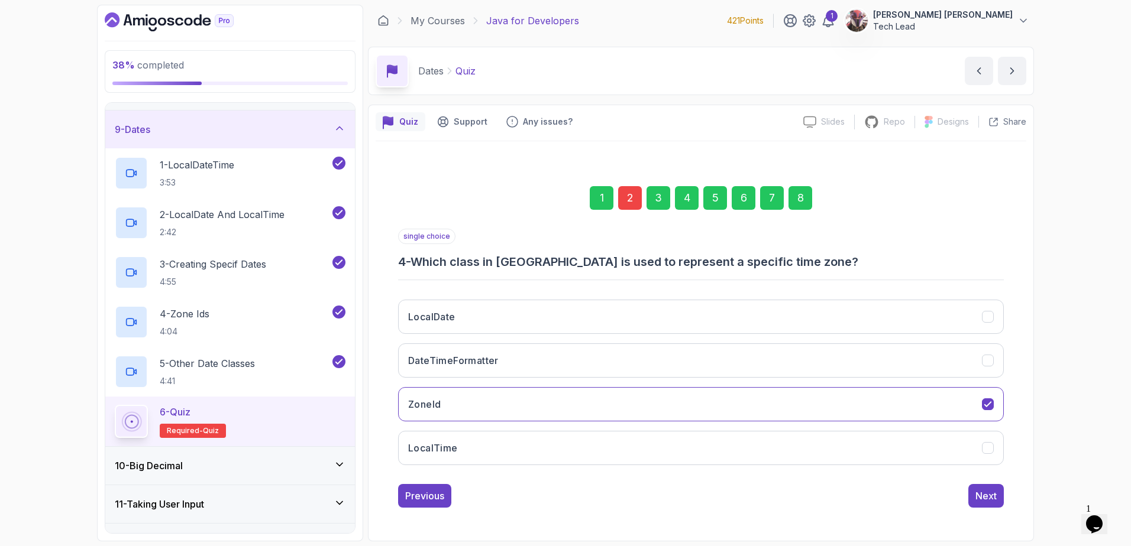
click at [420, 496] on div "Previous" at bounding box center [424, 496] width 39 height 14
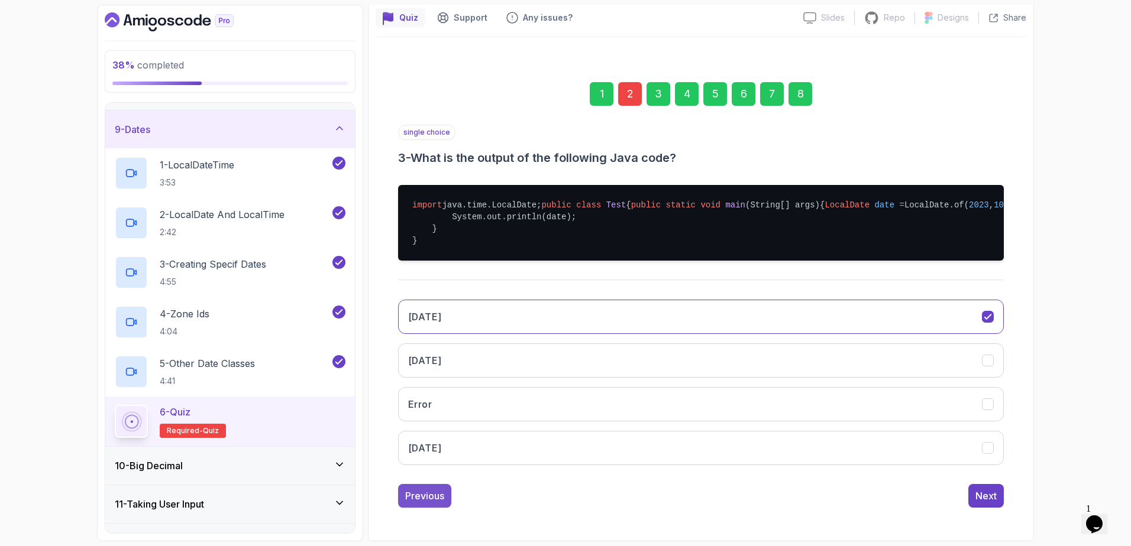
scroll to position [140, 0]
click at [430, 494] on div "Previous" at bounding box center [424, 496] width 39 height 14
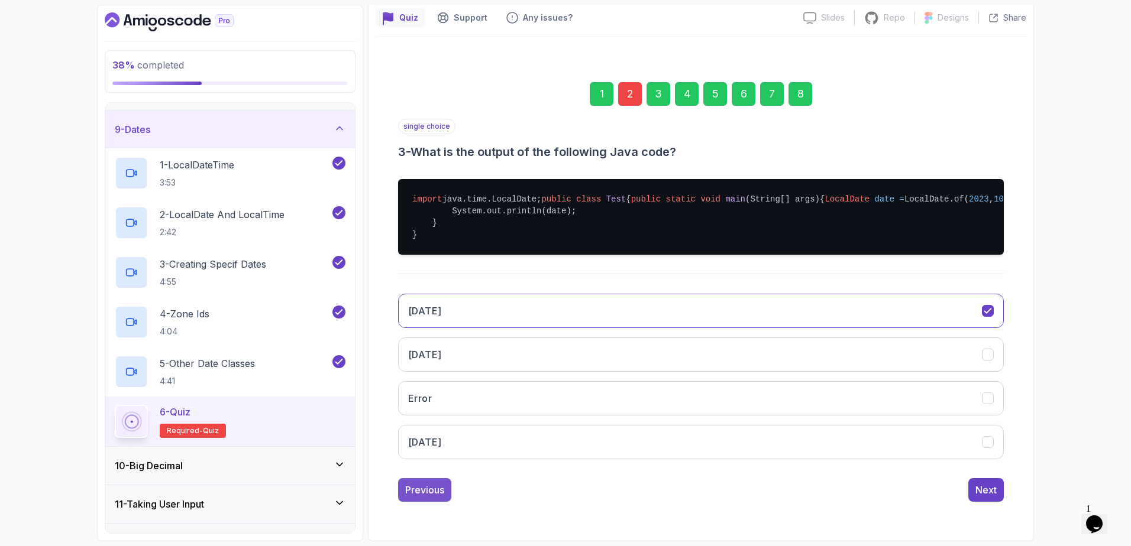
scroll to position [1, 0]
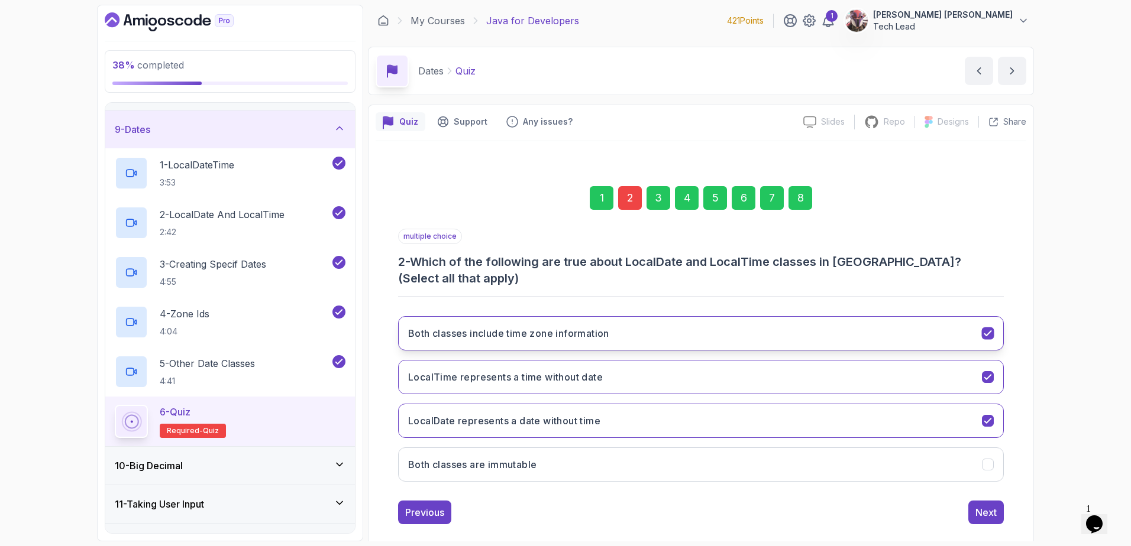
click at [982, 328] on icon "Both classes include time zone information" at bounding box center [987, 333] width 11 height 11
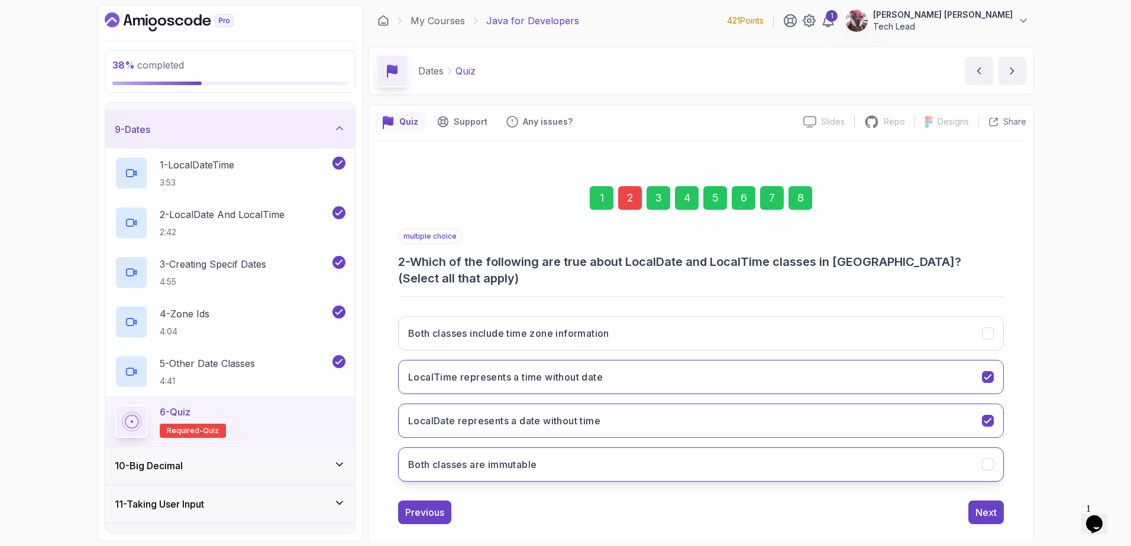
click at [984, 459] on icon "Both classes are immutable" at bounding box center [987, 464] width 11 height 11
click at [985, 506] on div "Next" at bounding box center [985, 513] width 21 height 14
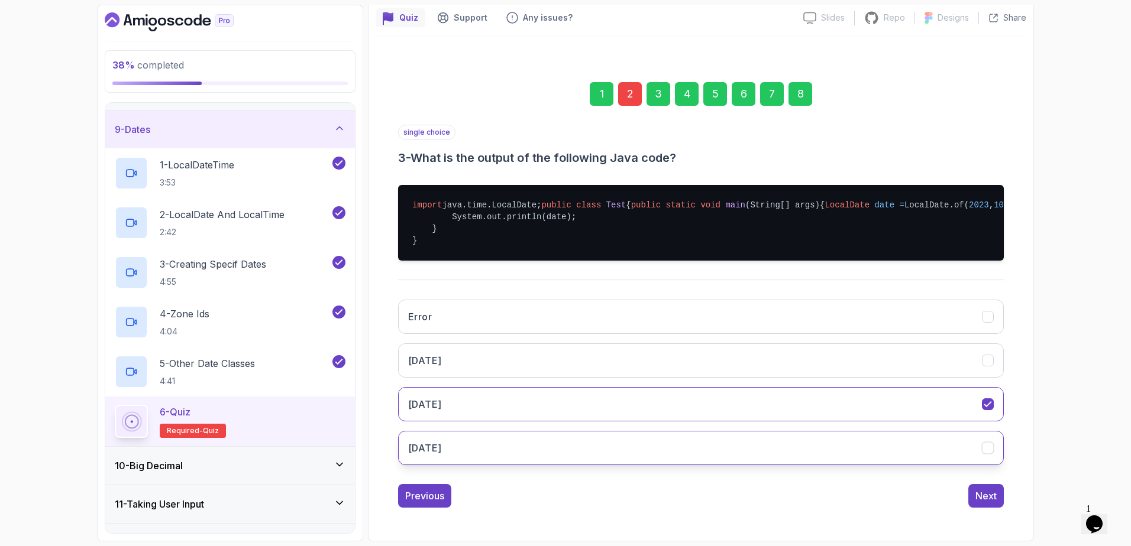
scroll to position [140, 0]
click at [981, 494] on div "Next" at bounding box center [985, 496] width 21 height 14
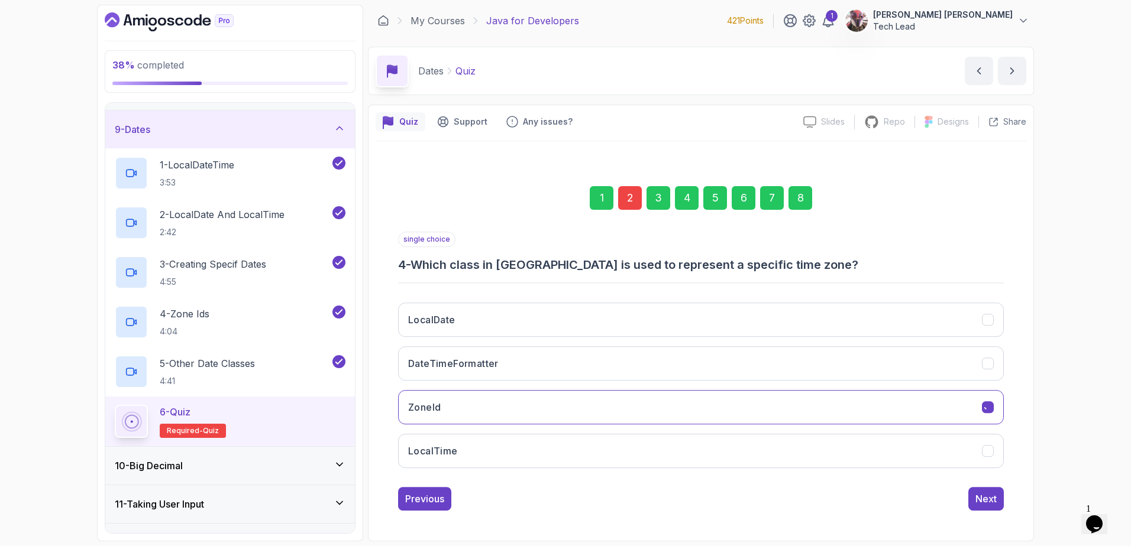
scroll to position [1, 0]
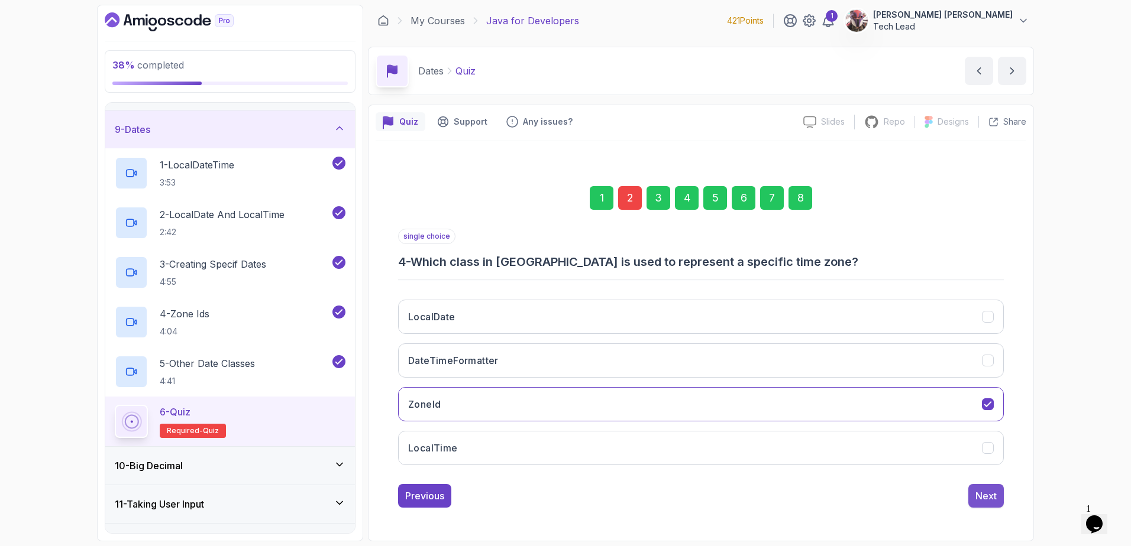
click at [987, 493] on div "Next" at bounding box center [985, 496] width 21 height 14
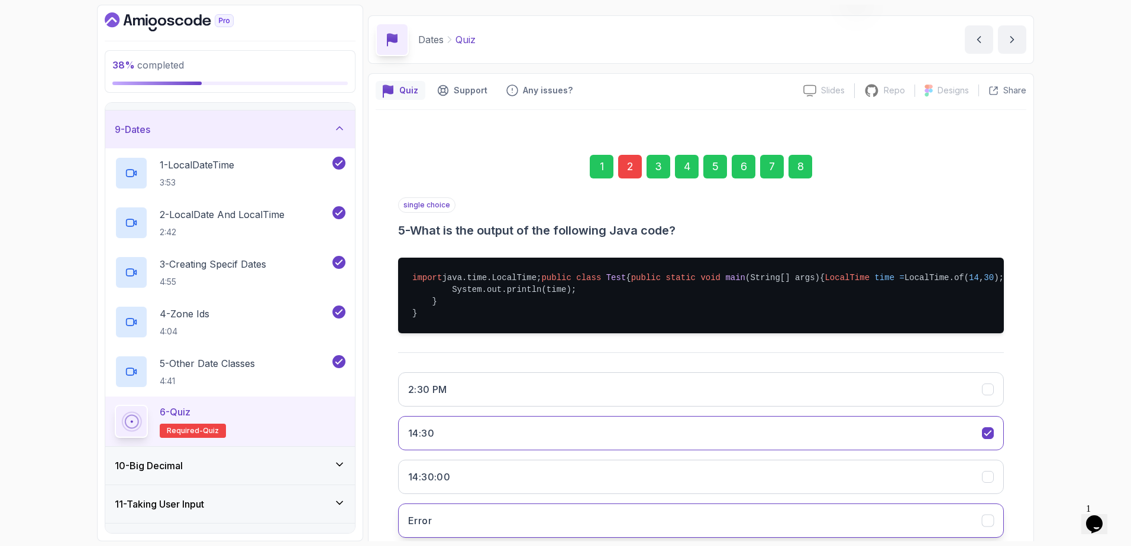
scroll to position [140, 0]
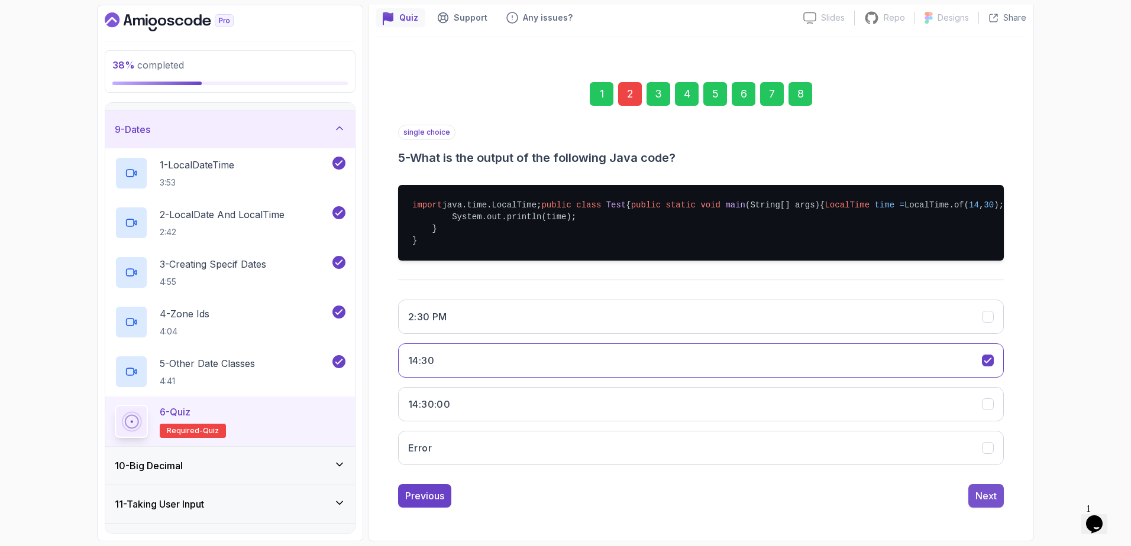
click at [983, 494] on div "Next" at bounding box center [985, 496] width 21 height 14
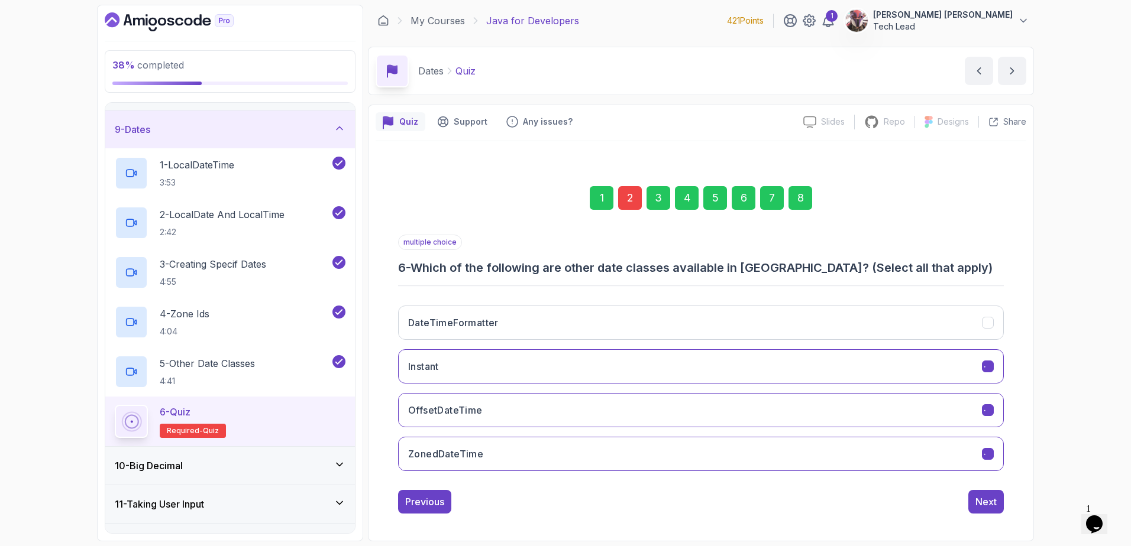
scroll to position [1, 0]
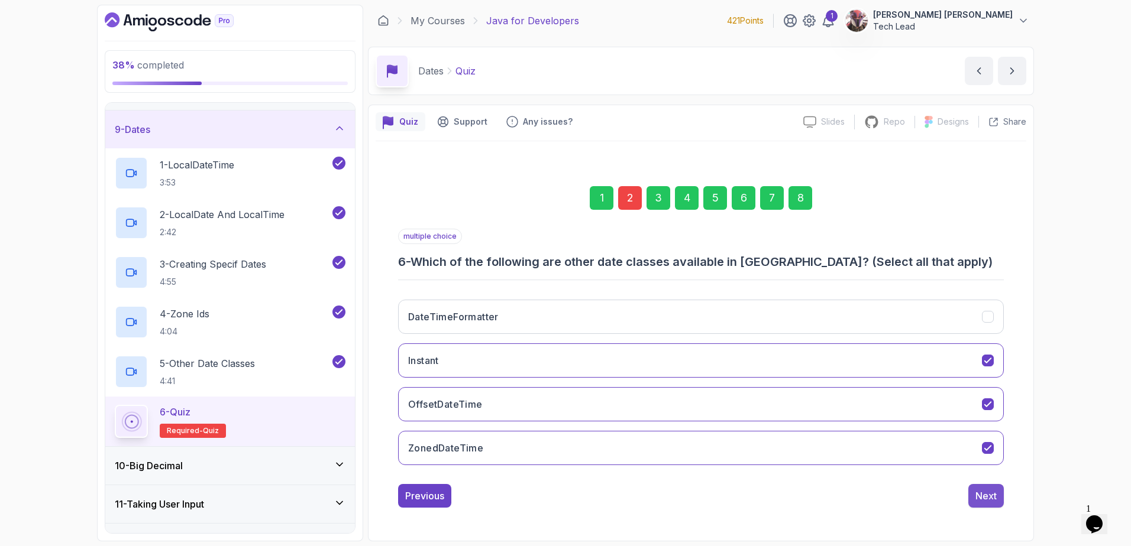
click at [982, 496] on div "Next" at bounding box center [985, 496] width 21 height 14
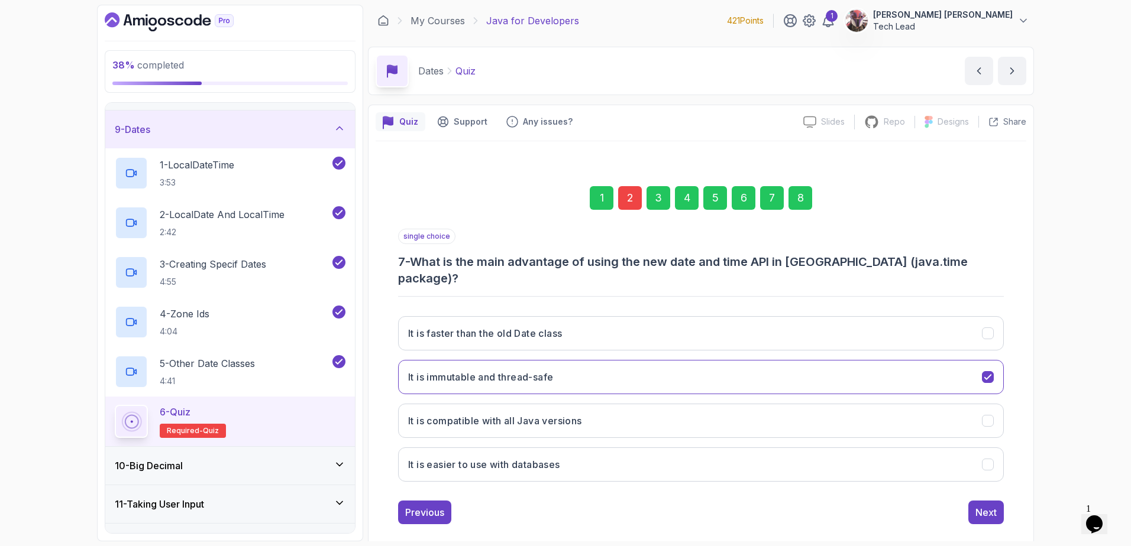
click at [982, 506] on div "Next" at bounding box center [985, 513] width 21 height 14
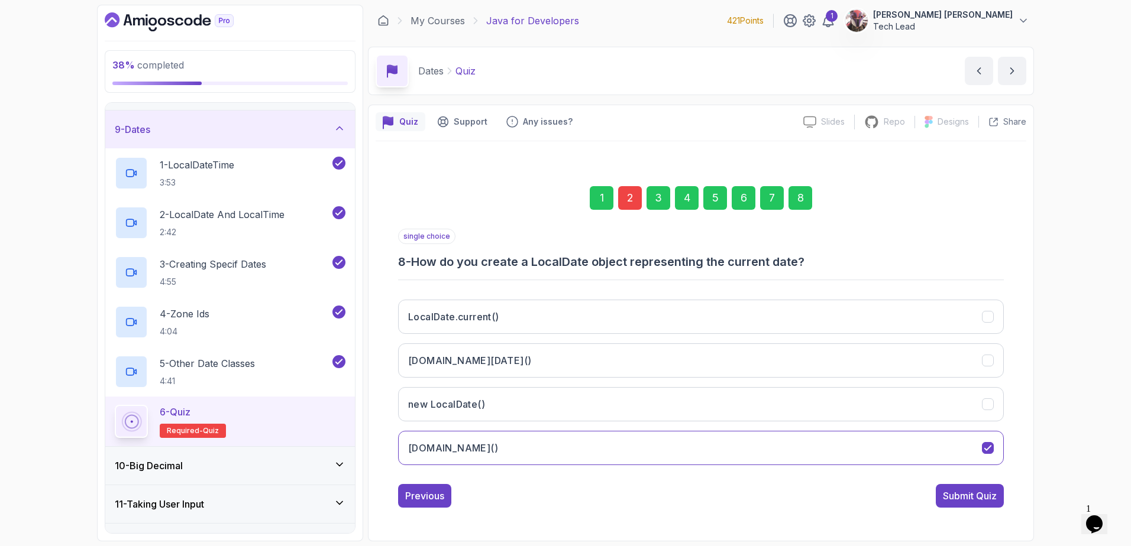
click at [982, 496] on div "Submit Quiz" at bounding box center [970, 496] width 54 height 14
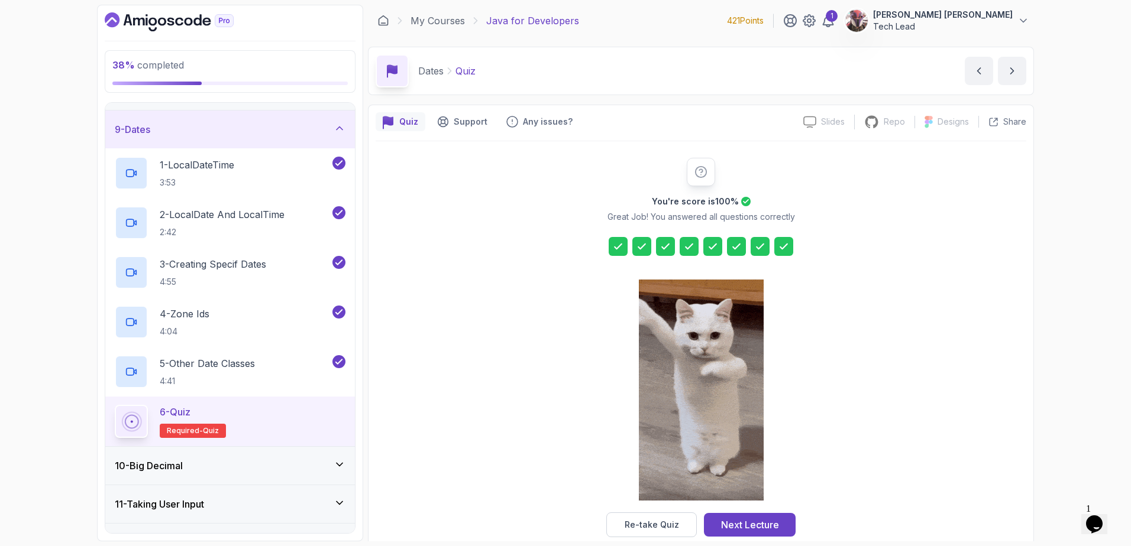
click at [860, 411] on div "You're score is 100 % Great Job! You answered all questions correctly Re-take Q…" at bounding box center [700, 348] width 650 height 380
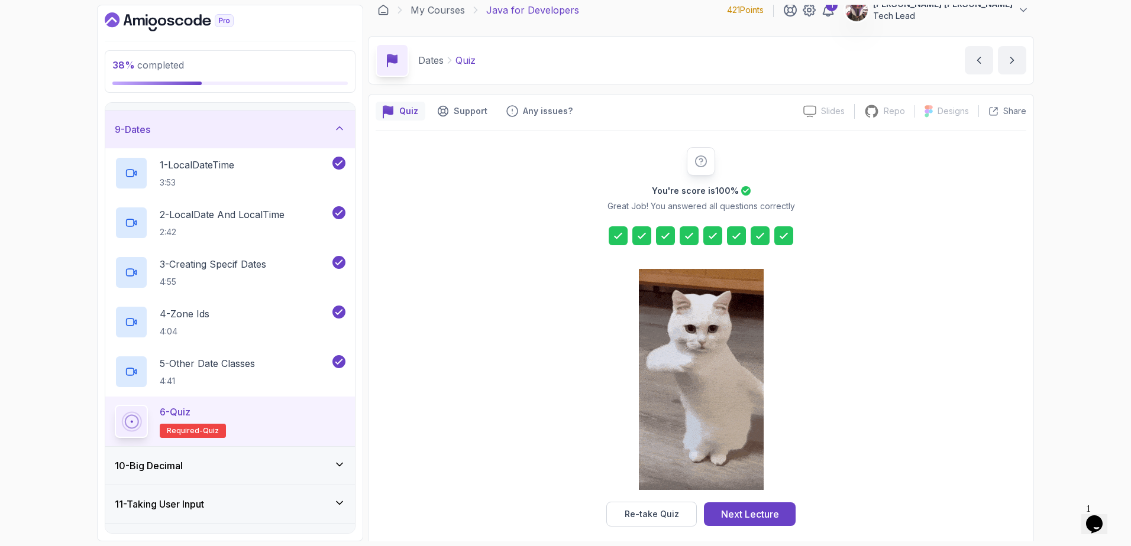
scroll to position [21, 0]
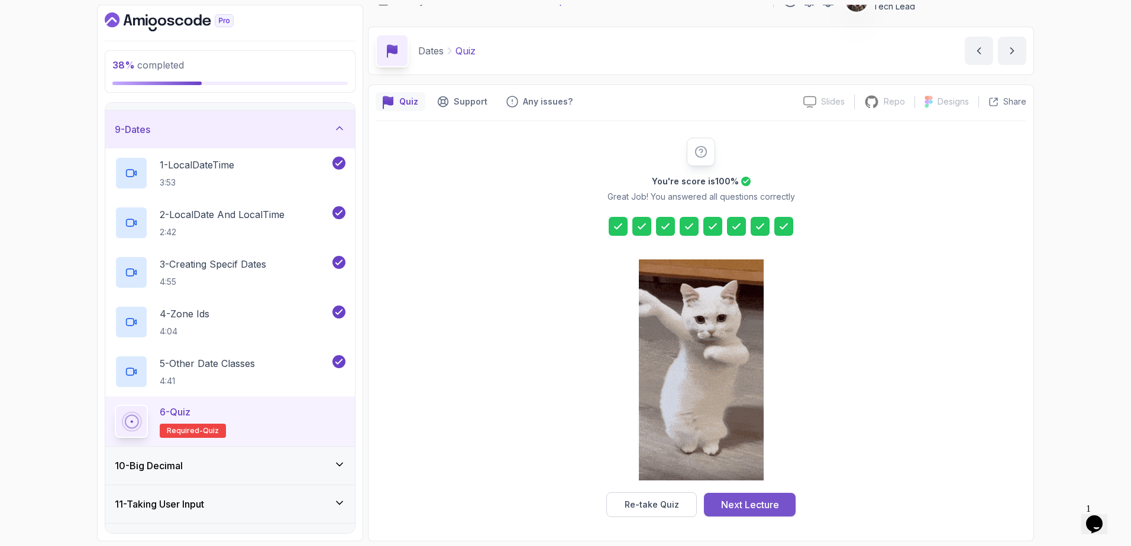
click at [746, 503] on div "Next Lecture" at bounding box center [750, 505] width 58 height 14
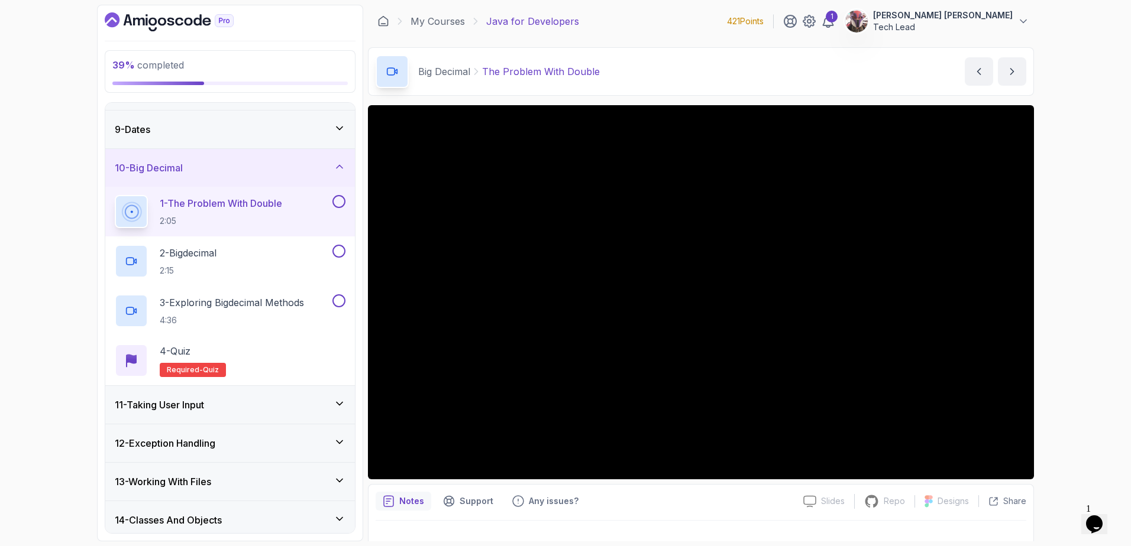
click at [336, 403] on icon at bounding box center [339, 404] width 12 height 12
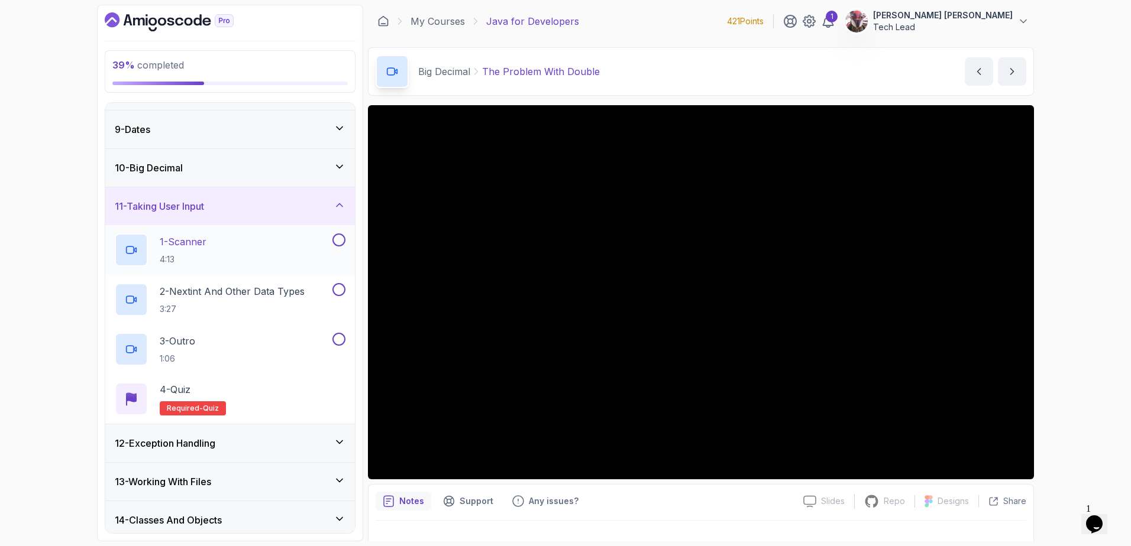
click at [284, 237] on div "1 - Scanner 4:13" at bounding box center [222, 250] width 215 height 33
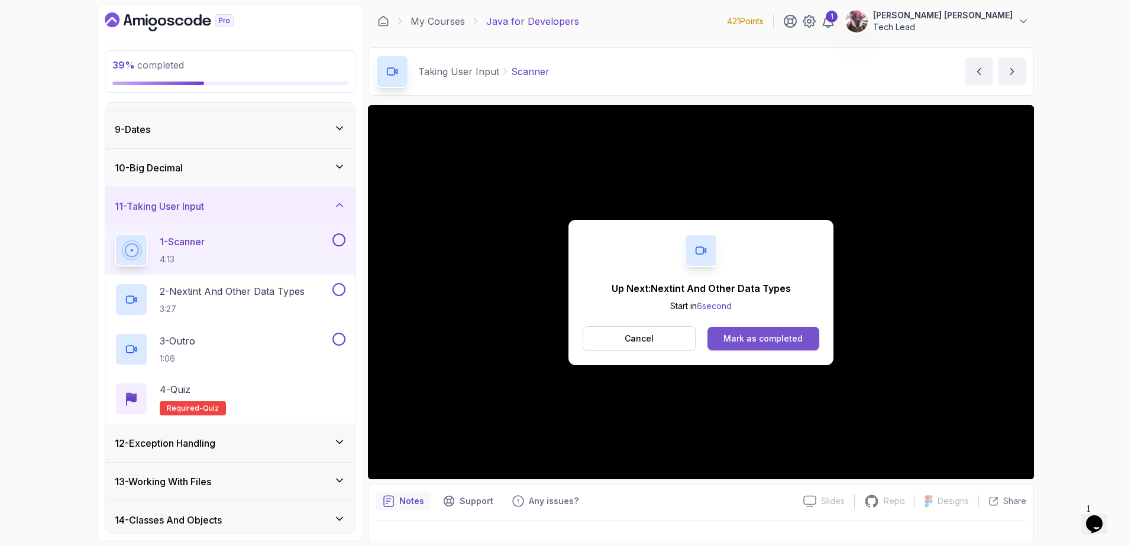
click at [788, 339] on div "Mark as completed" at bounding box center [762, 339] width 79 height 12
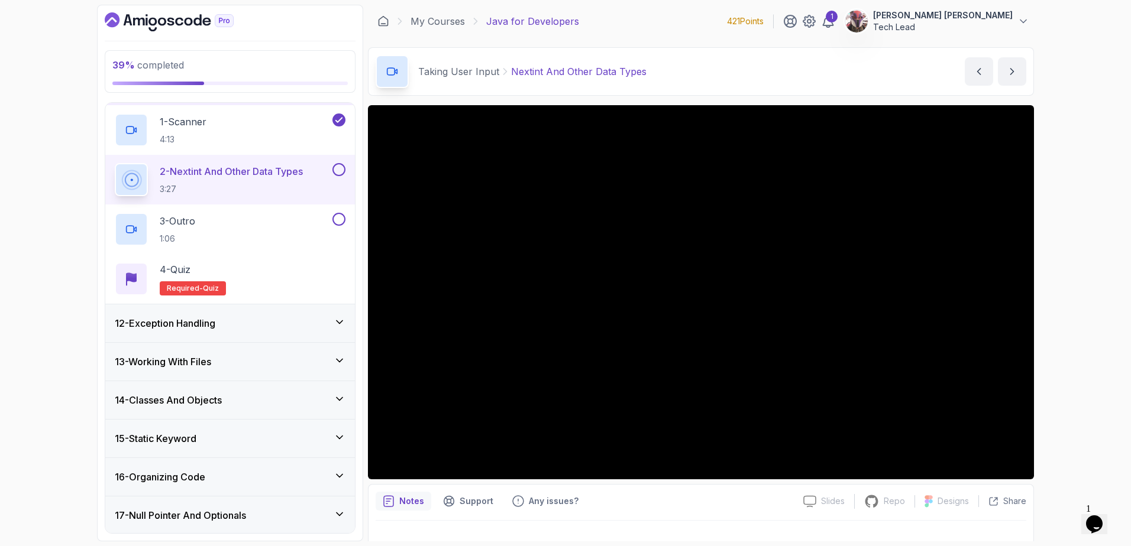
scroll to position [419, 0]
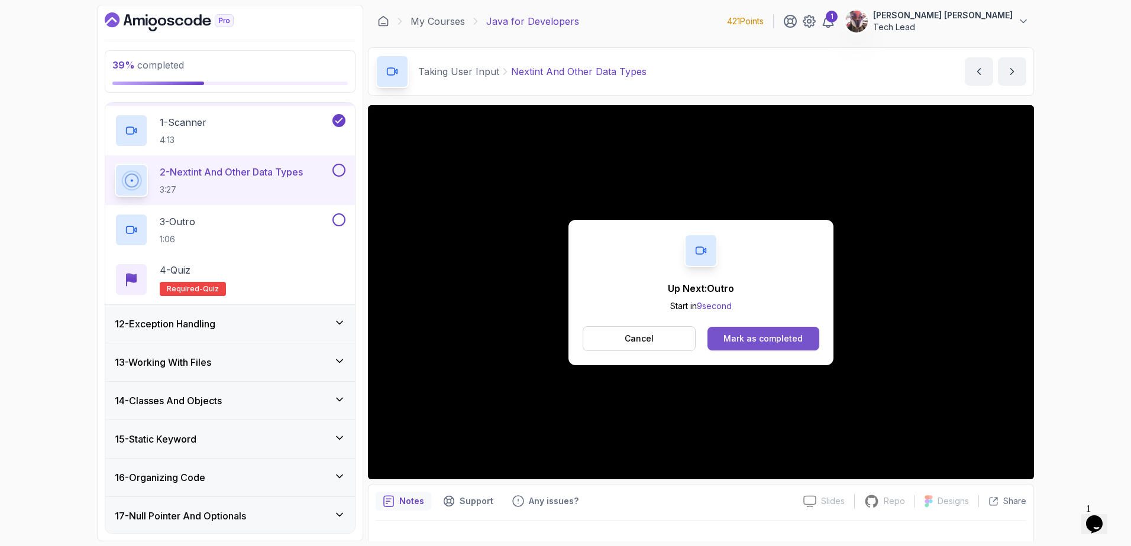
click at [744, 346] on button "Mark as completed" at bounding box center [763, 339] width 112 height 24
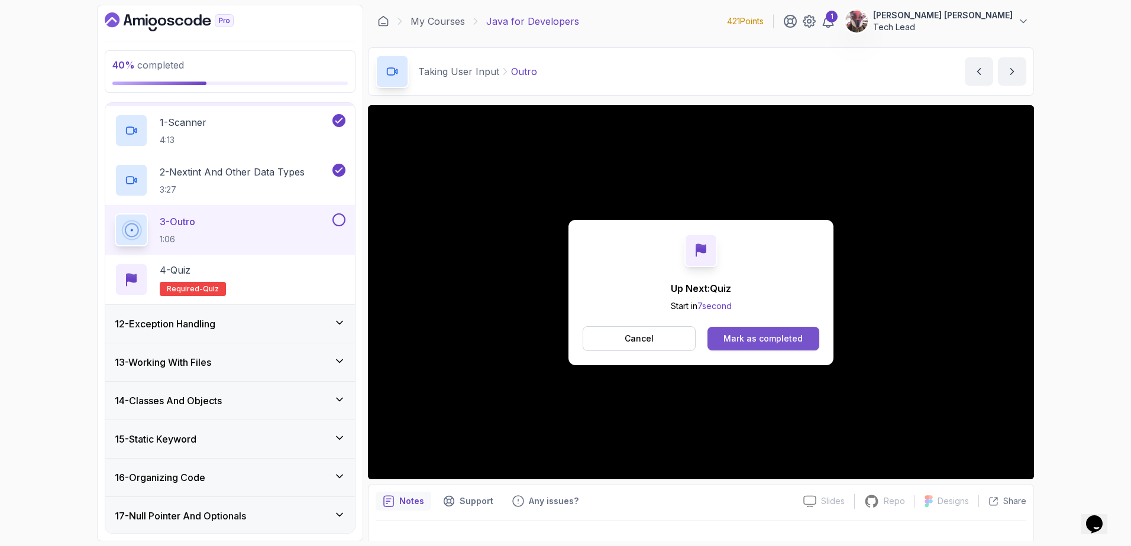
click at [773, 338] on div "Mark as completed" at bounding box center [762, 339] width 79 height 12
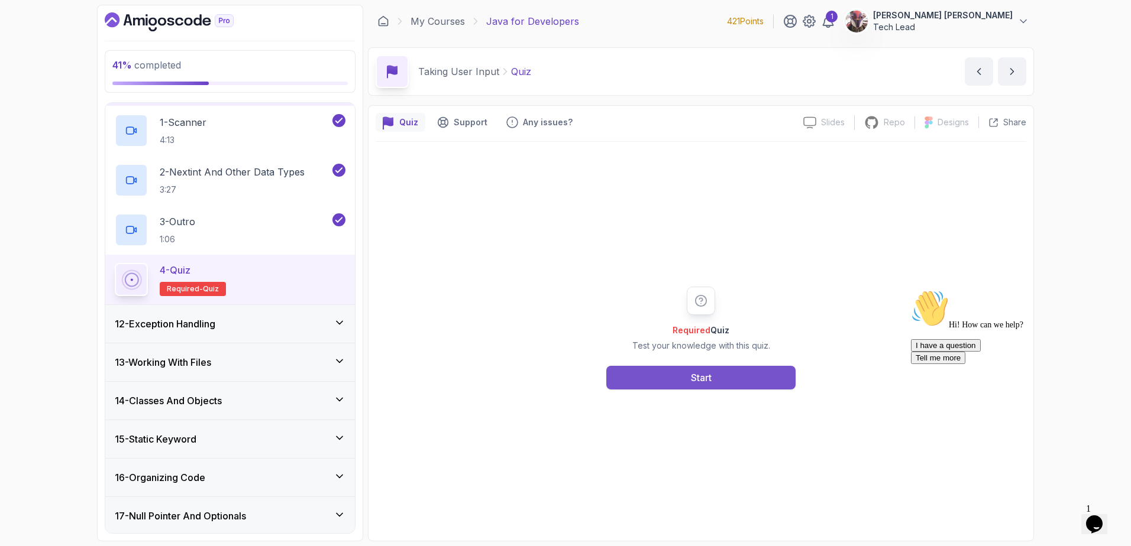
click at [702, 383] on div "Start" at bounding box center [701, 378] width 21 height 14
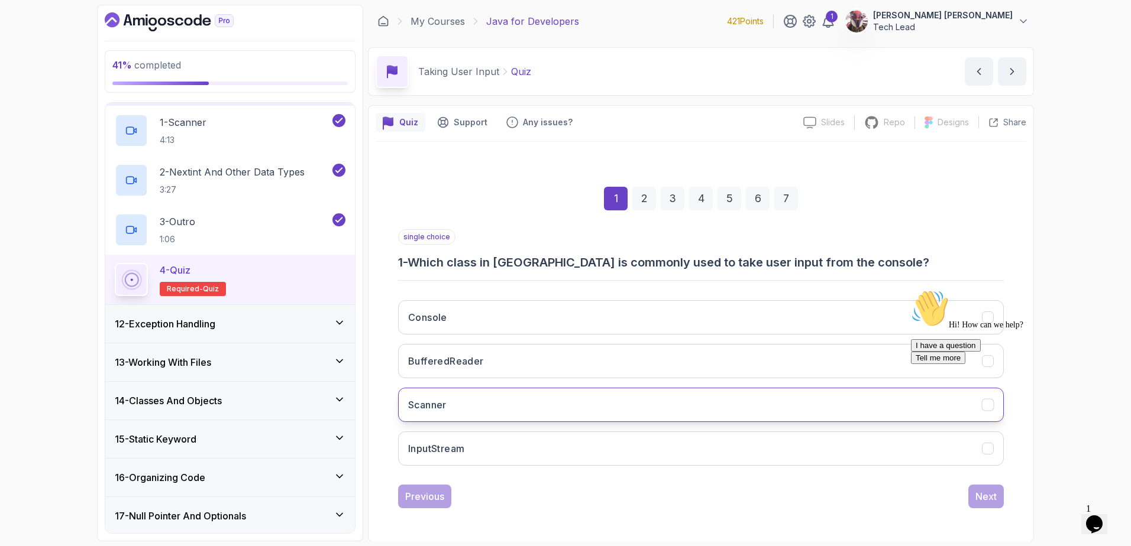
click at [494, 407] on button "Scanner" at bounding box center [700, 405] width 605 height 34
click at [989, 497] on div "Next" at bounding box center [985, 497] width 21 height 14
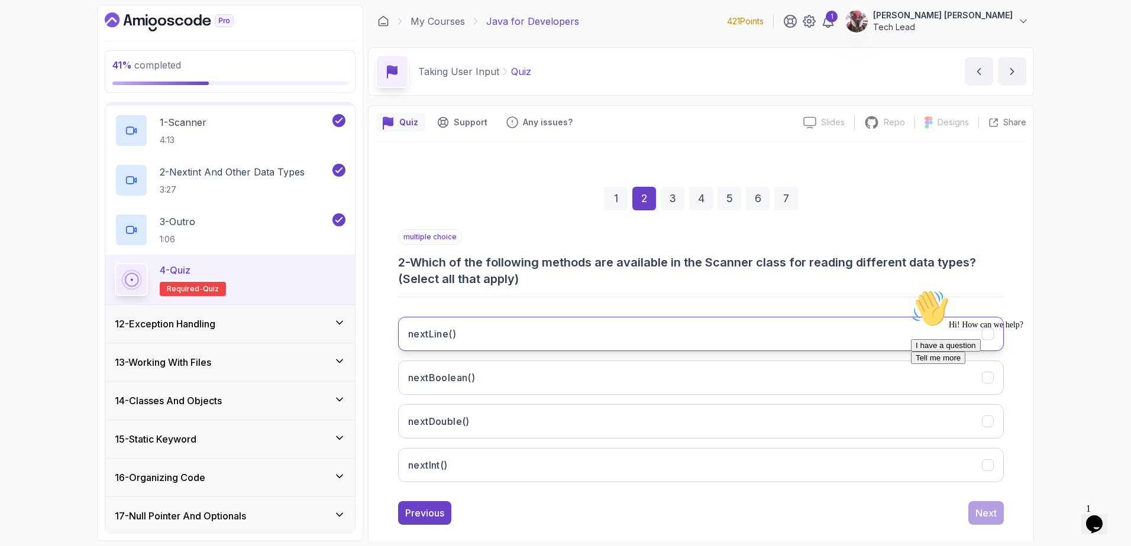
click at [723, 337] on button "nextLine()" at bounding box center [700, 334] width 605 height 34
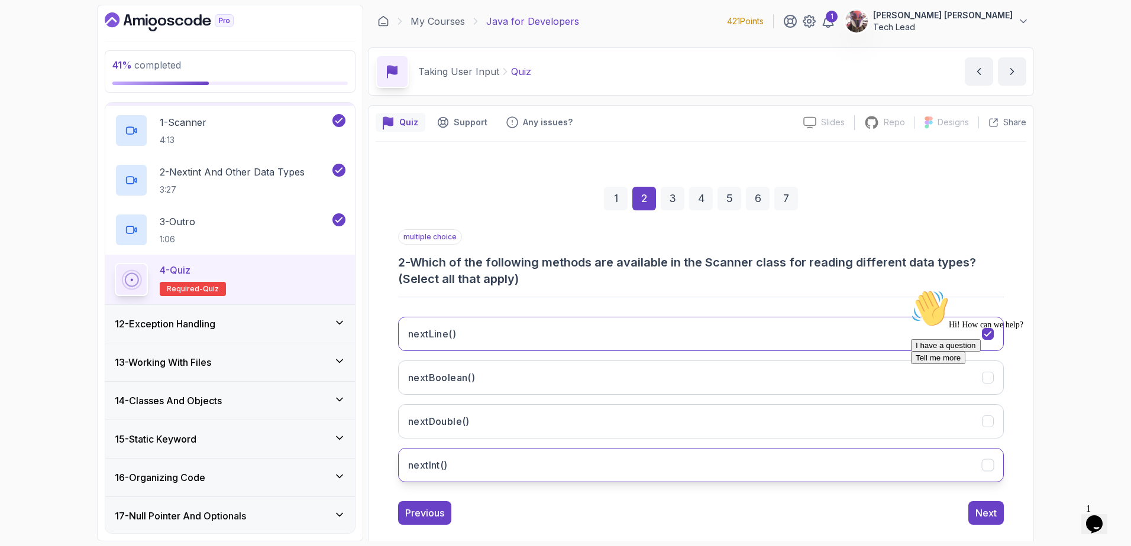
click at [753, 476] on button "nextInt()" at bounding box center [700, 465] width 605 height 34
click at [992, 511] on div "Next" at bounding box center [985, 513] width 21 height 14
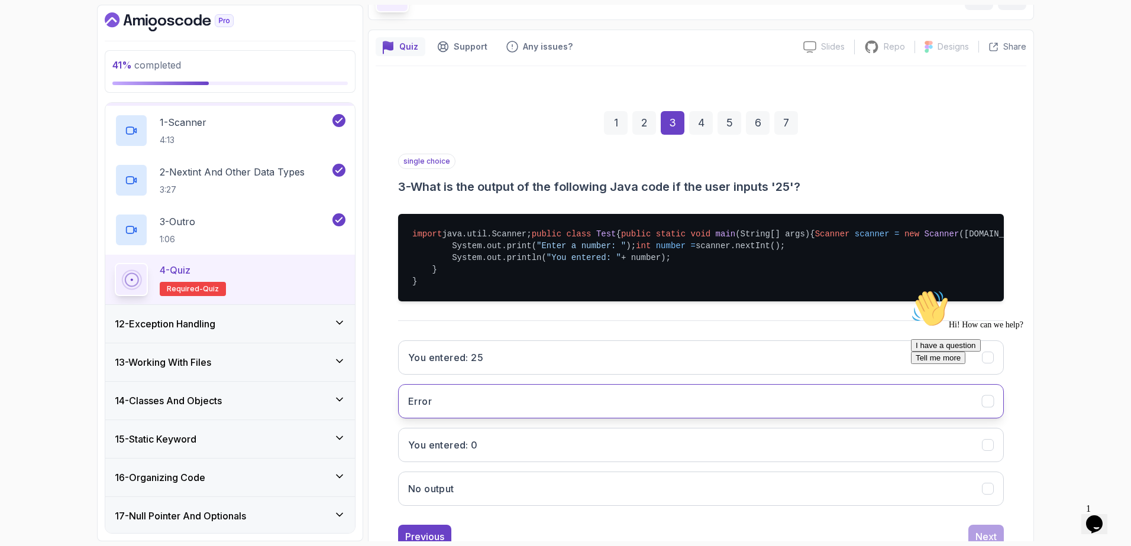
scroll to position [79, 0]
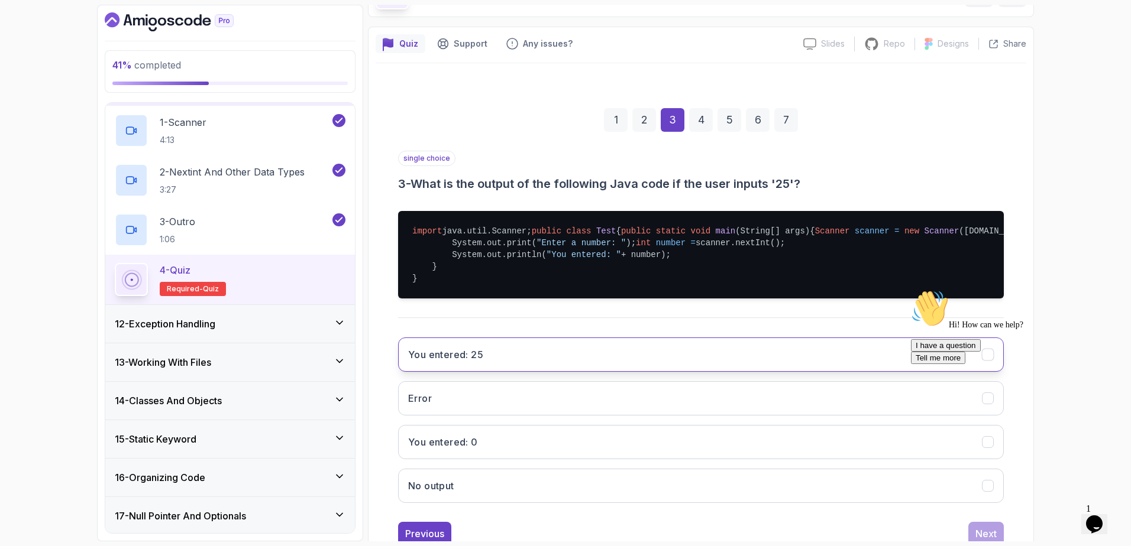
click at [654, 372] on button "You entered: 25" at bounding box center [700, 355] width 605 height 34
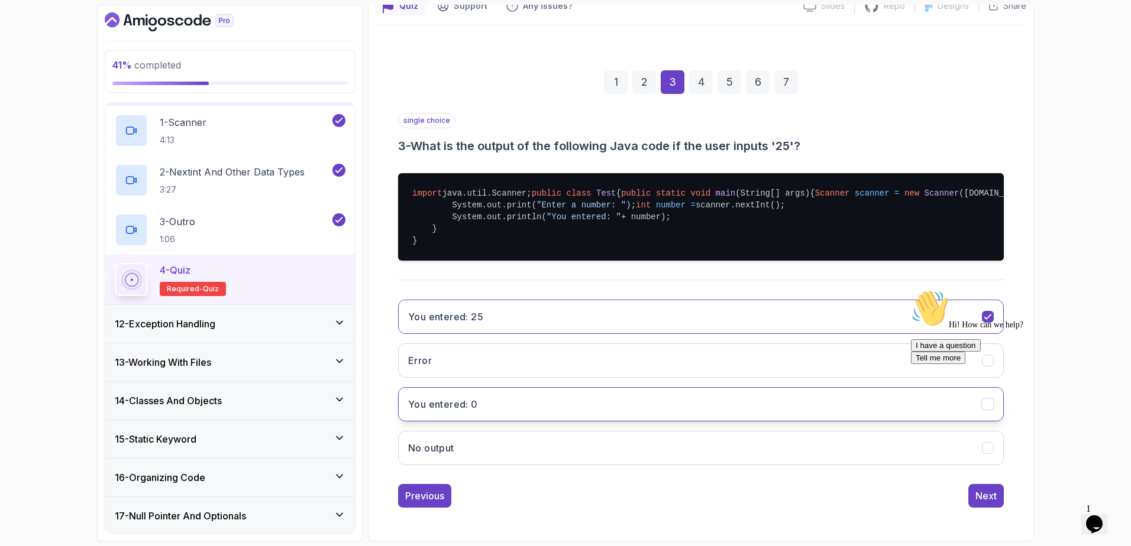
scroll to position [164, 0]
click at [998, 503] on button "Next" at bounding box center [985, 496] width 35 height 24
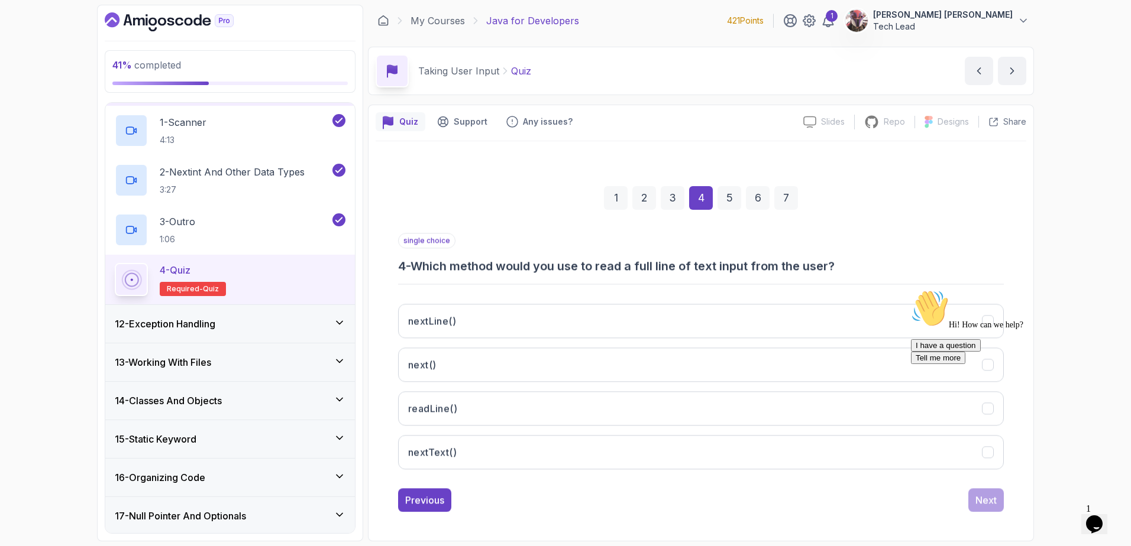
scroll to position [1, 0]
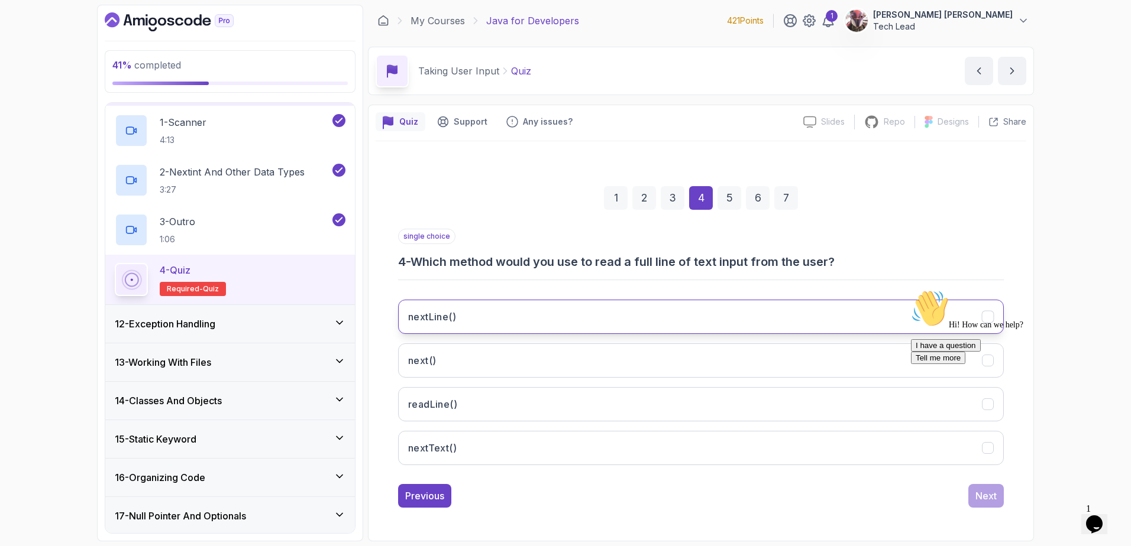
click at [793, 326] on button "nextLine()" at bounding box center [700, 317] width 605 height 34
click at [987, 496] on div "Next" at bounding box center [985, 496] width 21 height 14
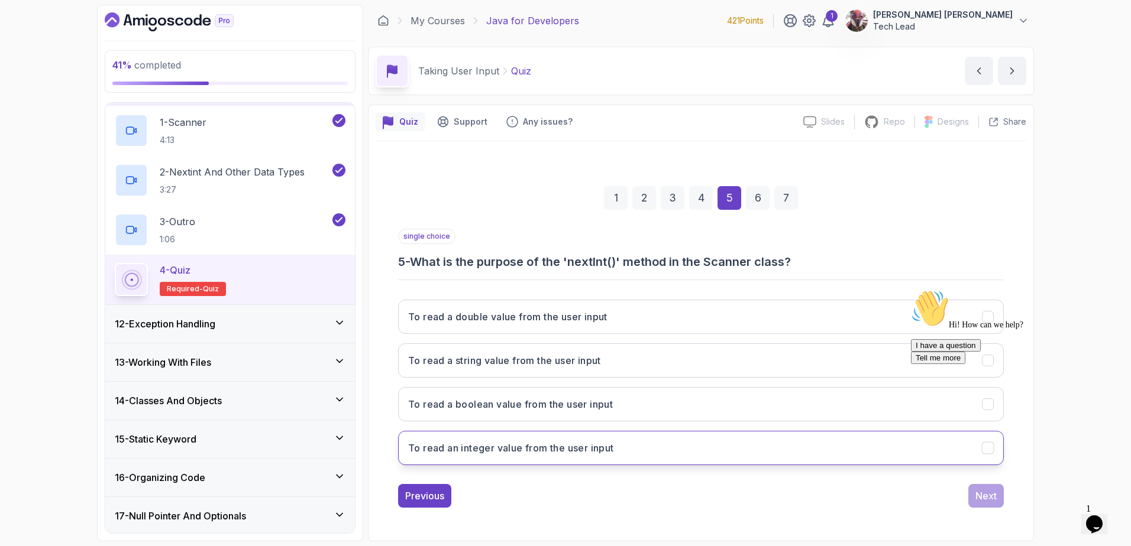
click at [767, 452] on button "To read an integer value from the user input" at bounding box center [700, 448] width 605 height 34
click at [990, 494] on div "Next" at bounding box center [985, 496] width 21 height 14
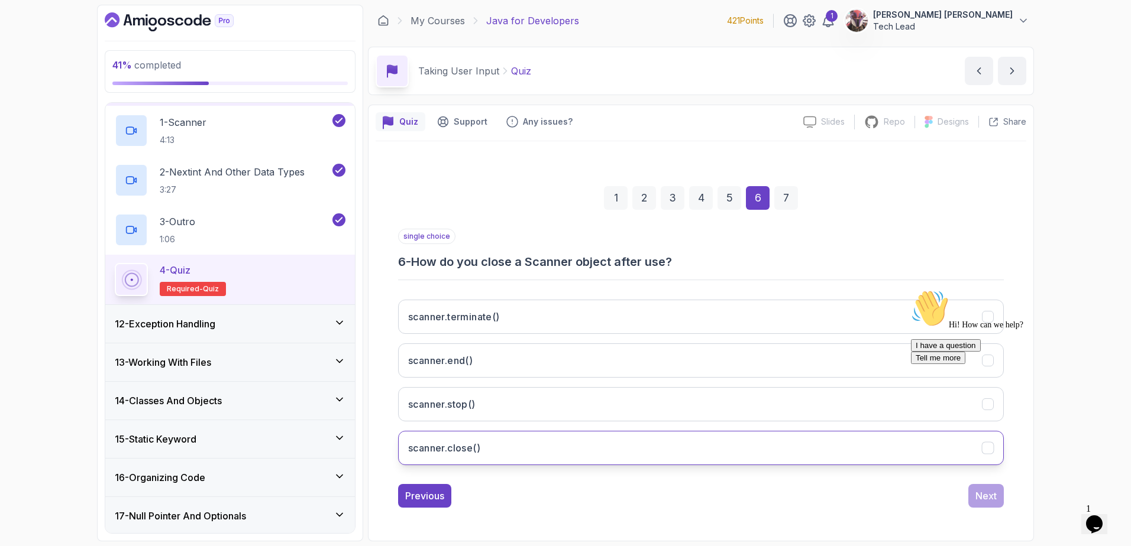
click at [592, 440] on button "scanner.close()" at bounding box center [700, 448] width 605 height 34
click at [993, 493] on div "Next" at bounding box center [985, 496] width 21 height 14
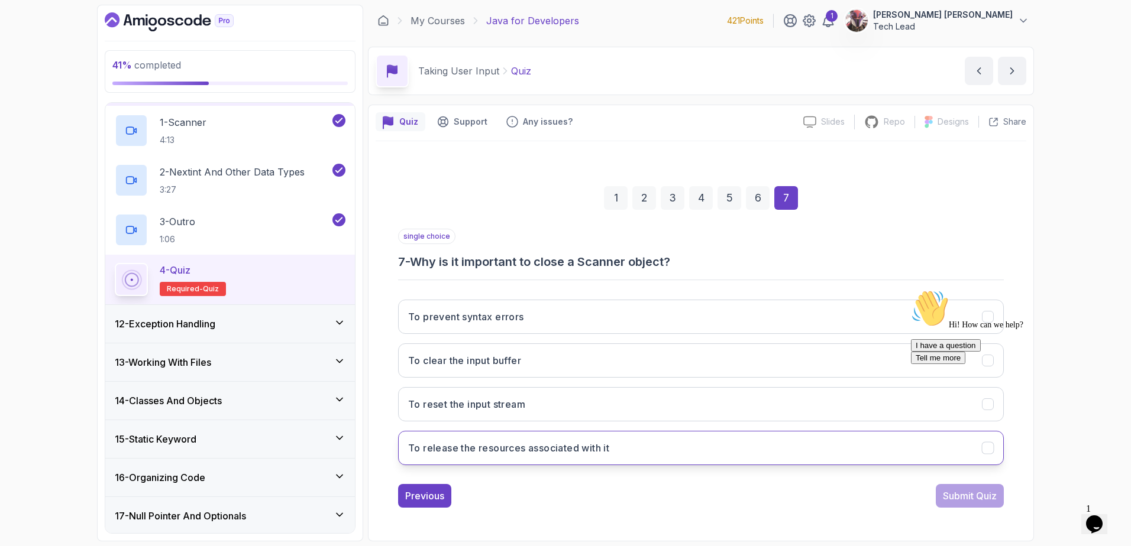
click at [736, 451] on button "To release the resources associated with it" at bounding box center [700, 448] width 605 height 34
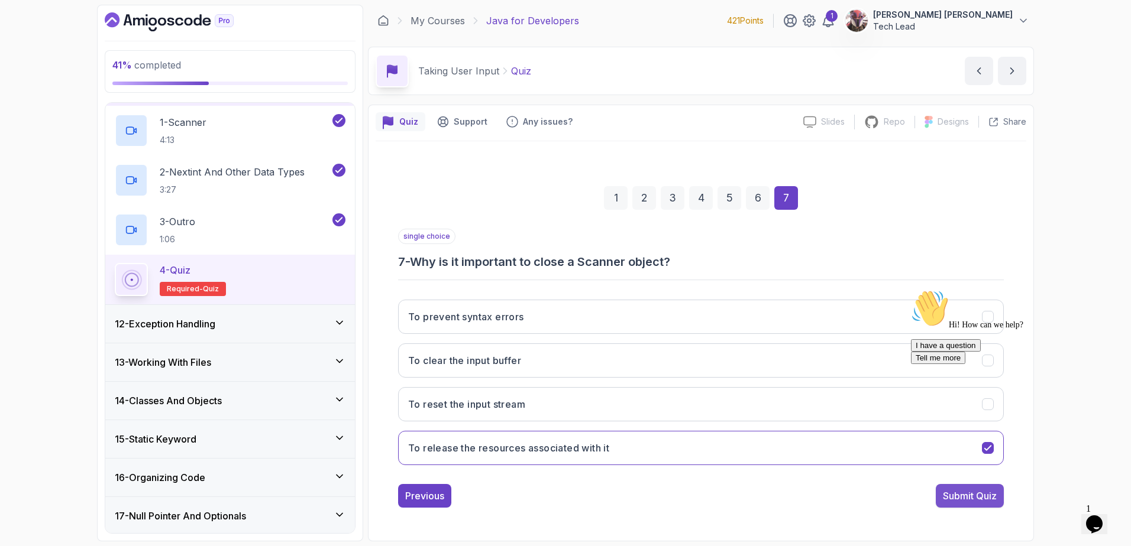
click at [954, 498] on div "Submit Quiz" at bounding box center [970, 496] width 54 height 14
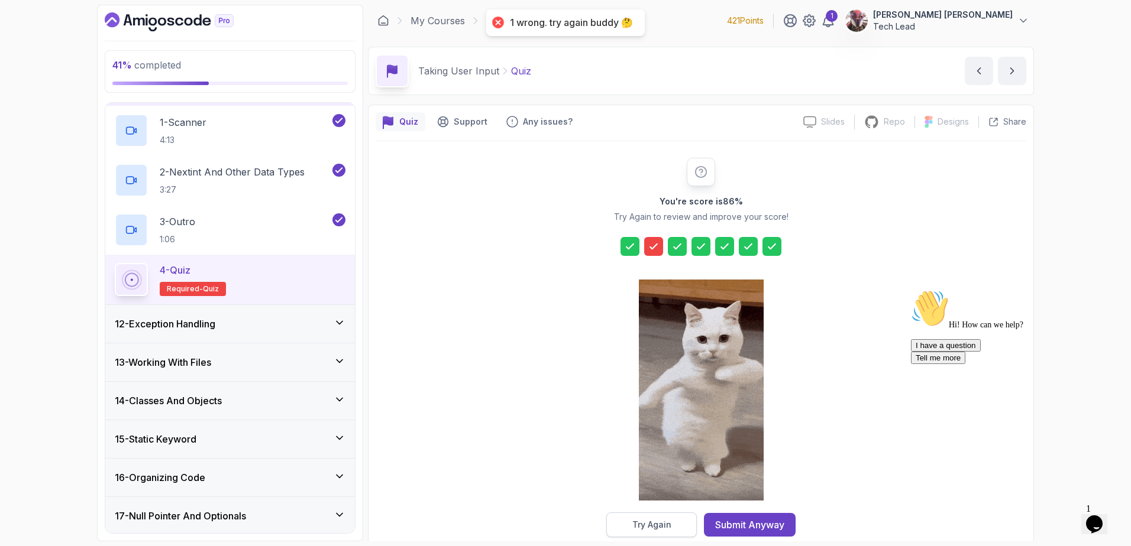
click at [665, 532] on button "Try Again" at bounding box center [651, 525] width 90 height 25
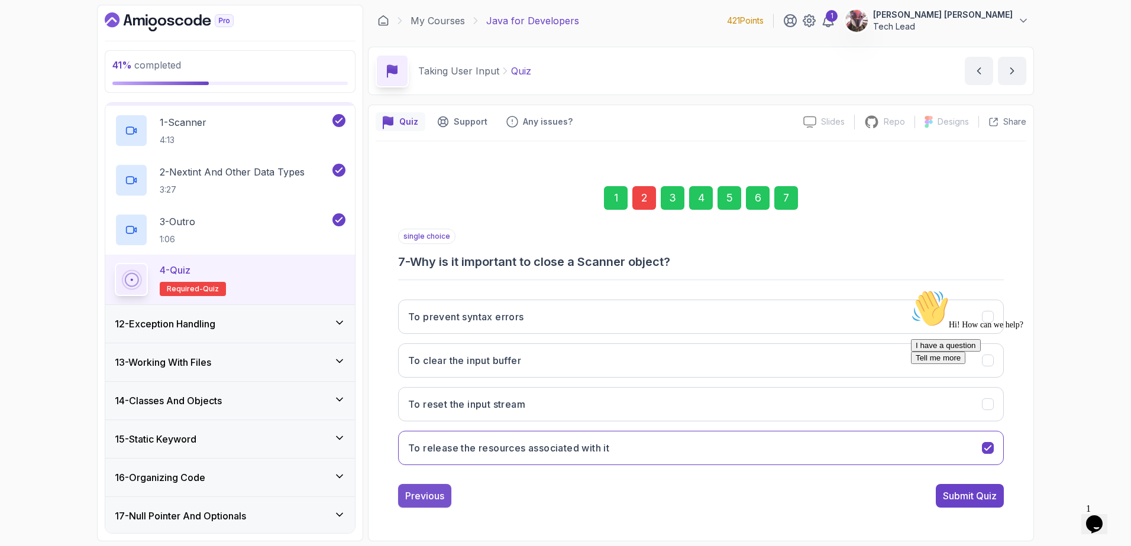
click at [438, 498] on div "Previous" at bounding box center [424, 496] width 39 height 14
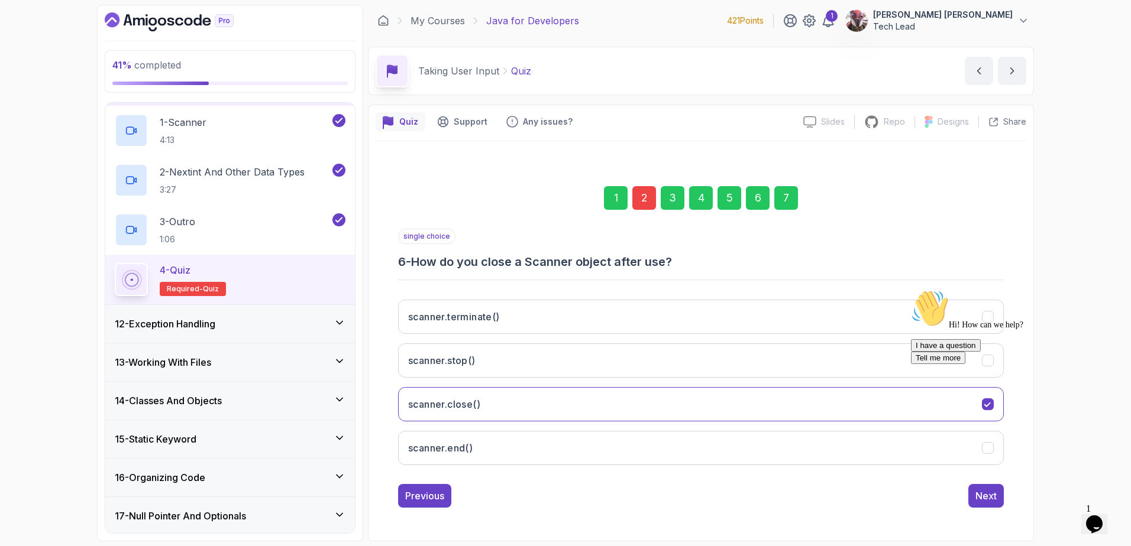
click at [438, 498] on div "Previous" at bounding box center [424, 496] width 39 height 14
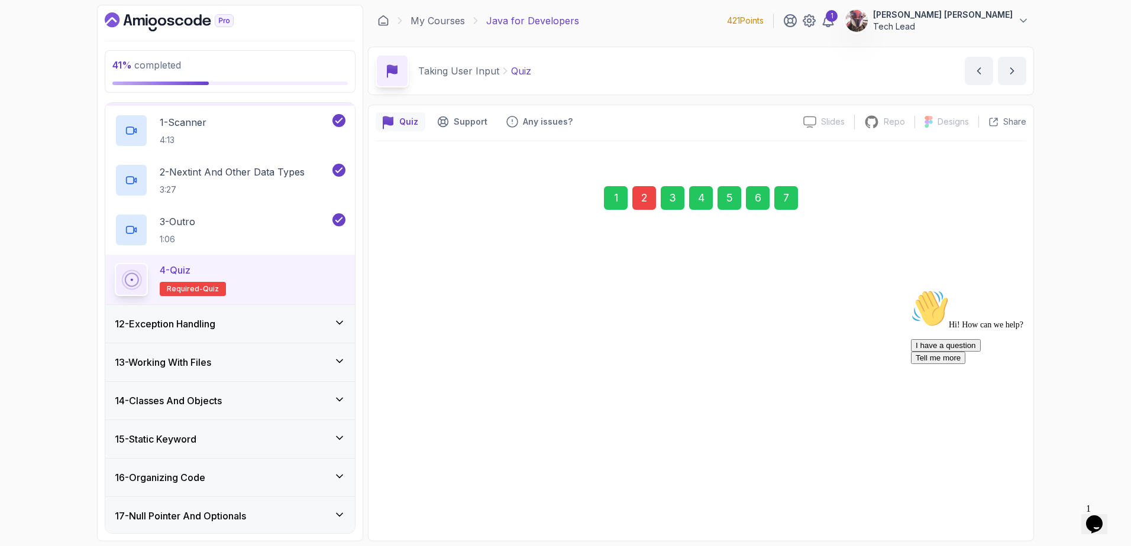
click at [438, 498] on div "Previous" at bounding box center [424, 496] width 39 height 14
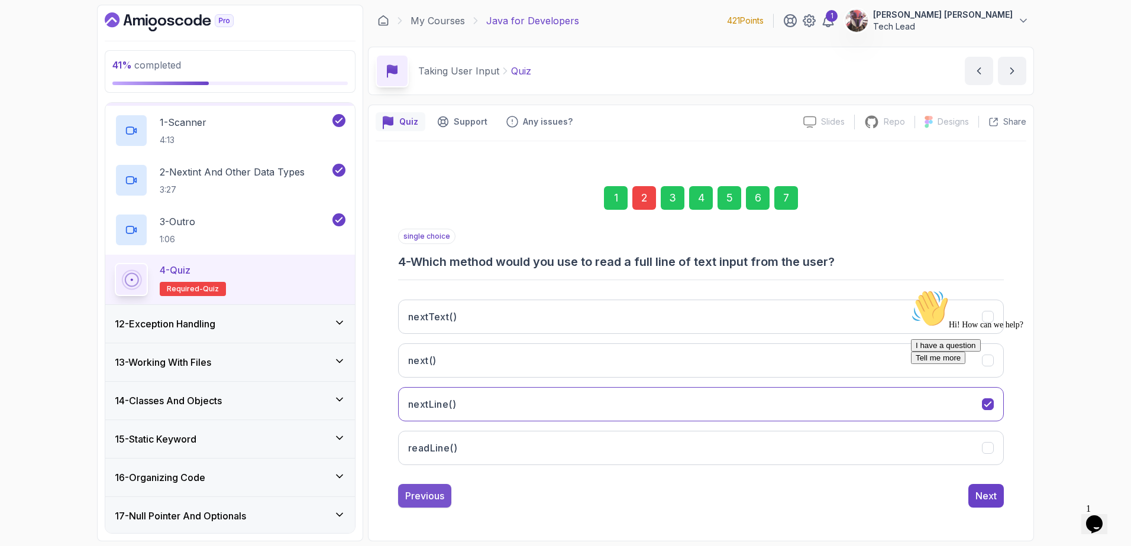
click at [438, 497] on div "Previous" at bounding box center [424, 496] width 39 height 14
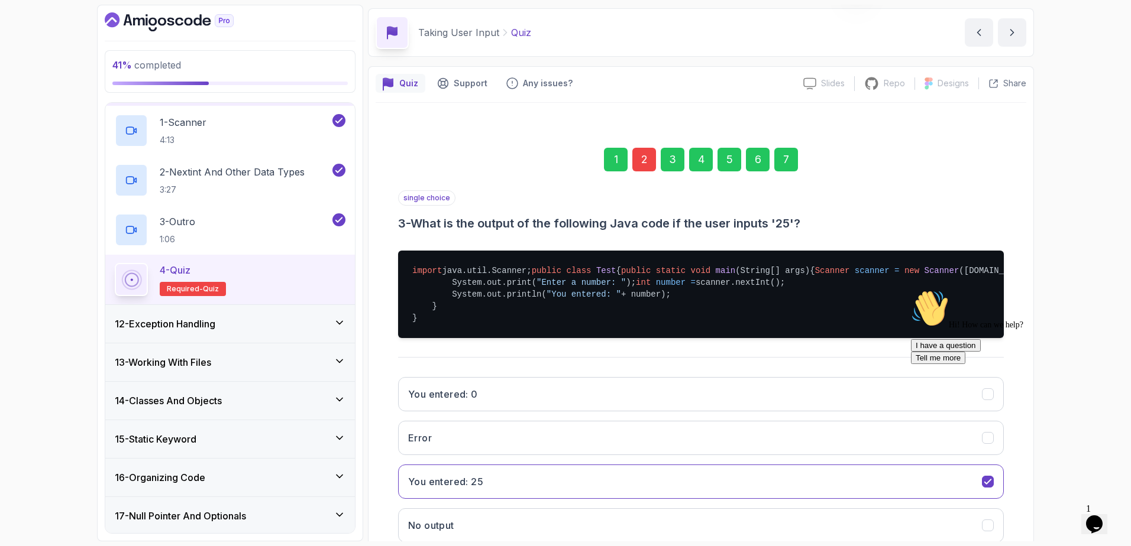
scroll to position [164, 0]
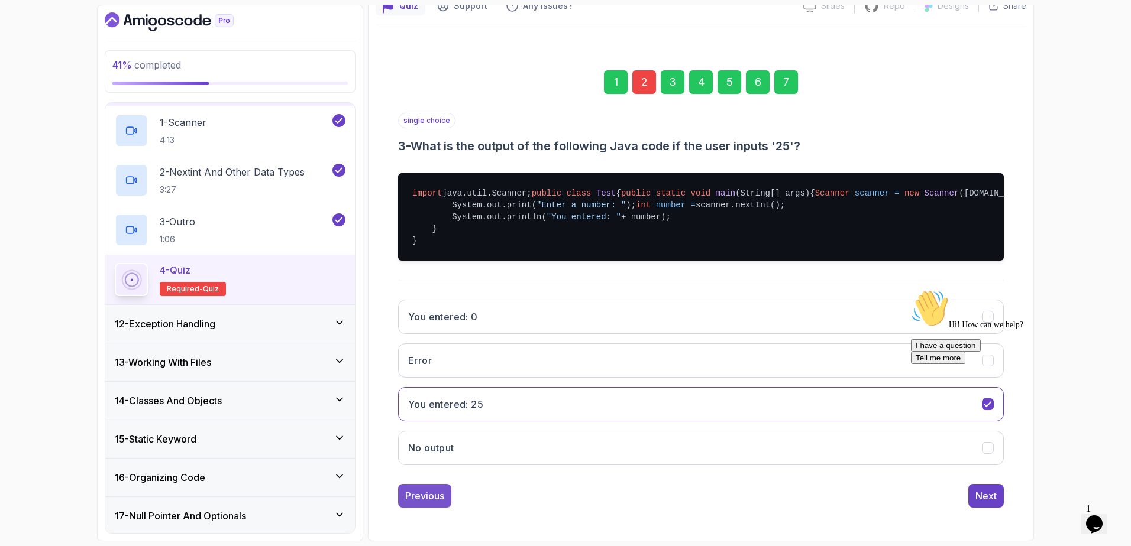
click at [428, 492] on div "Previous" at bounding box center [424, 496] width 39 height 14
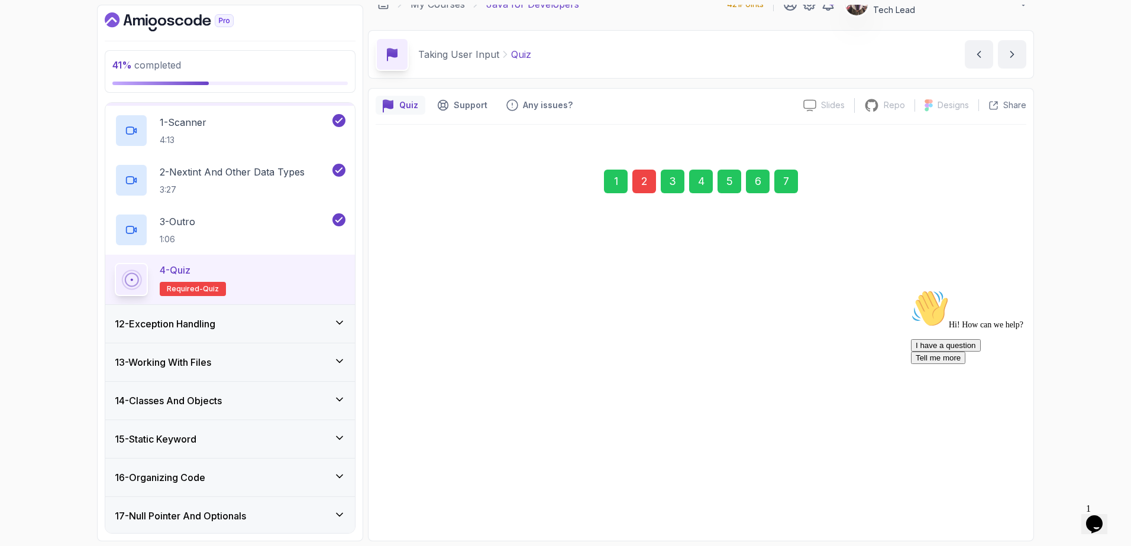
scroll to position [17, 0]
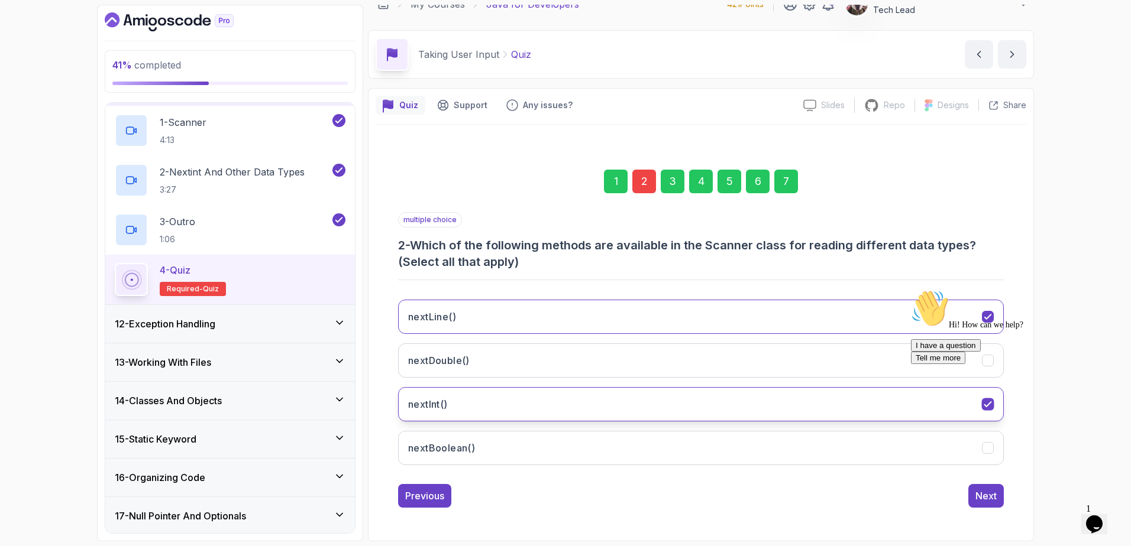
click at [556, 401] on button "nextInt()" at bounding box center [700, 404] width 605 height 34
click at [638, 412] on button "nextInt()" at bounding box center [700, 404] width 605 height 34
click at [994, 496] on div "Next" at bounding box center [985, 496] width 21 height 14
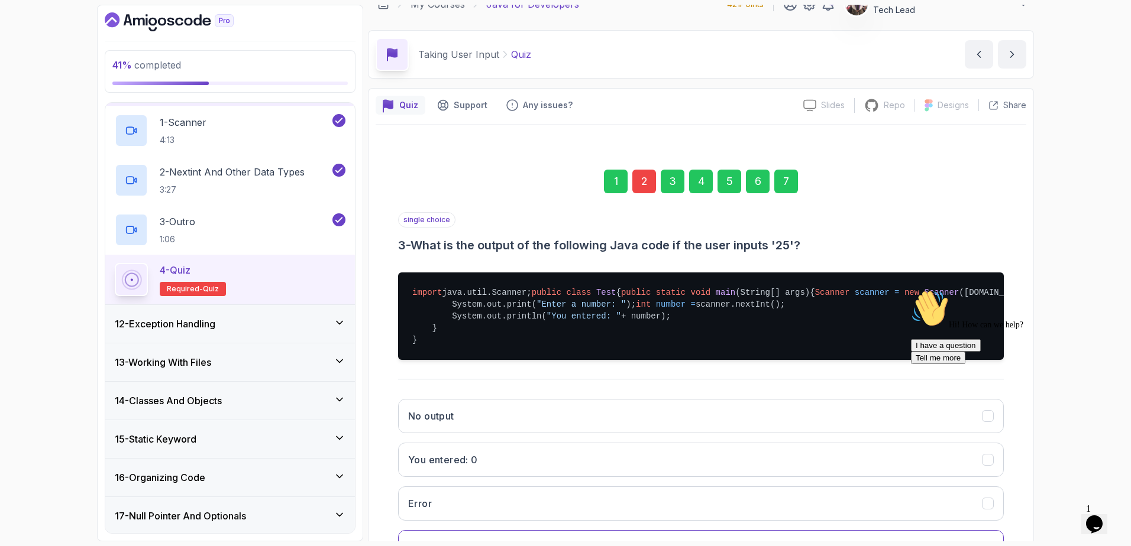
click at [911, 290] on icon "Chat attention grabber" at bounding box center [911, 290] width 0 height 0
click at [1031, 457] on div "Quiz Support Any issues? Slides Slides not available Repo Repository not availa…" at bounding box center [701, 364] width 666 height 553
click at [1024, 391] on div "1 2 3 4 5 6 7 single choice 3 - What is the output of the following Java code i…" at bounding box center [700, 378] width 650 height 475
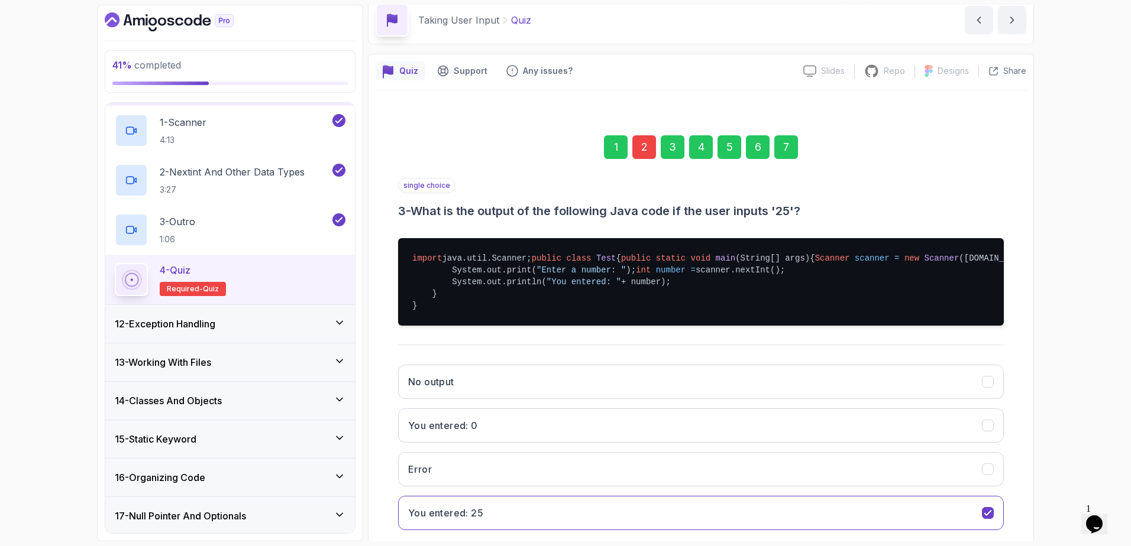
scroll to position [164, 0]
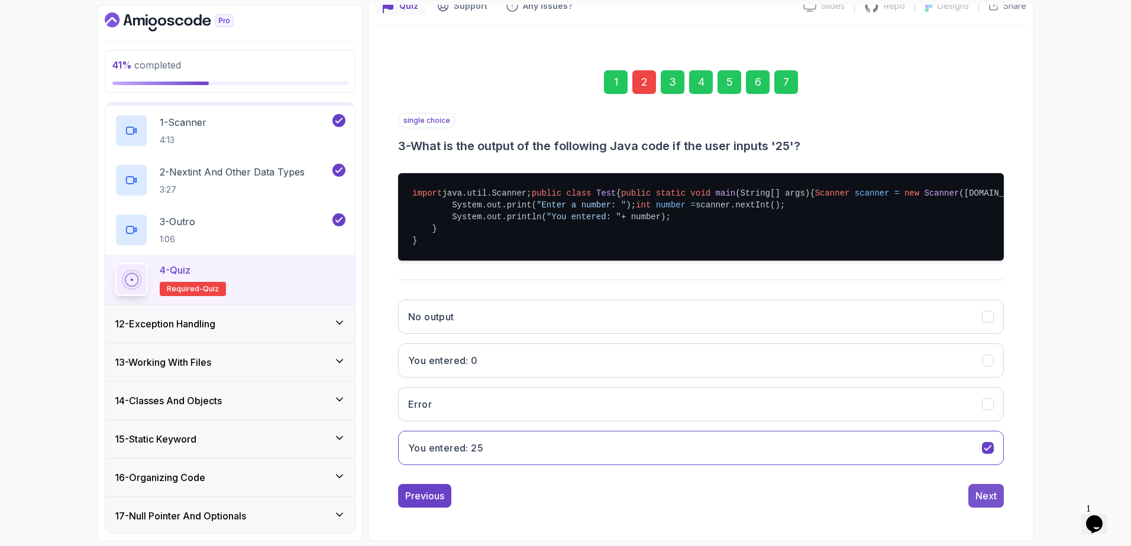
click at [996, 493] on div "Next" at bounding box center [985, 496] width 21 height 14
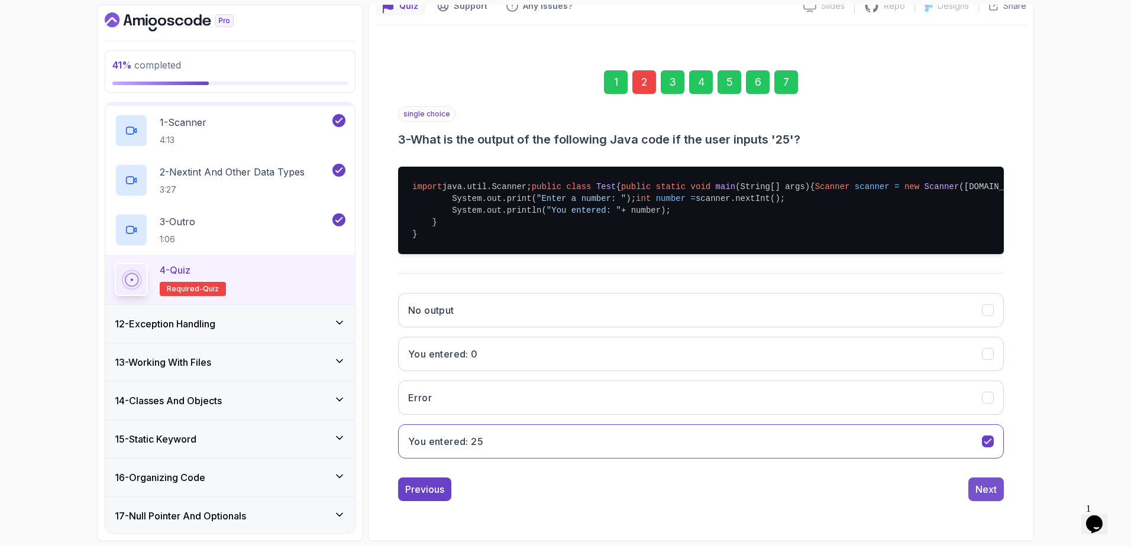
scroll to position [1, 0]
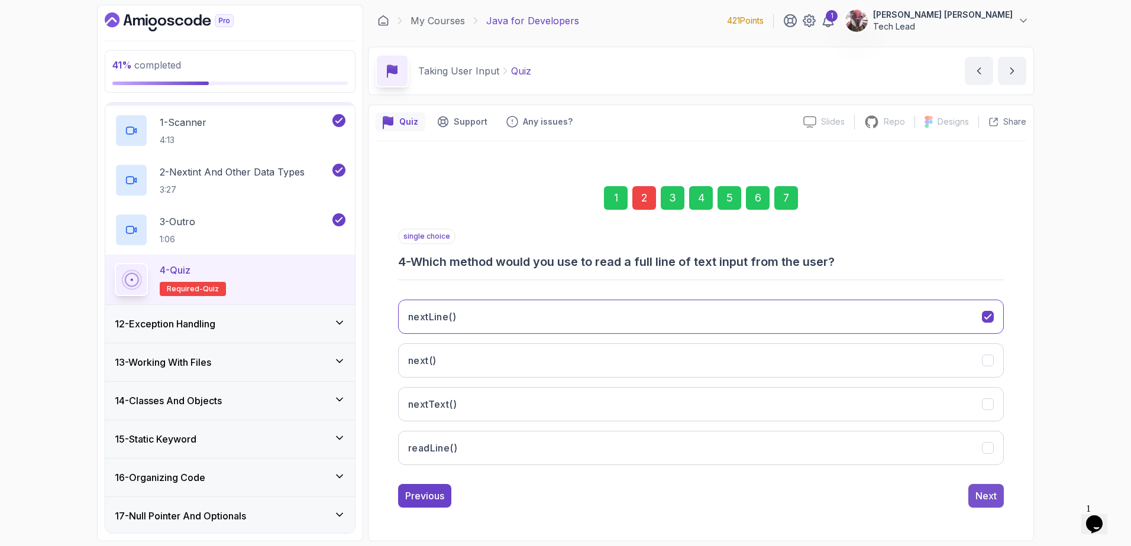
click at [990, 499] on div "Next" at bounding box center [985, 496] width 21 height 14
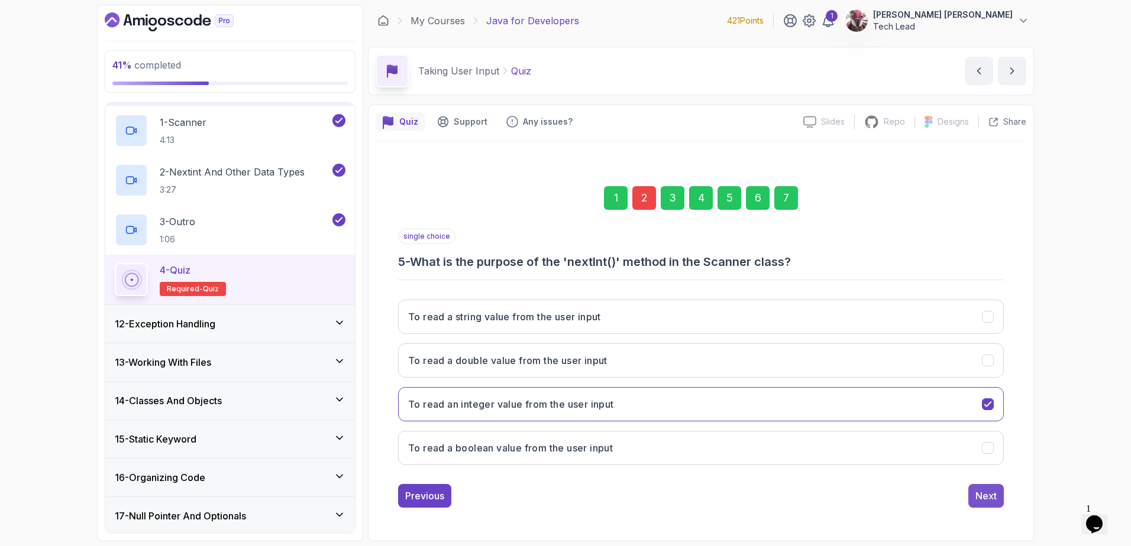
click at [989, 496] on div "Next" at bounding box center [985, 496] width 21 height 14
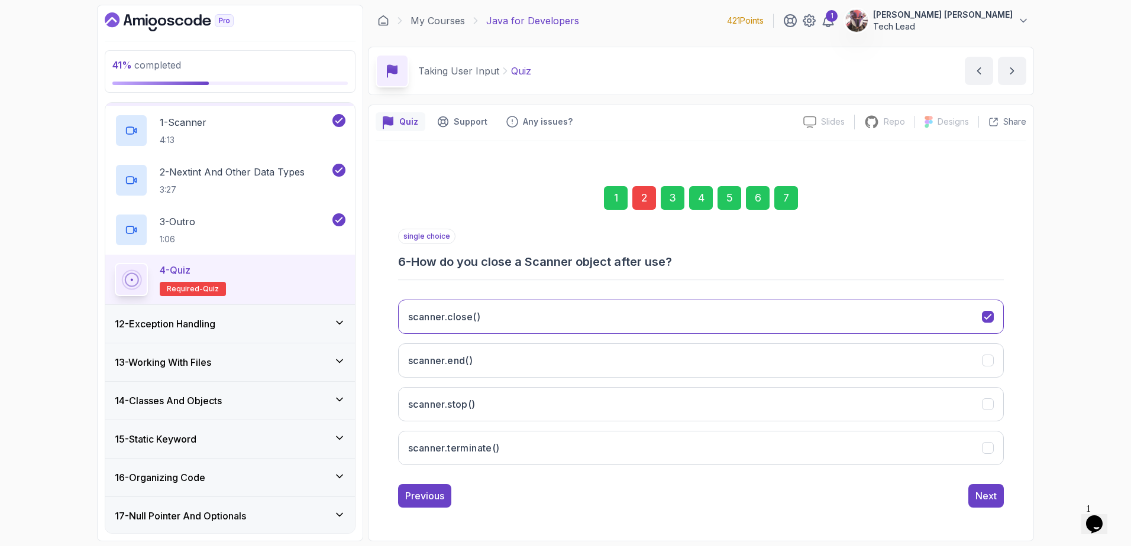
click at [989, 496] on div "Next" at bounding box center [985, 496] width 21 height 14
click at [989, 496] on div "Submit Quiz" at bounding box center [970, 496] width 54 height 14
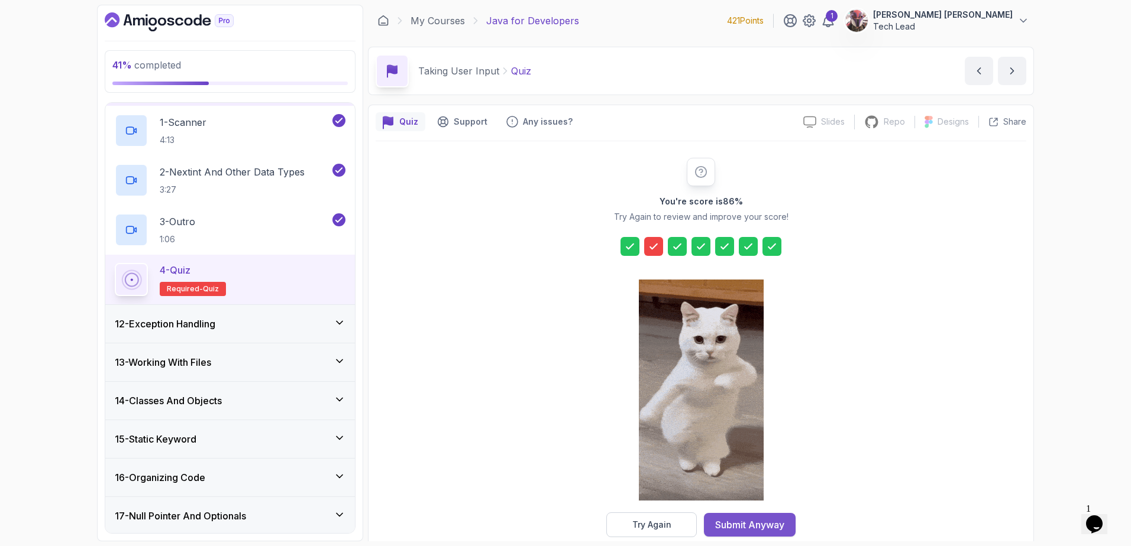
click at [752, 526] on div "Submit Anyway" at bounding box center [749, 525] width 69 height 14
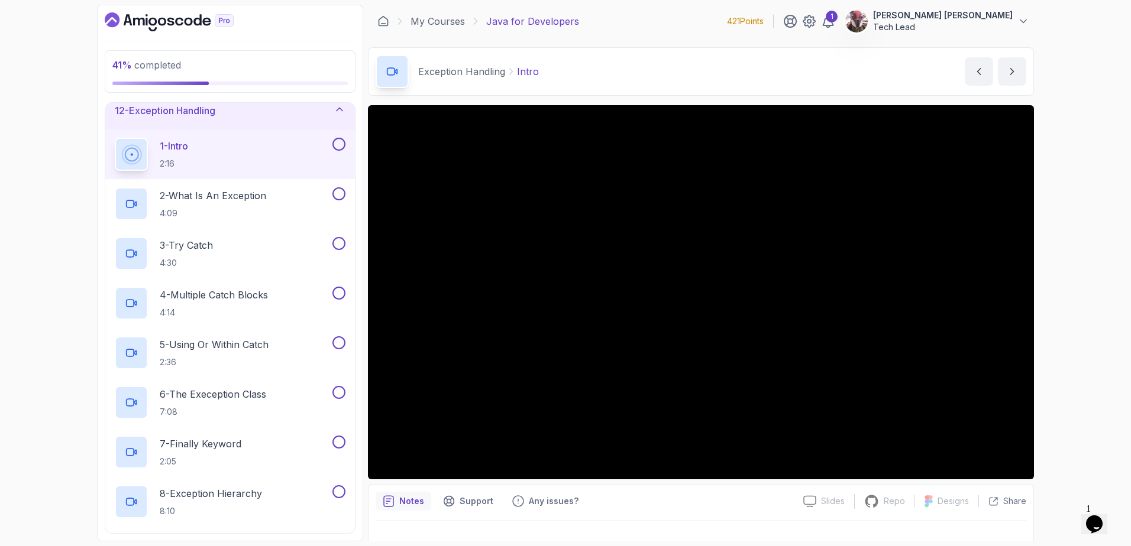
scroll to position [419, 0]
